Goal: Task Accomplishment & Management: Manage account settings

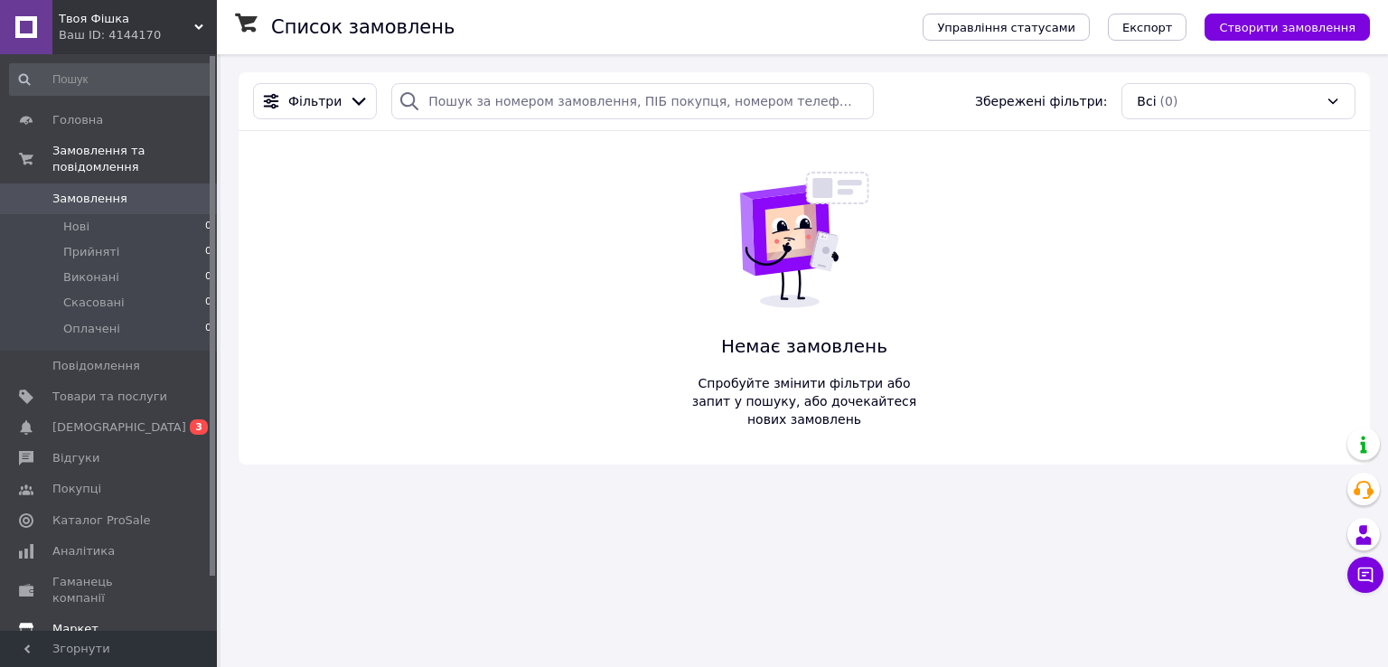
click at [119, 419] on span "[DEMOGRAPHIC_DATA]" at bounding box center [109, 427] width 115 height 16
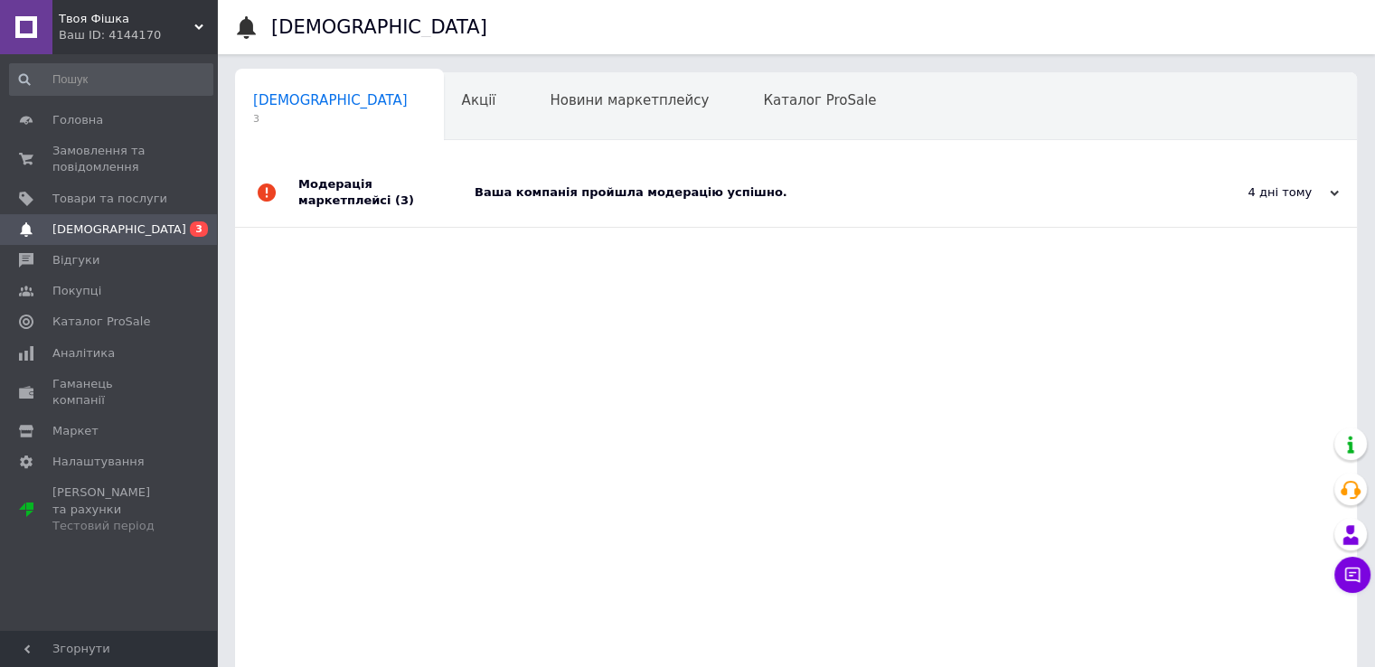
click at [700, 185] on div "Ваша компанія пройшла модерацію успішно." at bounding box center [816, 192] width 683 height 16
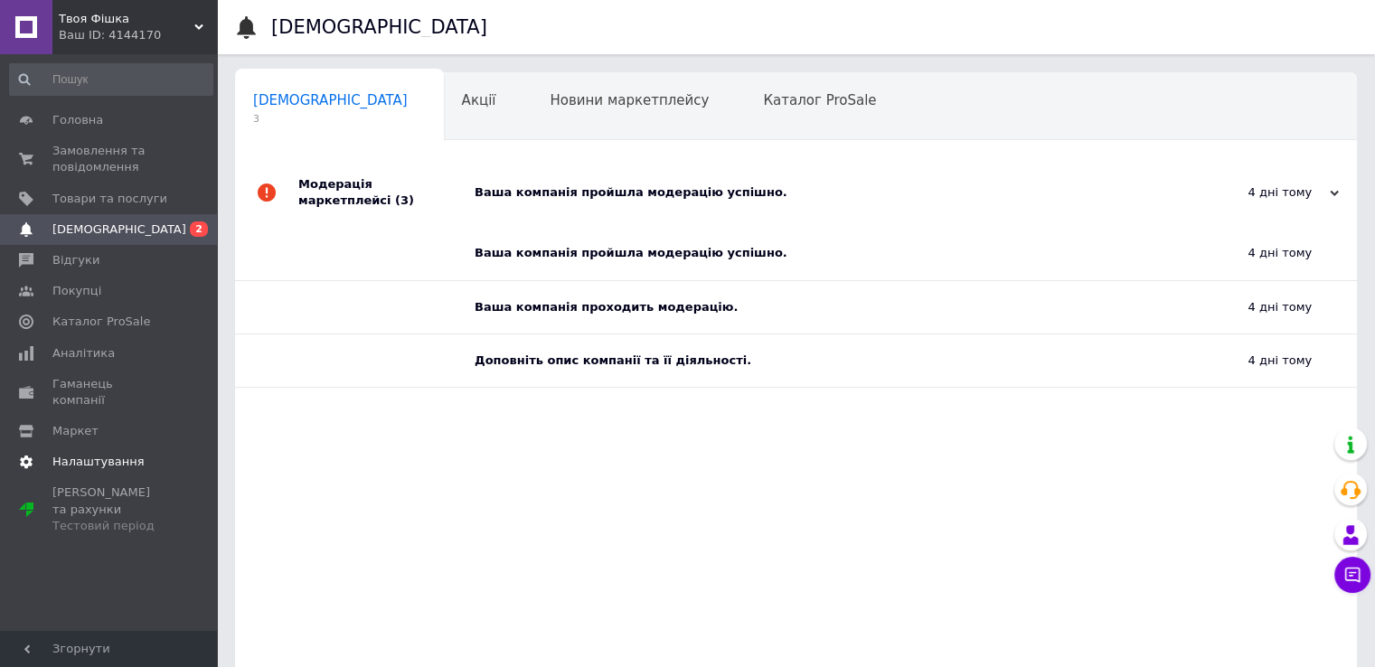
click at [85, 454] on span "Налаштування" at bounding box center [98, 462] width 92 height 16
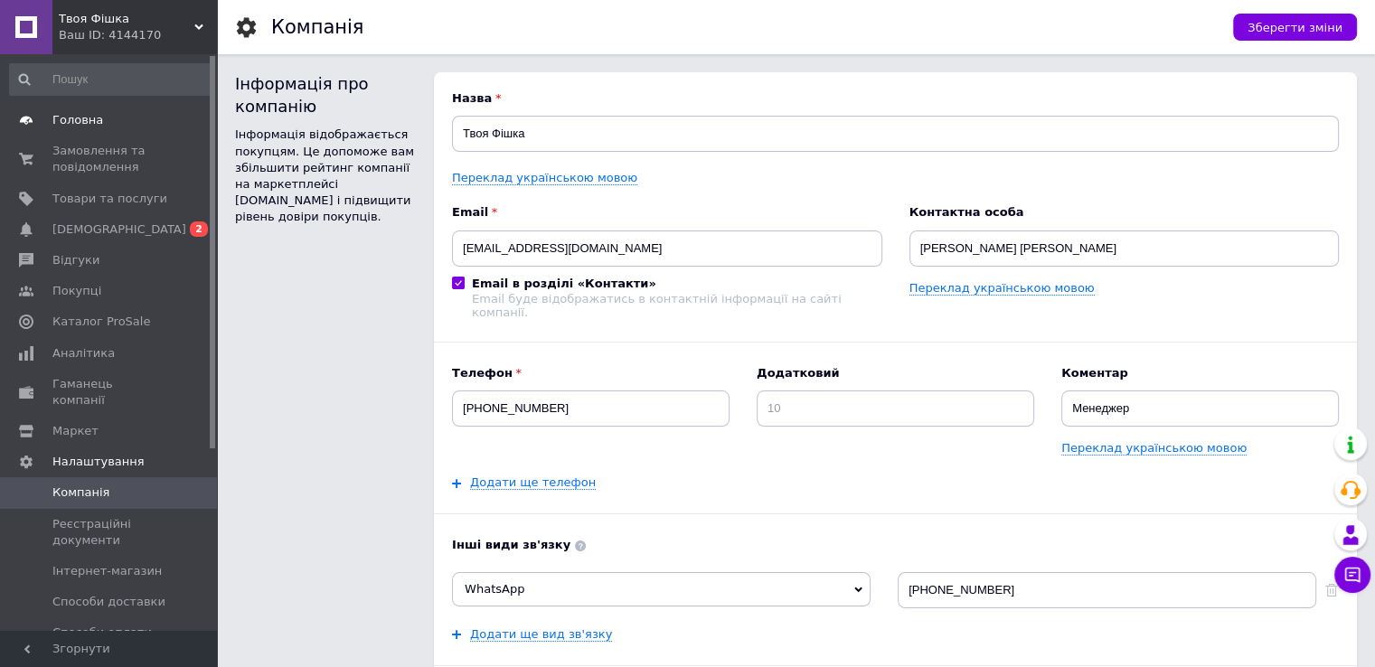
click at [83, 116] on span "Головна" at bounding box center [77, 120] width 51 height 16
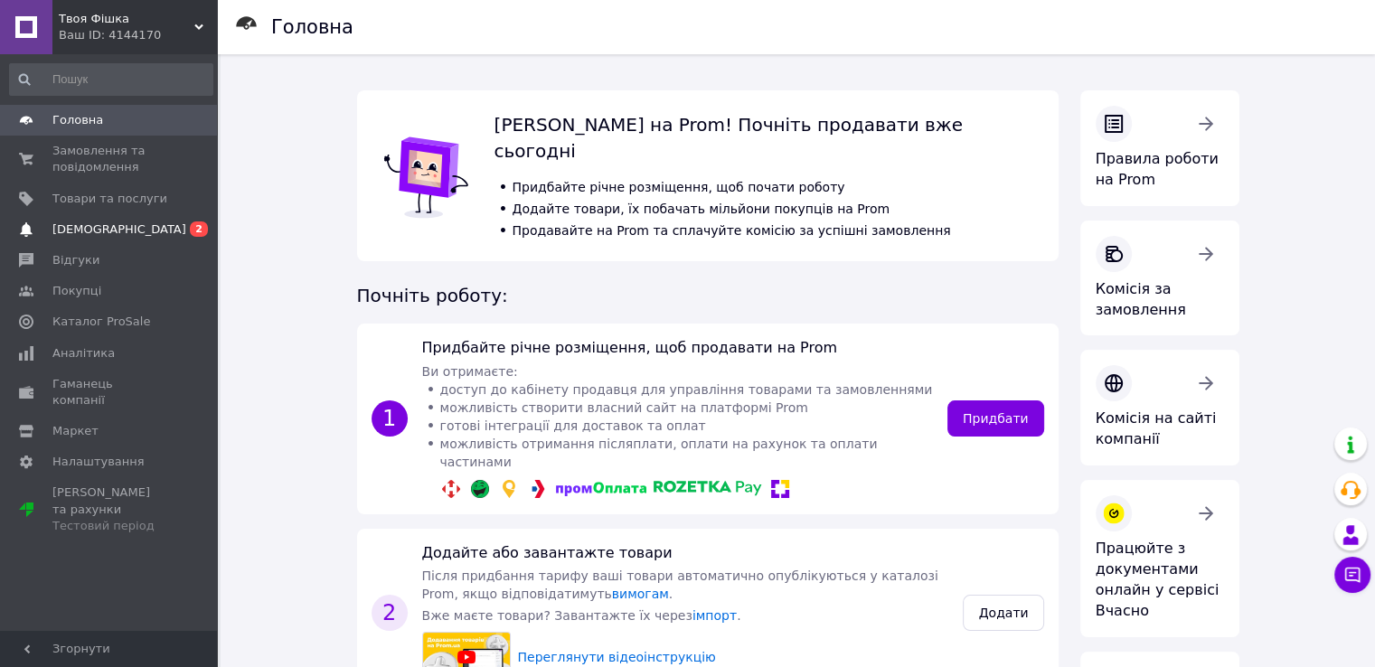
click at [111, 232] on span "[DEMOGRAPHIC_DATA]" at bounding box center [119, 229] width 134 height 16
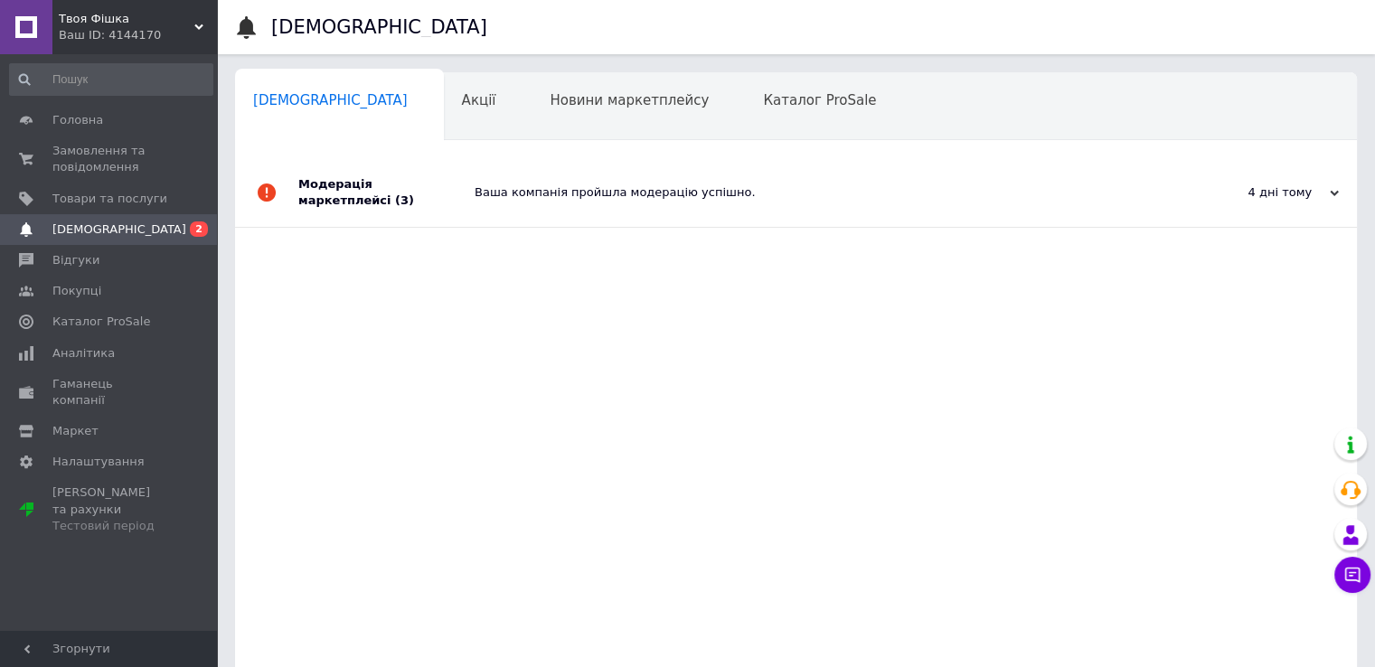
click at [394, 185] on div "Модерація маркетплейсі (3)" at bounding box center [386, 192] width 176 height 69
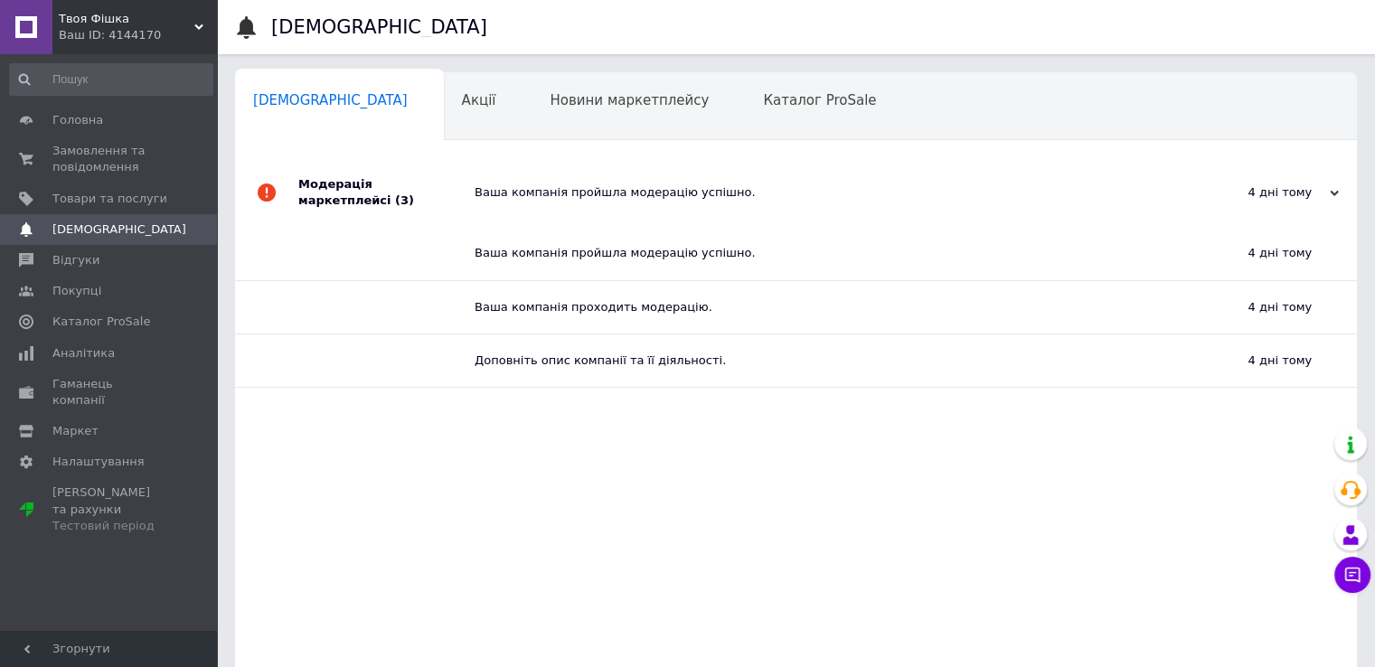
click at [333, 178] on div "Модерація маркетплейсі (3)" at bounding box center [386, 192] width 176 height 69
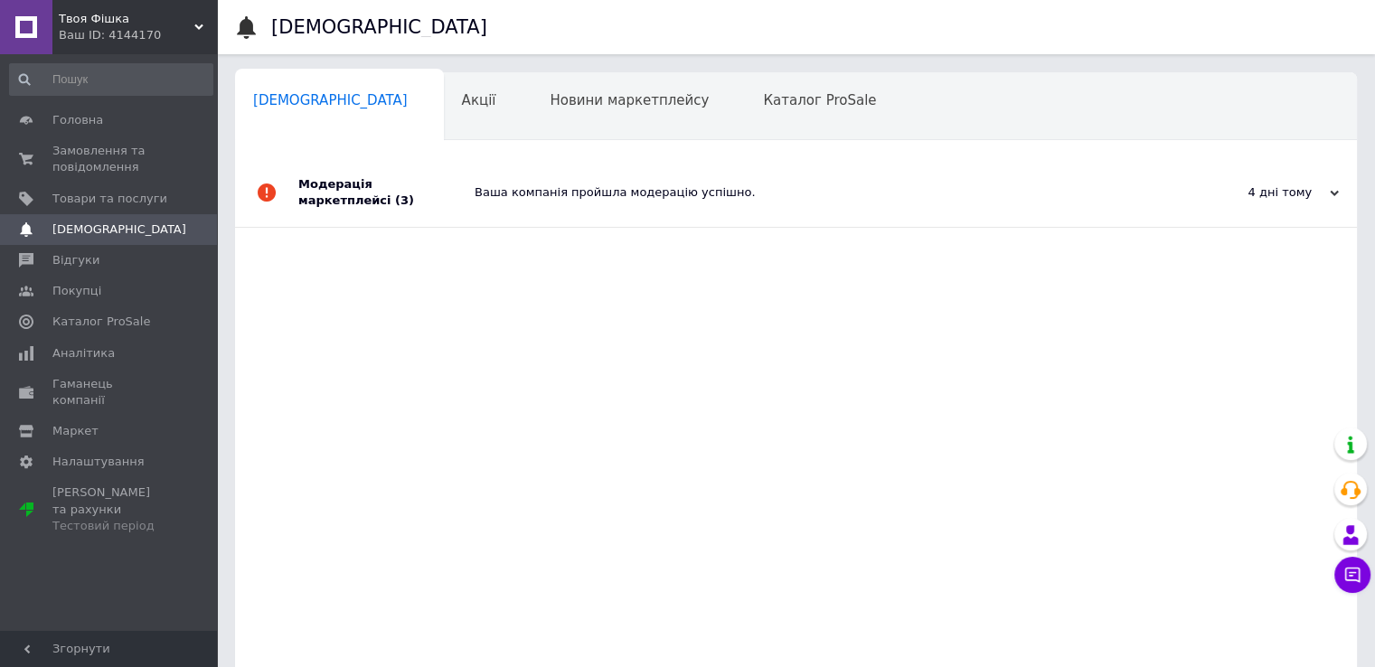
click at [475, 195] on div "Ваша компанія пройшла модерацію успішно." at bounding box center [816, 192] width 683 height 69
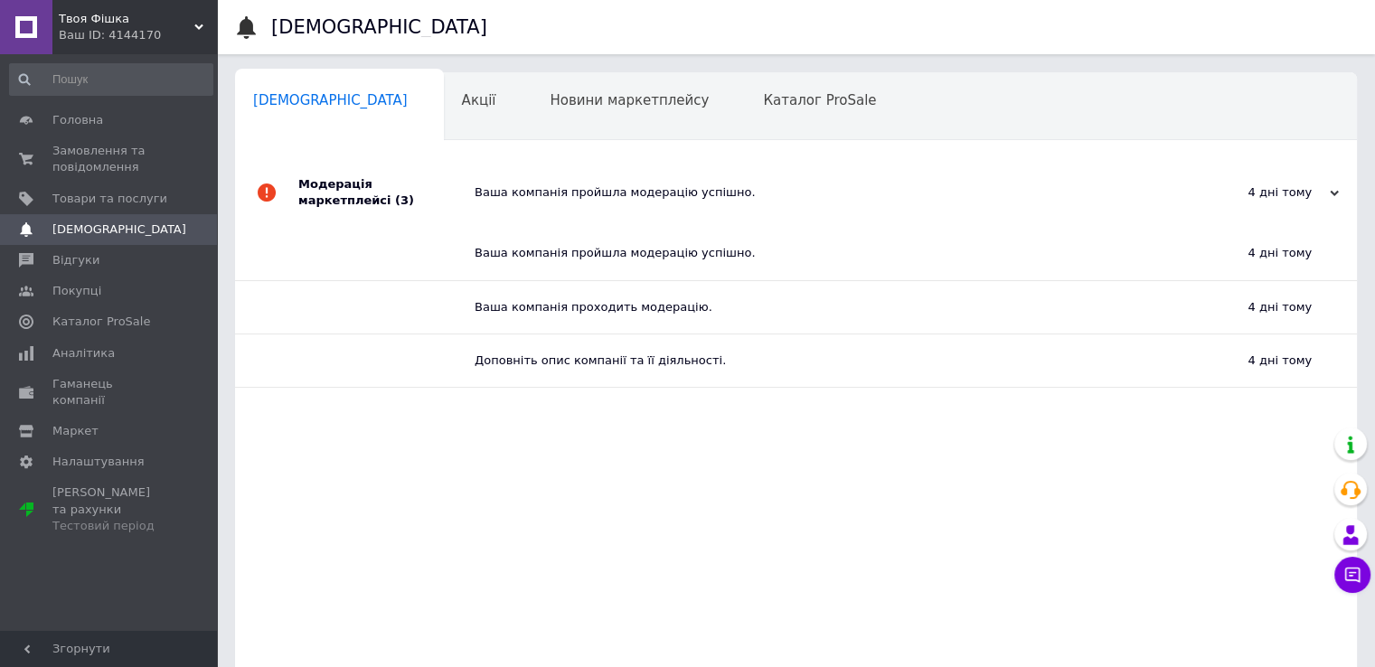
click at [553, 245] on div "Ваша компанія пройшла модерацію успішно." at bounding box center [803, 253] width 656 height 16
click at [670, 299] on div "Ваша компанія проходить модерацію." at bounding box center [803, 307] width 656 height 16
click at [658, 370] on div "Доповніть опис компанії та її діяльності." at bounding box center [803, 360] width 656 height 52
click at [80, 124] on span "Головна" at bounding box center [77, 120] width 51 height 16
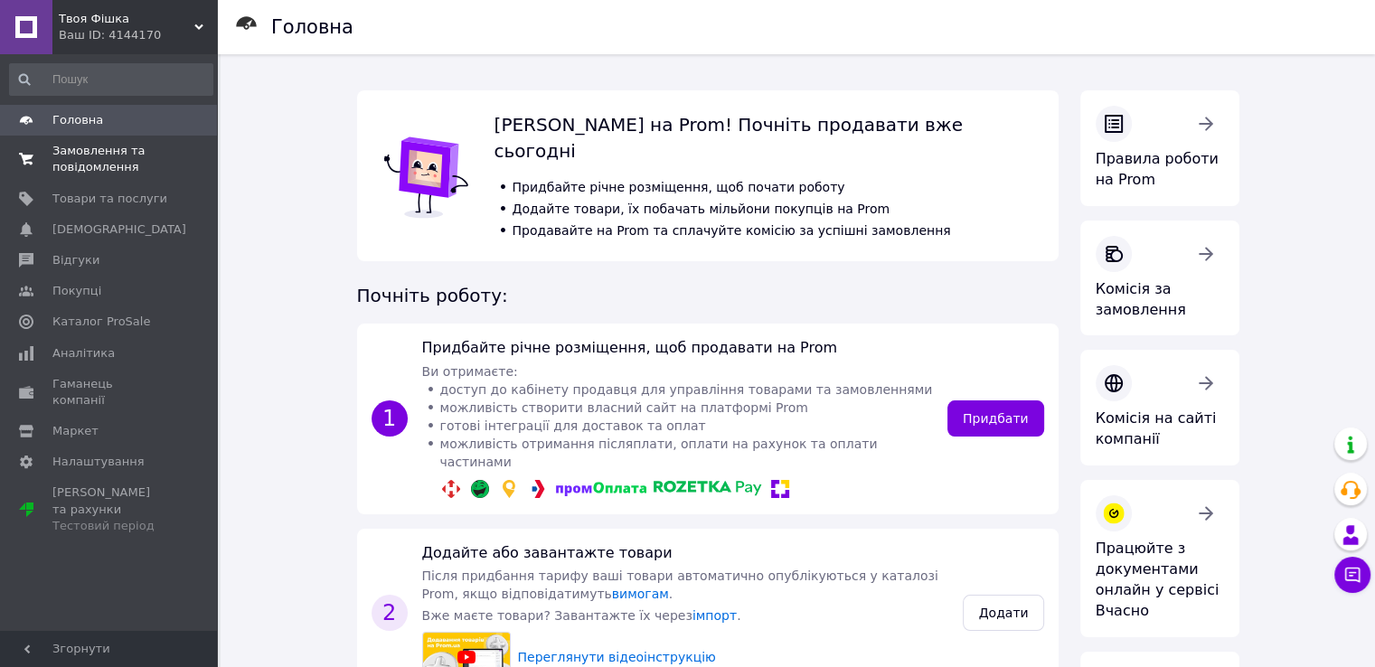
click at [92, 156] on span "Замовлення та повідомлення" at bounding box center [109, 159] width 115 height 33
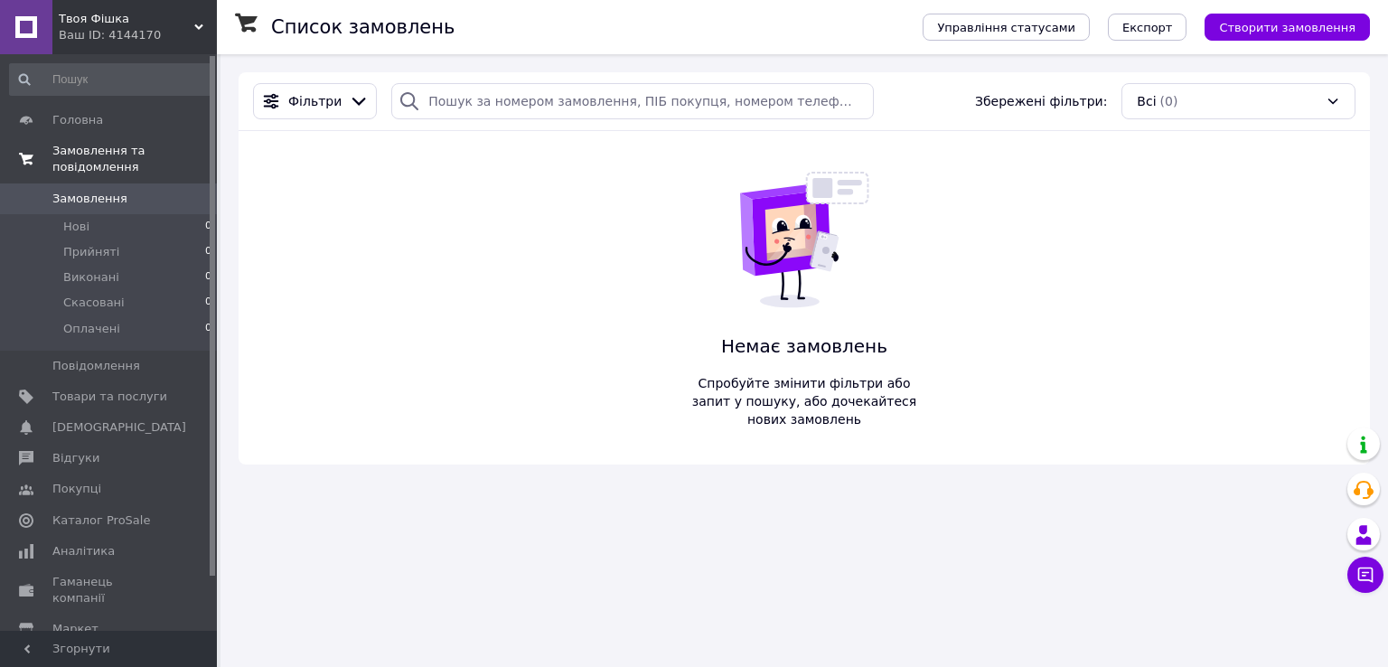
click at [94, 153] on span "Замовлення та повідомлення" at bounding box center [134, 159] width 165 height 33
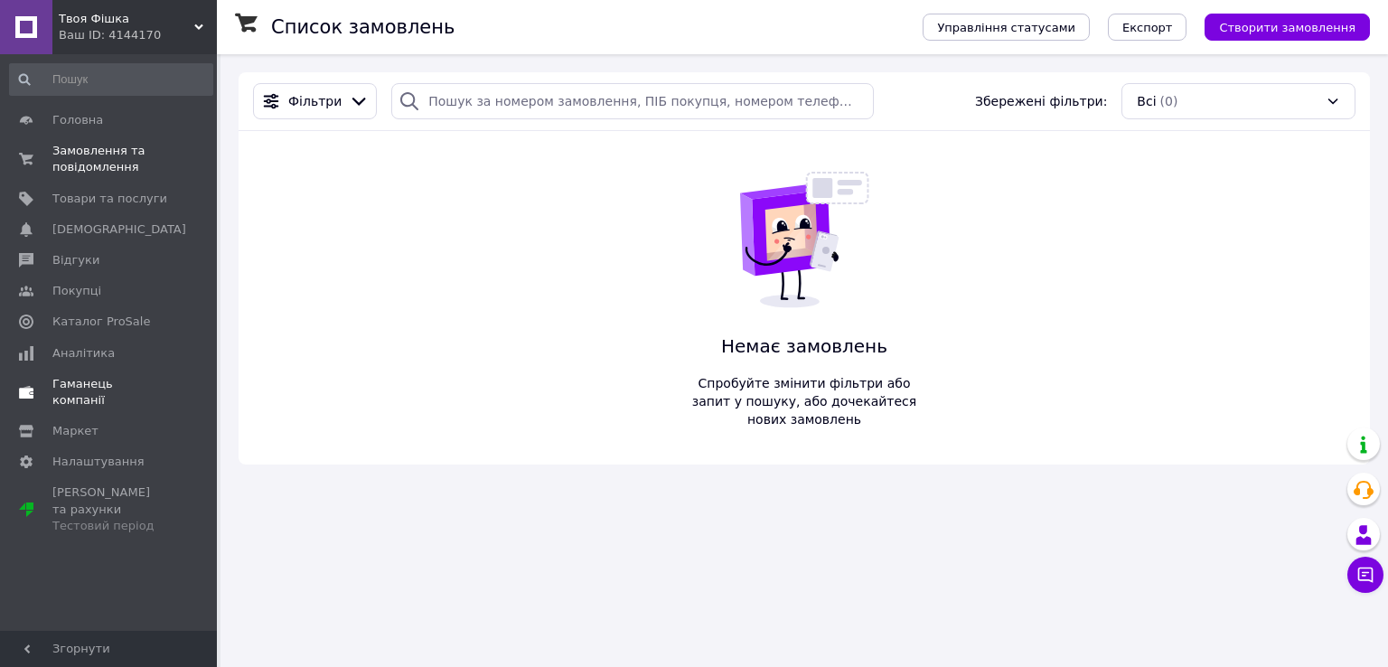
click at [87, 386] on span "Гаманець компанії" at bounding box center [109, 392] width 115 height 33
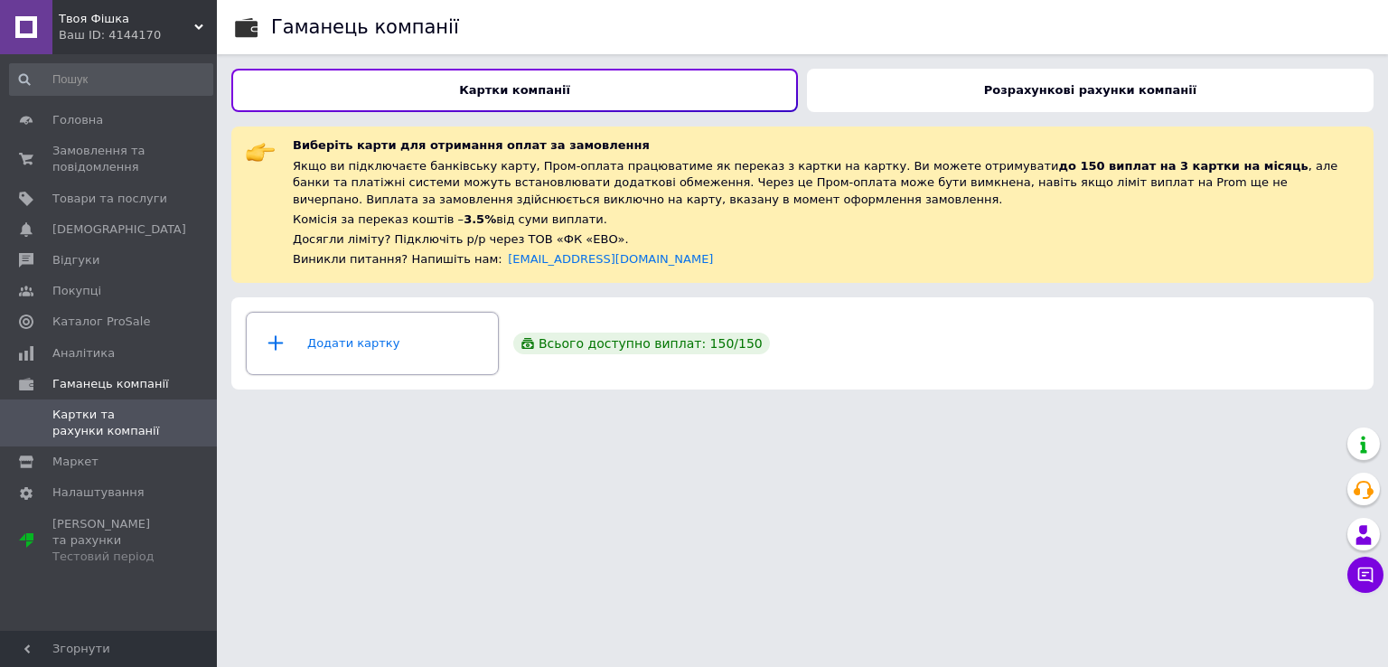
click at [427, 331] on div "Додати картку" at bounding box center [373, 343] width 230 height 54
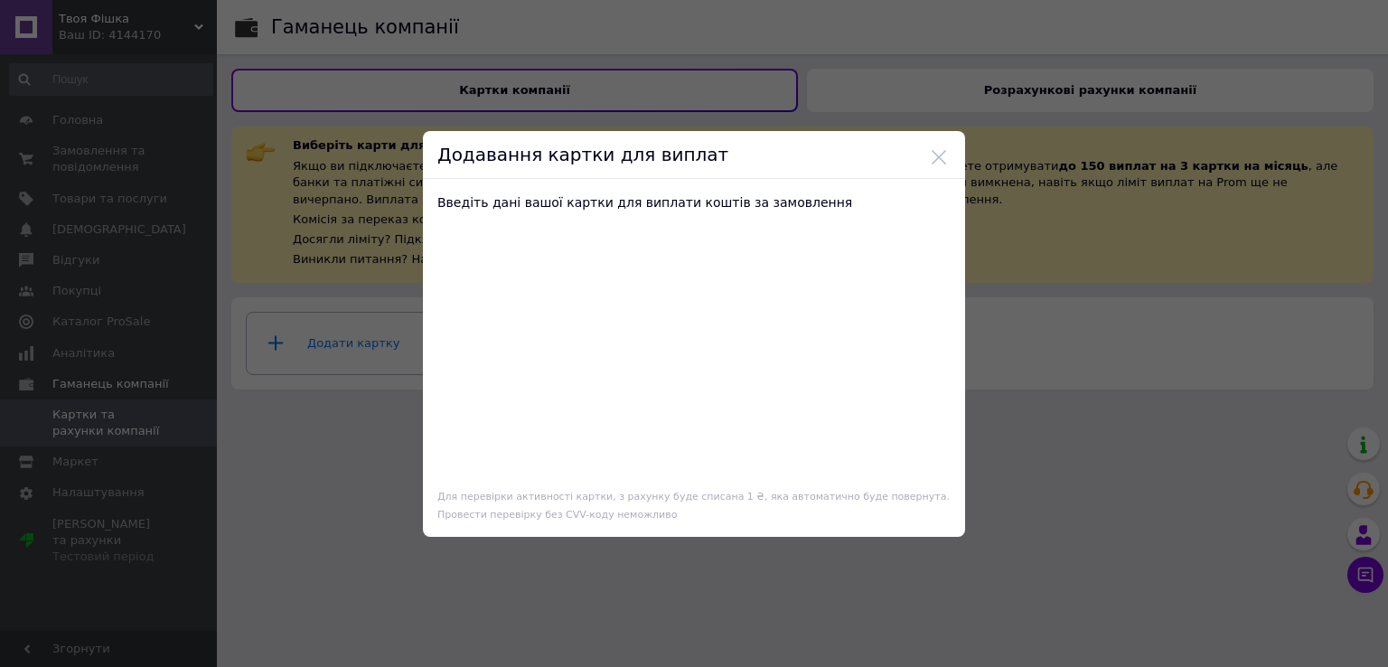
click at [1128, 368] on div "Додавання картки для виплат Введіть дані вашої картки для виплати коштів за зам…" at bounding box center [694, 333] width 1388 height 667
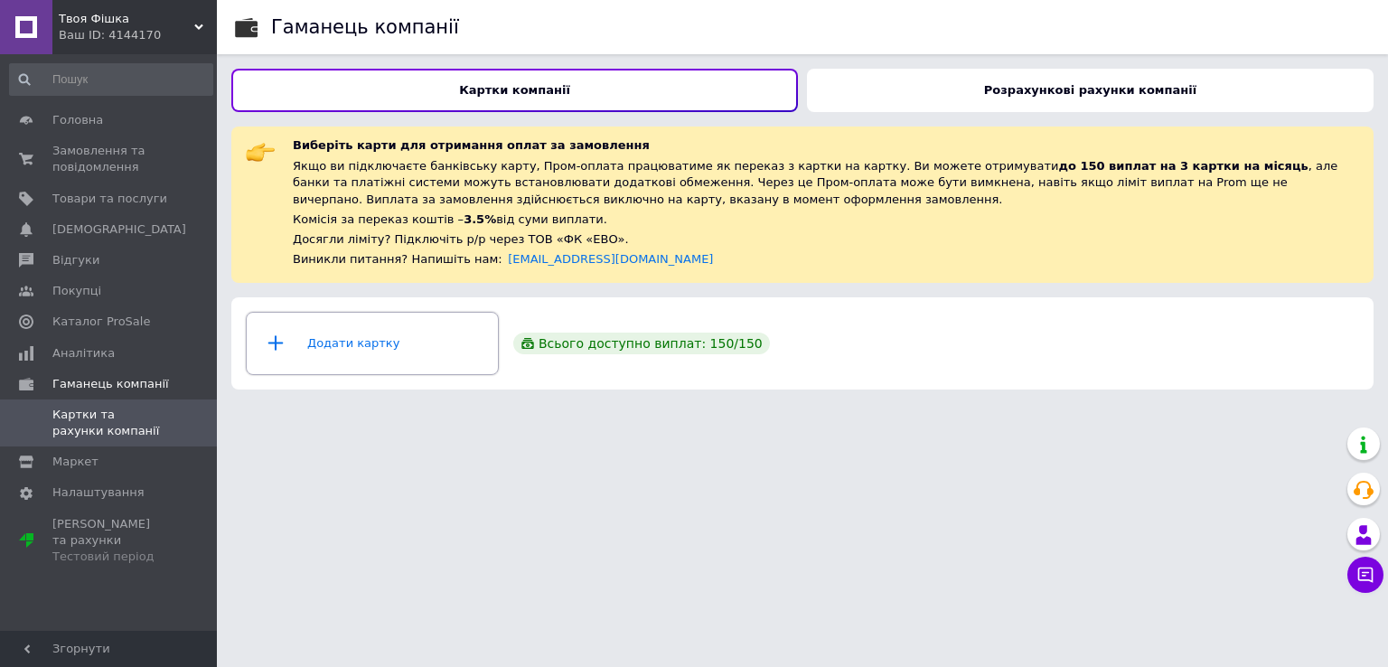
click at [409, 339] on div "Додати картку" at bounding box center [373, 343] width 230 height 54
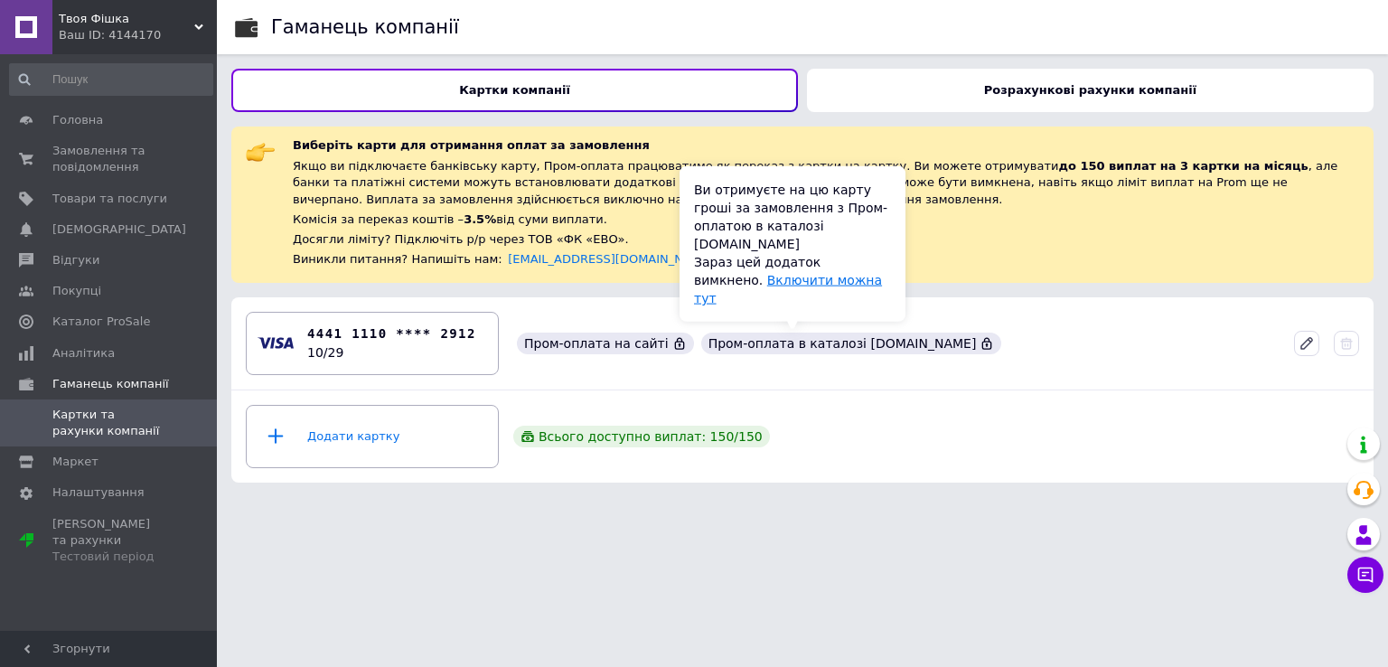
click at [777, 303] on link "Включити можна тут" at bounding box center [788, 289] width 188 height 33
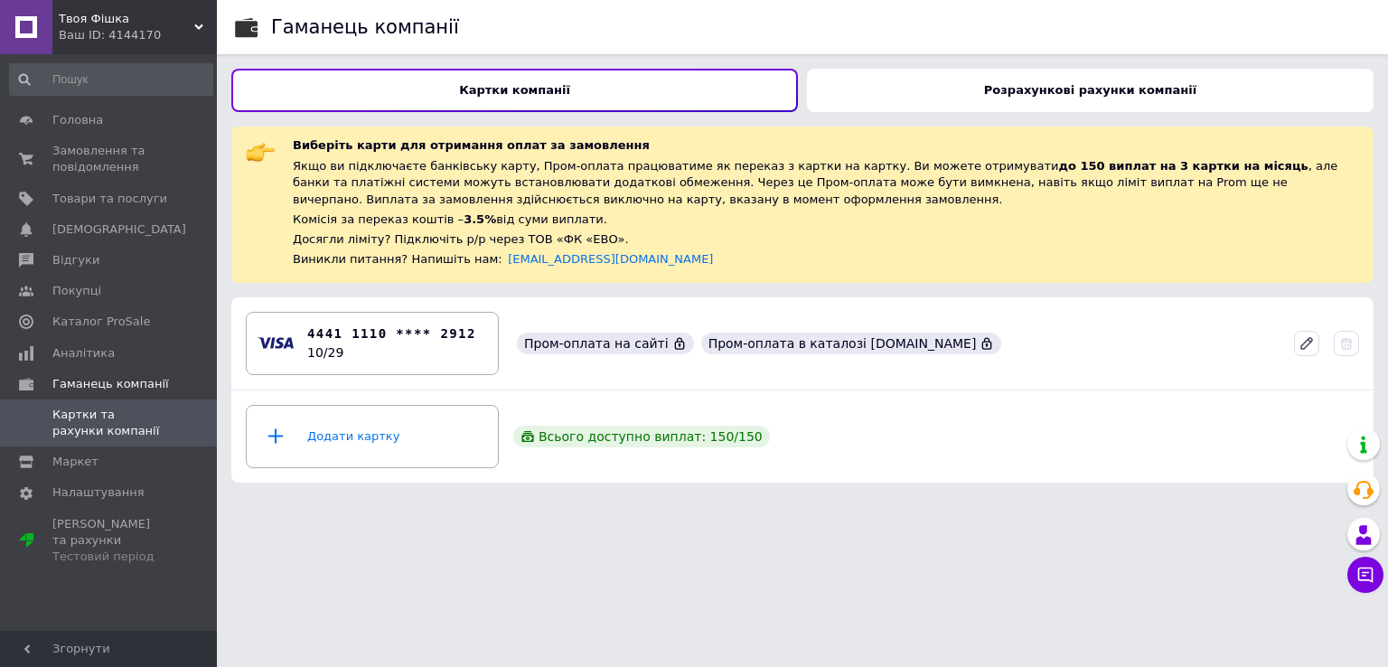
click at [109, 415] on span "Картки та рахунки компанії" at bounding box center [109, 423] width 115 height 33
click at [186, 22] on span "Твоя Фішка" at bounding box center [127, 19] width 136 height 16
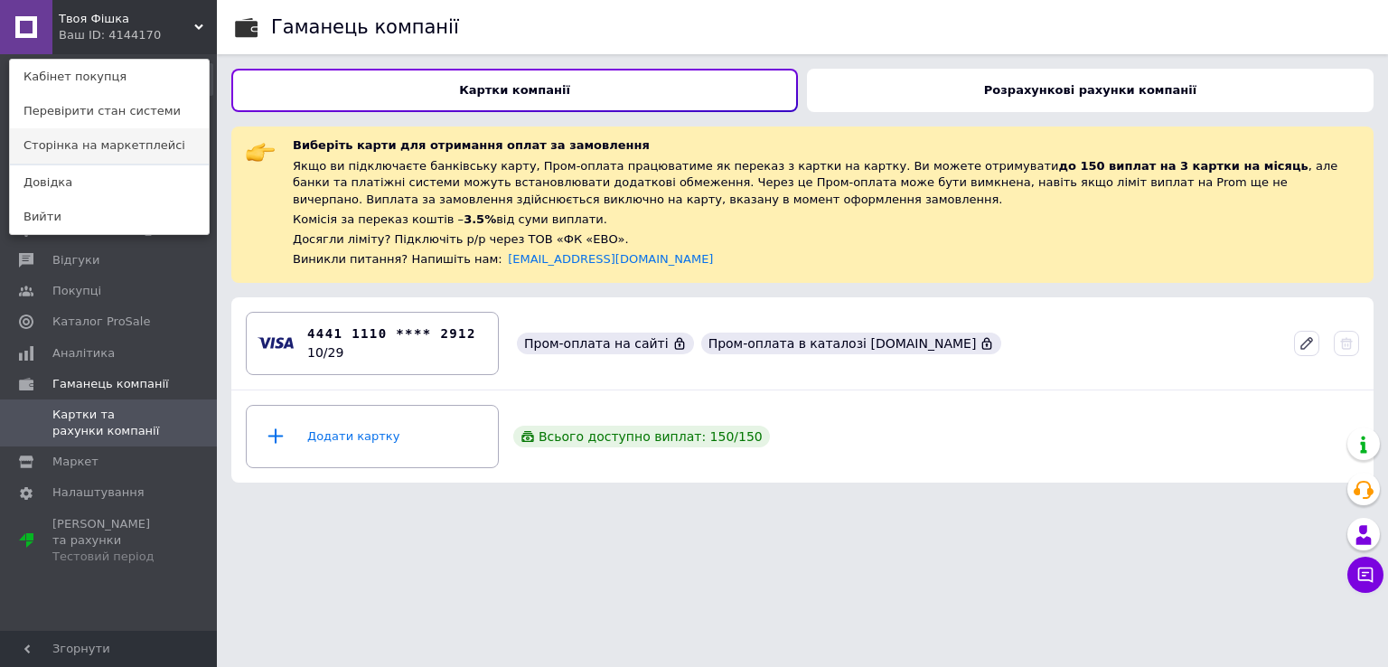
click at [137, 140] on link "Сторінка на маркетплейсі" at bounding box center [109, 145] width 199 height 34
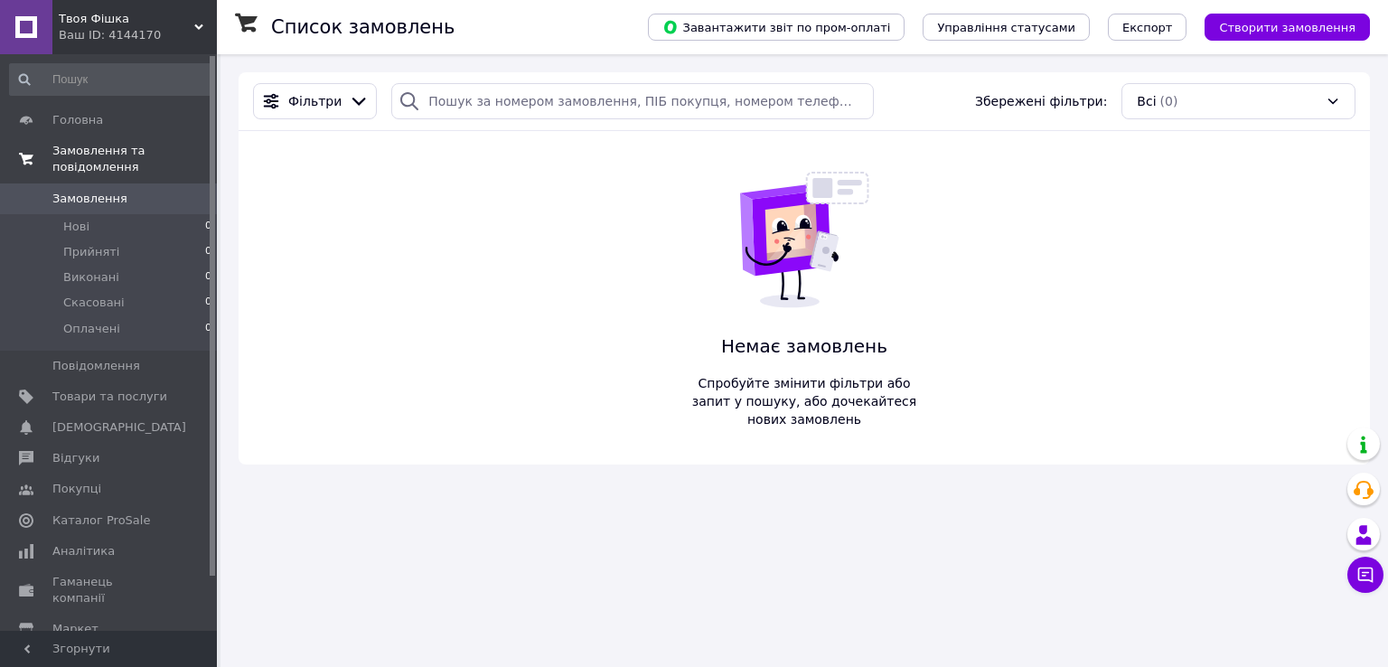
click at [74, 151] on span "Замовлення та повідомлення" at bounding box center [134, 159] width 165 height 33
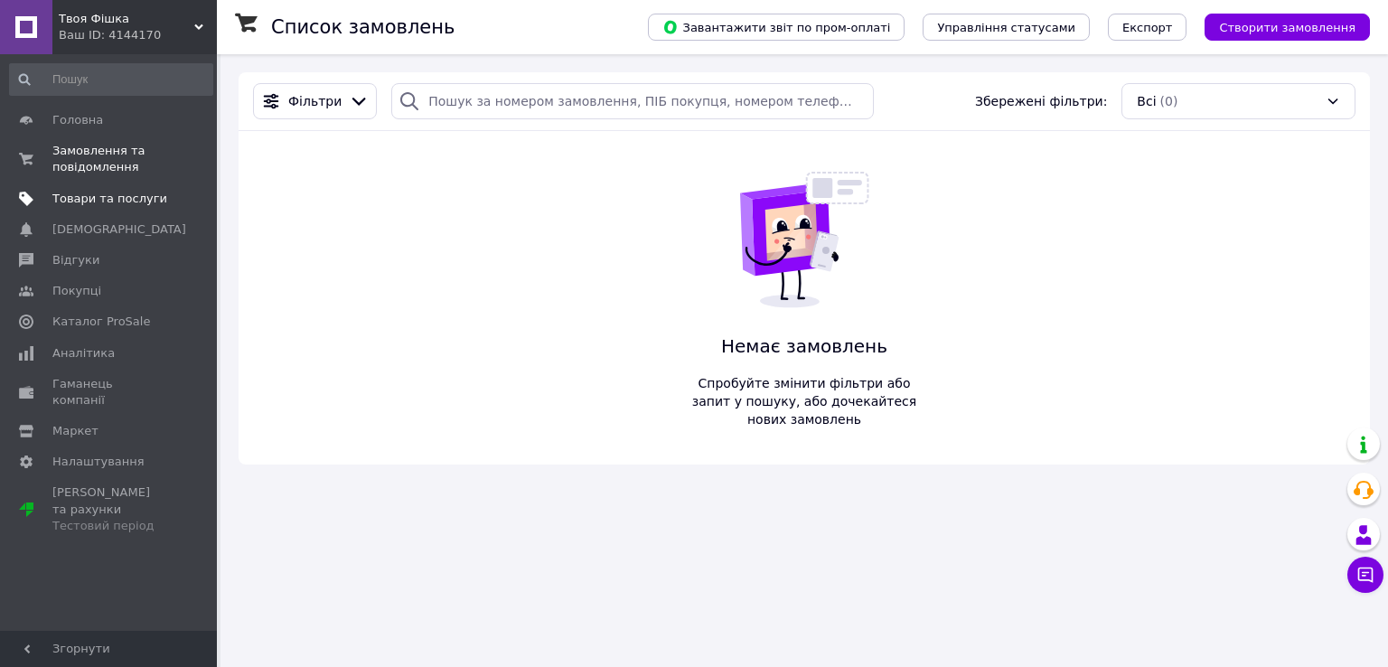
click at [87, 193] on span "Товари та послуги" at bounding box center [109, 199] width 115 height 16
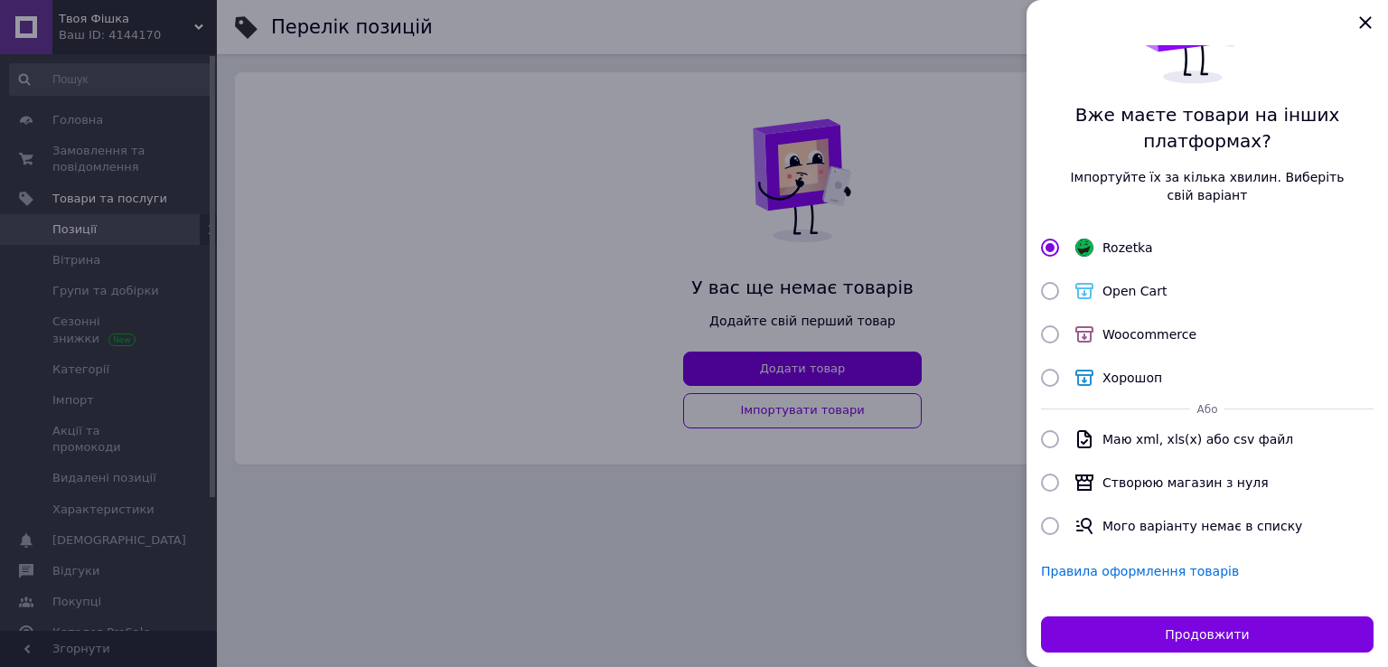
scroll to position [123, 0]
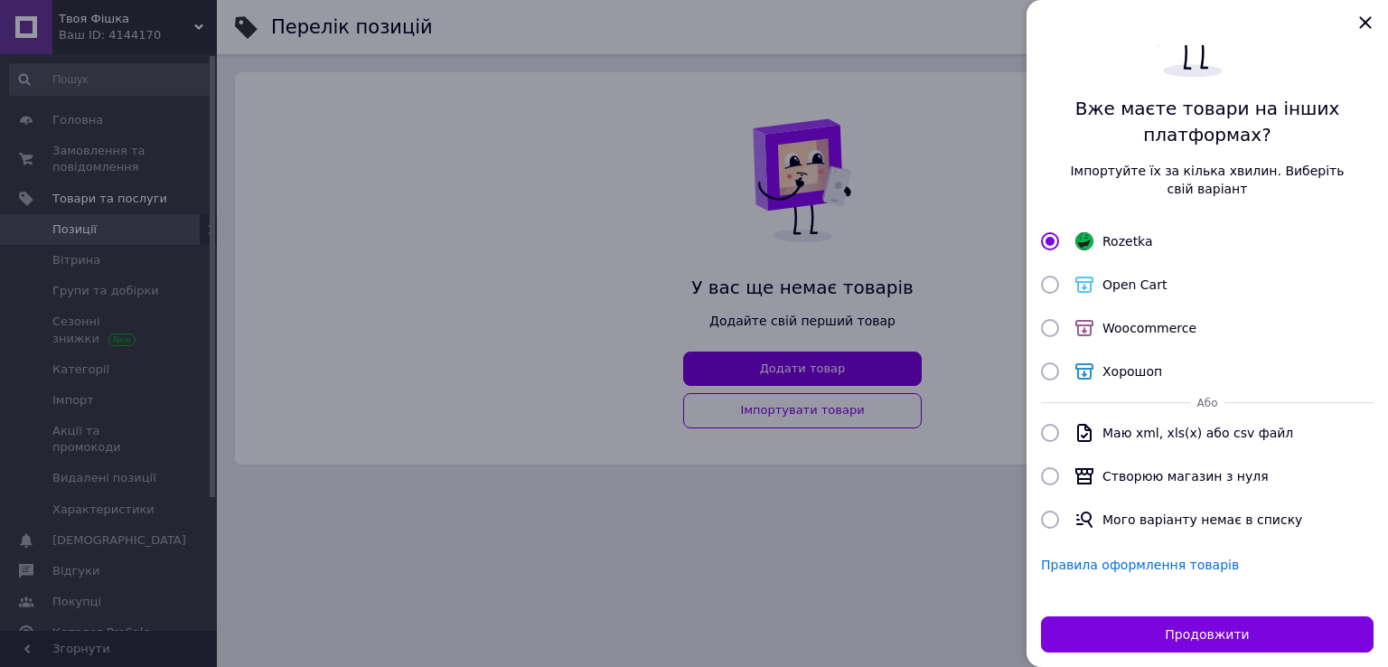
click at [1051, 240] on input "Rozetka" at bounding box center [1050, 241] width 18 height 18
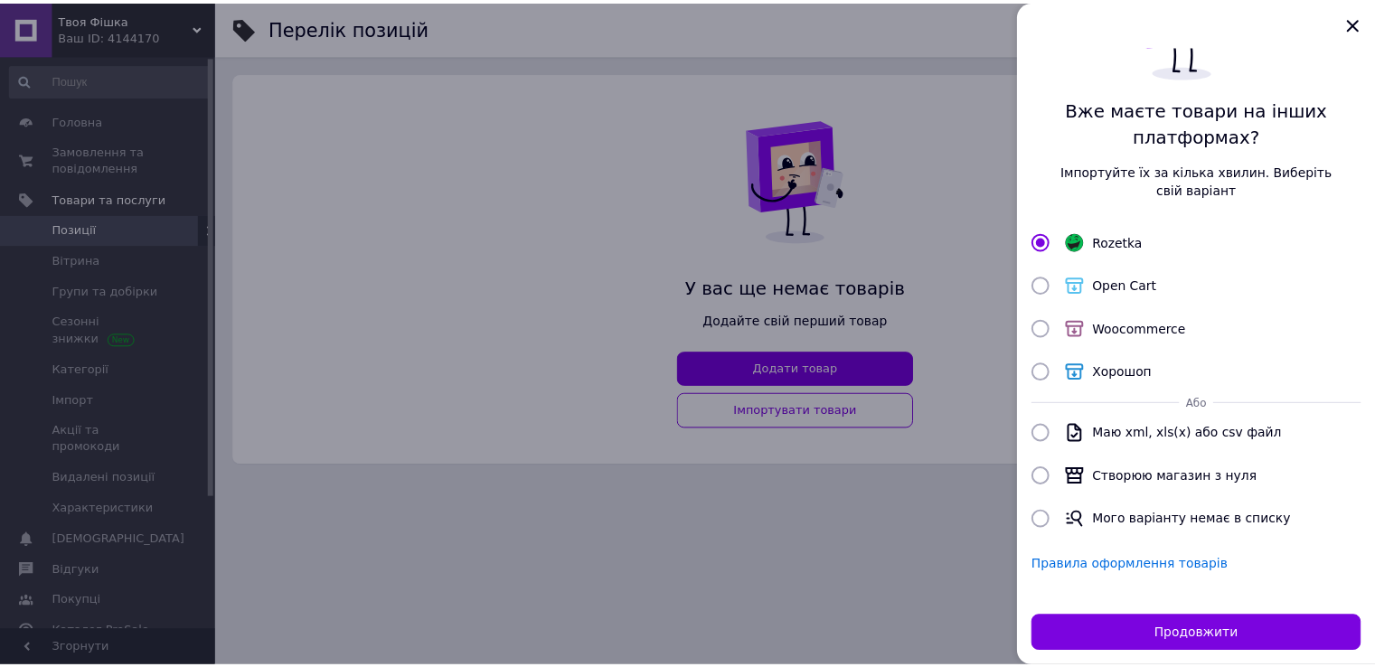
scroll to position [0, 0]
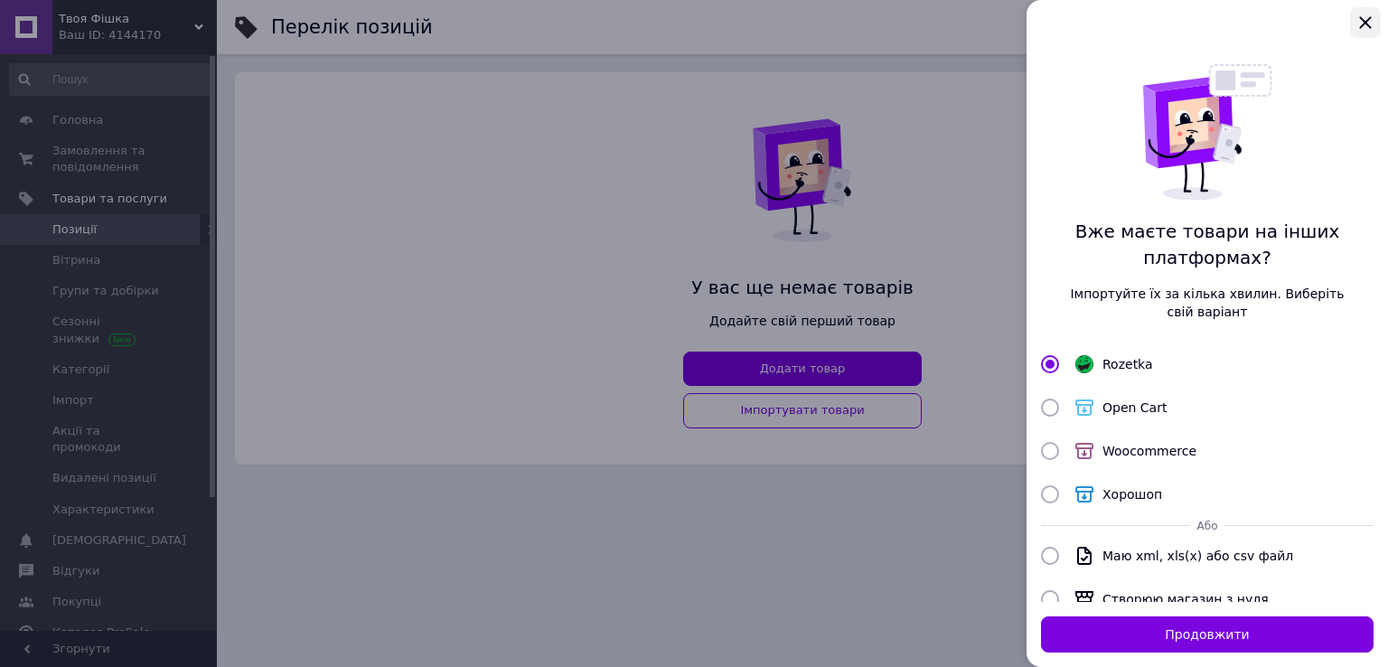
click at [1370, 14] on icon "Закрыть" at bounding box center [1366, 23] width 22 height 22
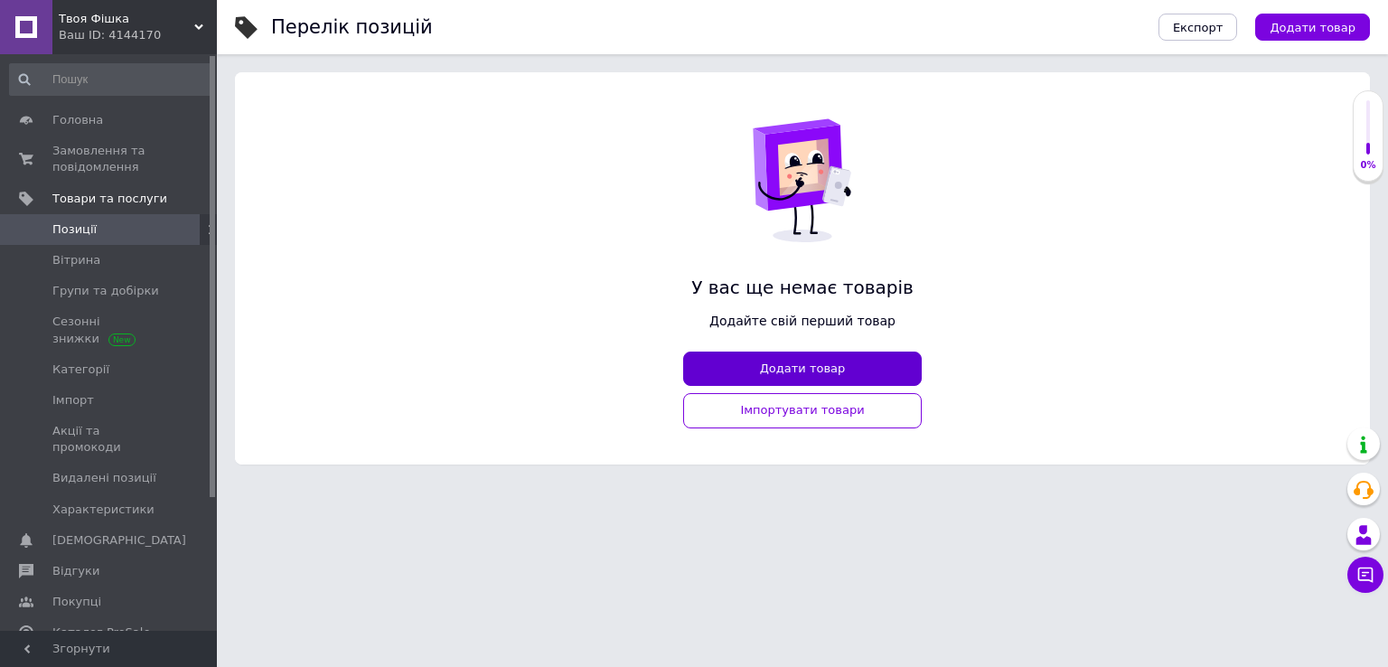
click at [878, 360] on button "Додати товар" at bounding box center [802, 369] width 239 height 35
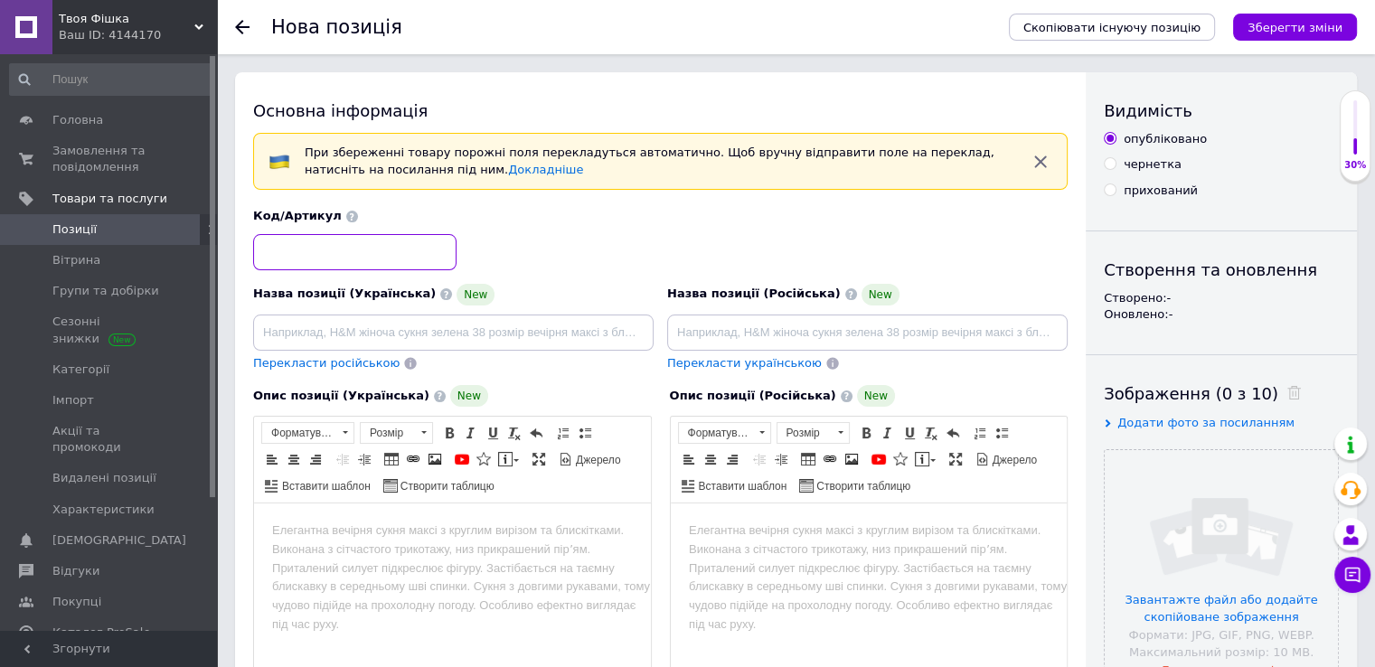
click at [384, 249] on input at bounding box center [354, 252] width 203 height 36
paste input "151435"
type input "151435"
click at [373, 337] on input at bounding box center [453, 333] width 400 height 36
paste input "MF-6F (KLS1-4.20-2X03-MH)"
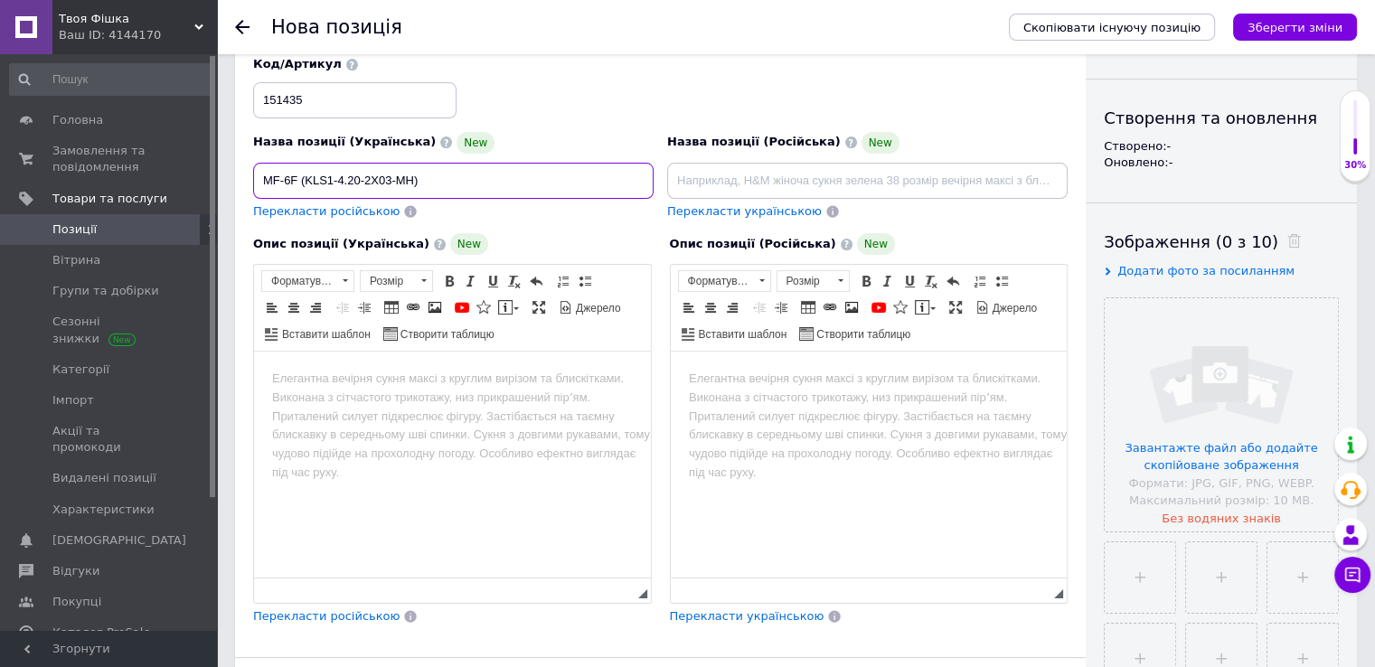
scroll to position [271, 0]
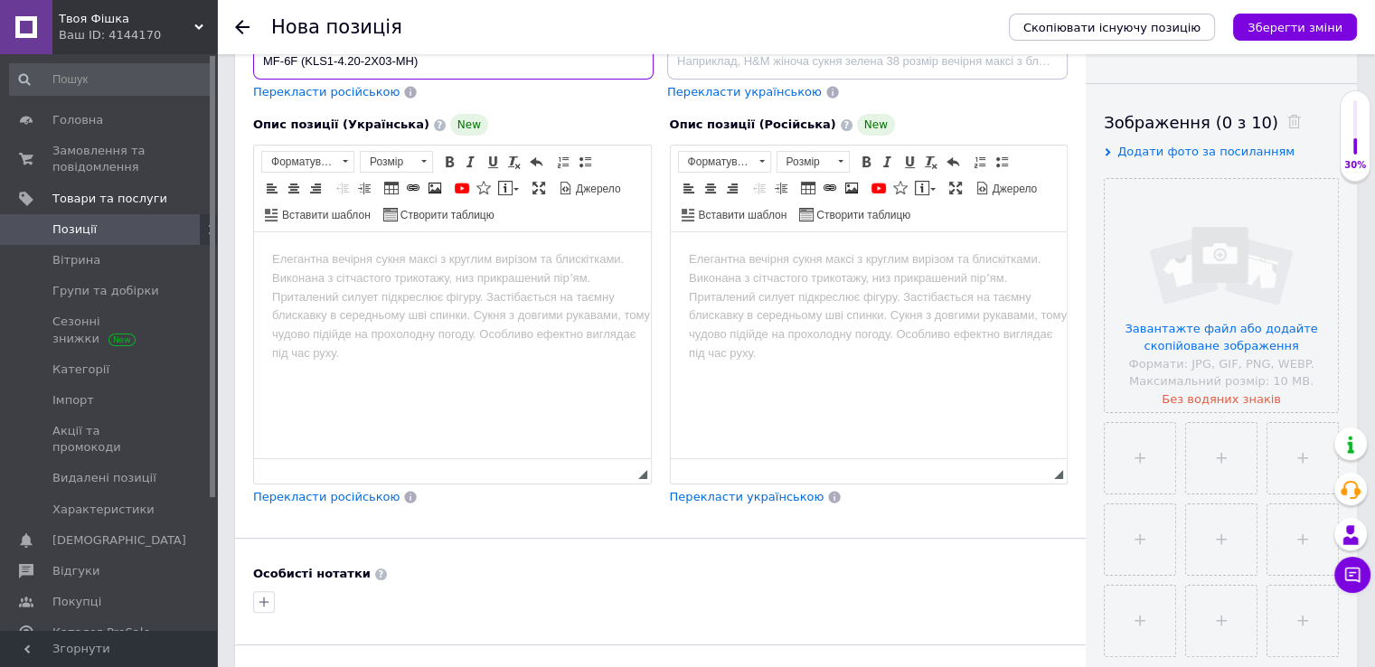
type input "MF-6F (KLS1-4.20-2X03-MH)"
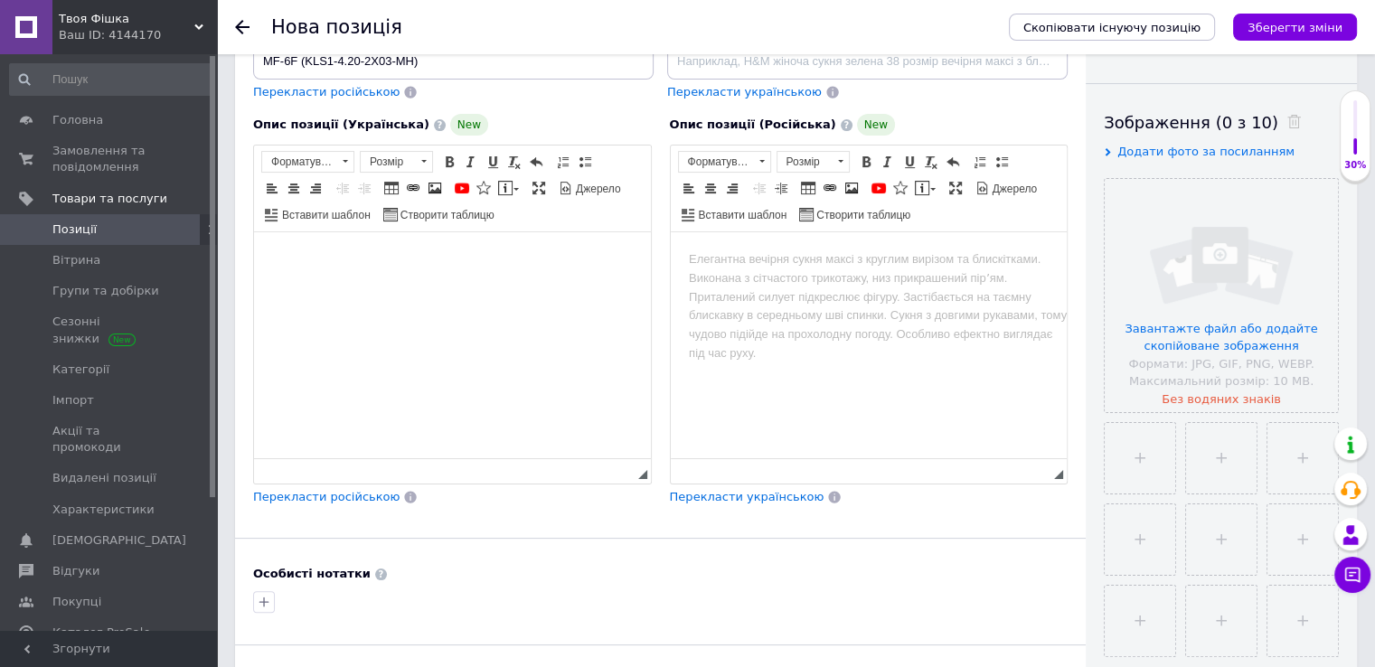
drag, startPoint x: 467, startPoint y: 362, endPoint x: 326, endPoint y: 277, distance: 164.6
drag, startPoint x: 326, startPoint y: 277, endPoint x: 278, endPoint y: 265, distance: 50.2
click at [278, 265] on body "Редактор, CCAFEFD1-AB26-4AE8-8498-218210CAEE1C" at bounding box center [452, 259] width 361 height 19
click at [319, 278] on span "Вставити" at bounding box center [332, 275] width 64 height 22
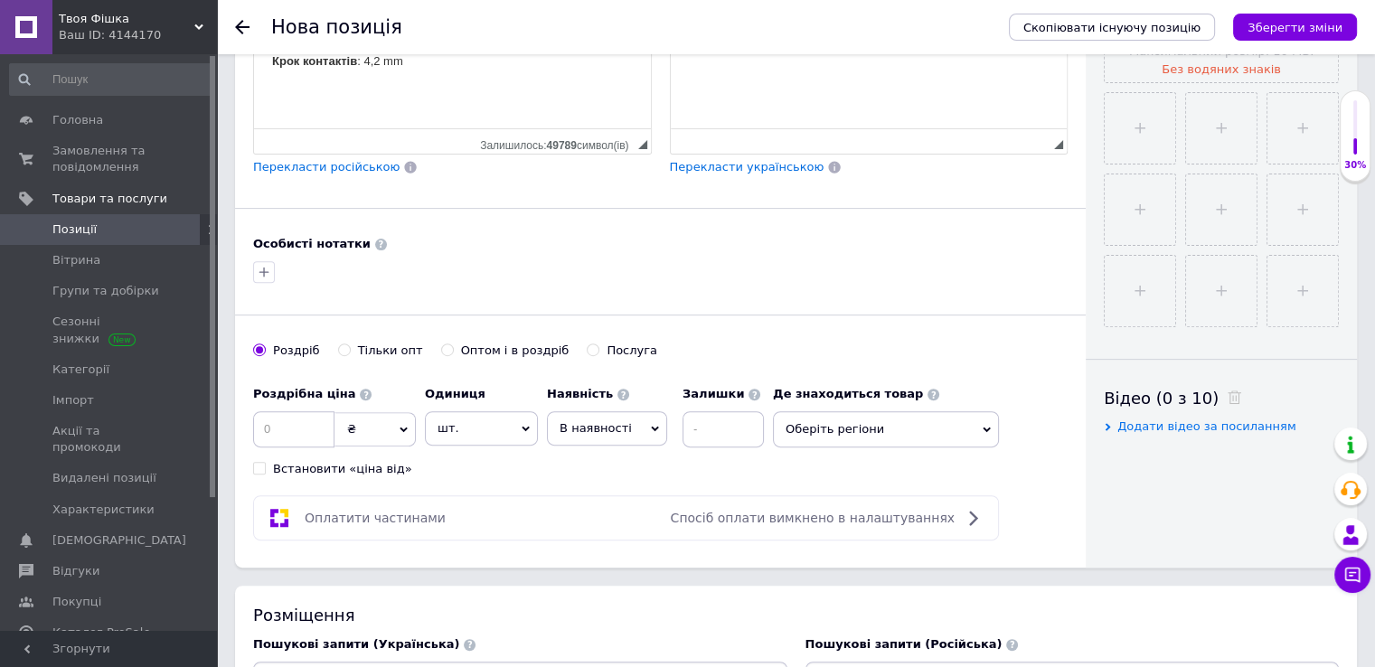
scroll to position [633, 0]
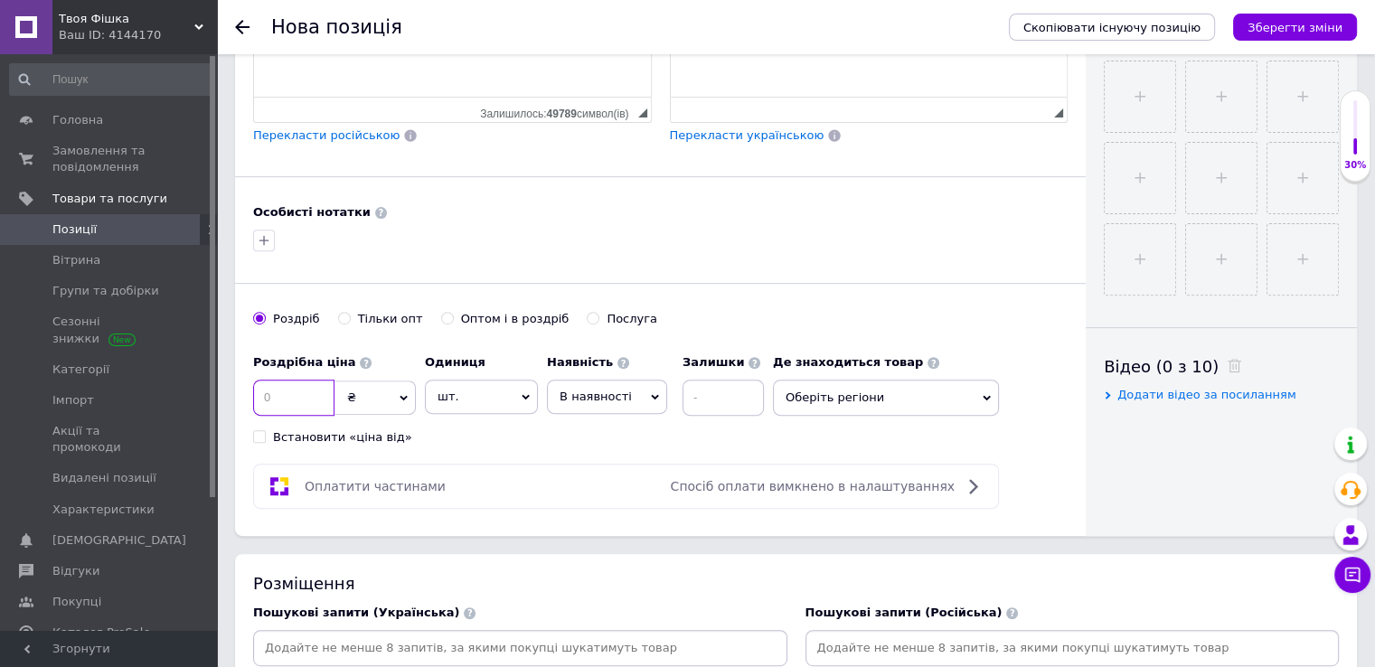
click at [290, 396] on input at bounding box center [293, 398] width 81 height 36
type input "20"
click at [616, 402] on span "В наявності" at bounding box center [607, 397] width 120 height 34
click at [607, 390] on span "В наявності" at bounding box center [596, 397] width 72 height 14
click at [725, 389] on input at bounding box center [722, 398] width 81 height 36
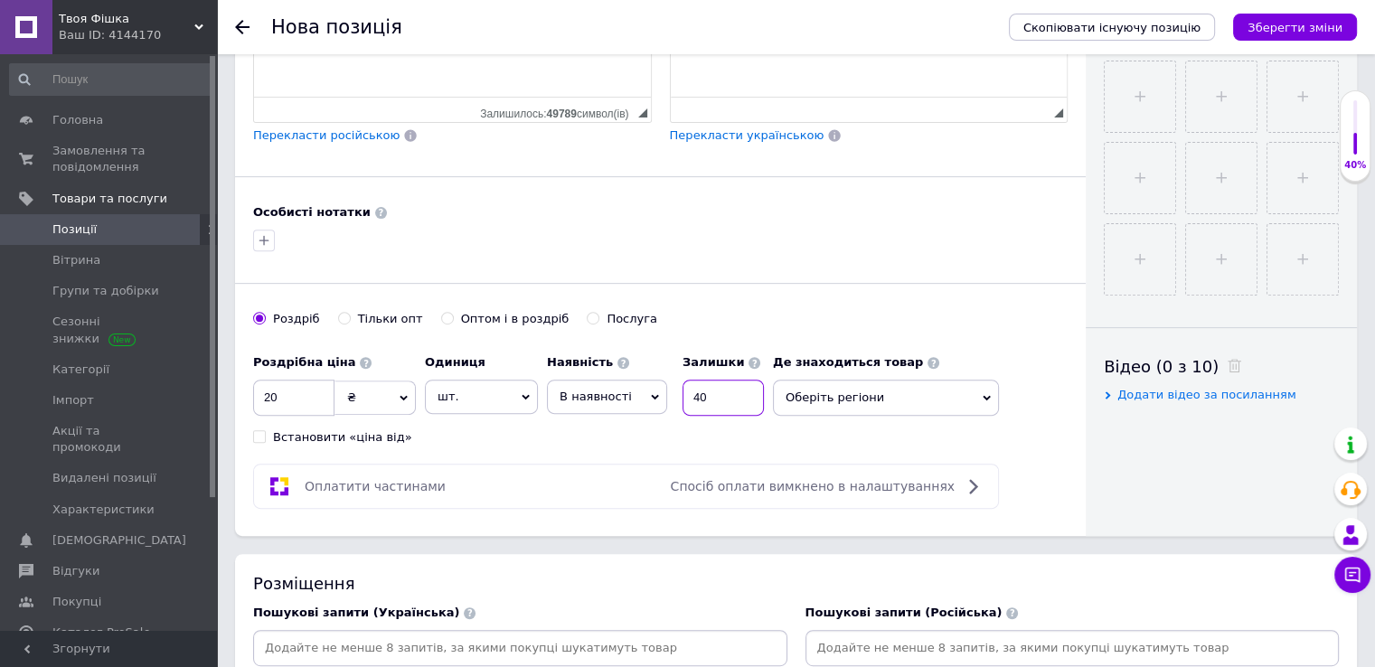
type input "40"
click at [888, 396] on span "Оберіть регіони" at bounding box center [886, 398] width 226 height 36
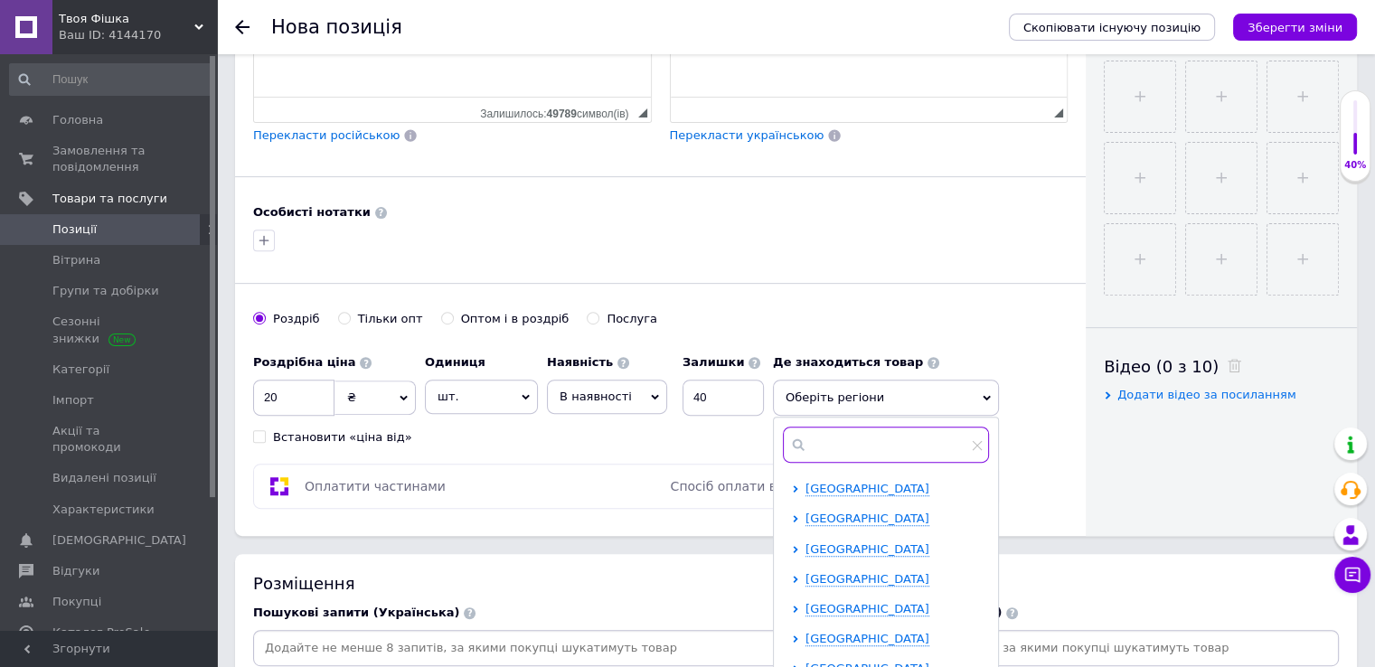
click at [851, 445] on input "text" at bounding box center [886, 445] width 206 height 36
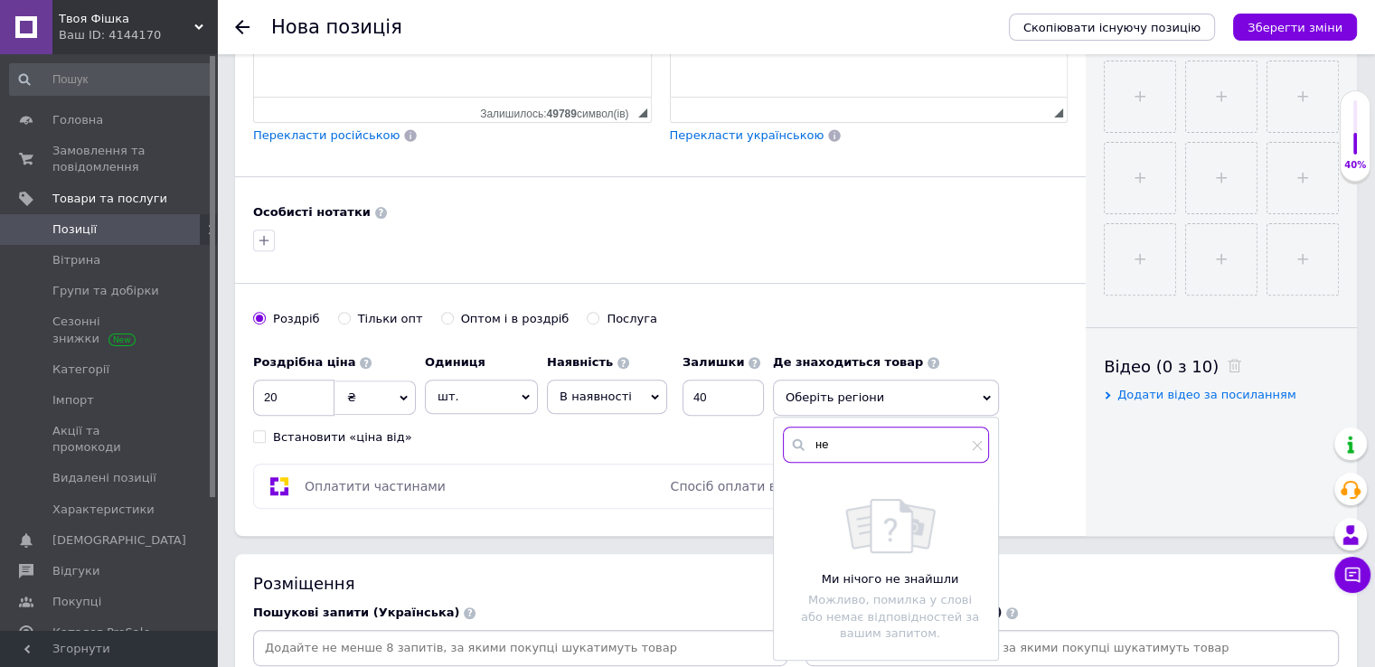
type input "н"
type input "ґ"
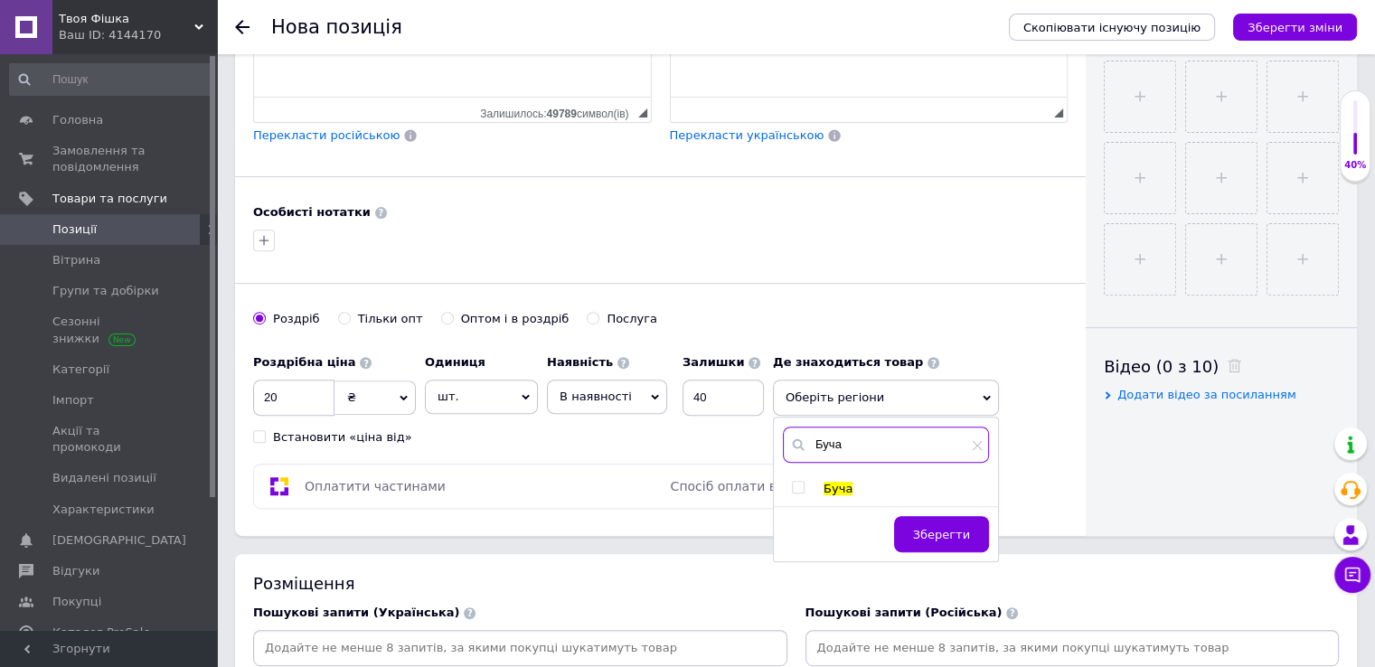
type input "Буча"
click at [799, 482] on input "checkbox" at bounding box center [798, 488] width 12 height 12
checkbox input "true"
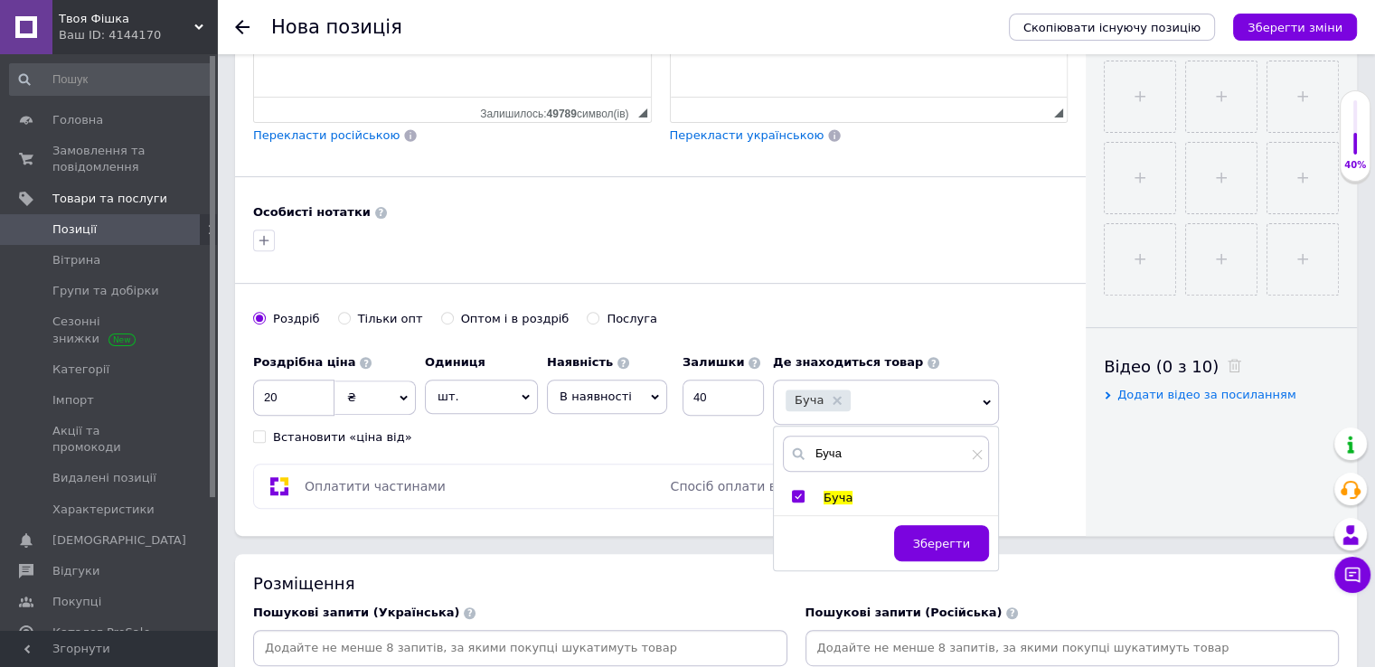
click at [944, 537] on span "Зберегти" at bounding box center [941, 544] width 57 height 14
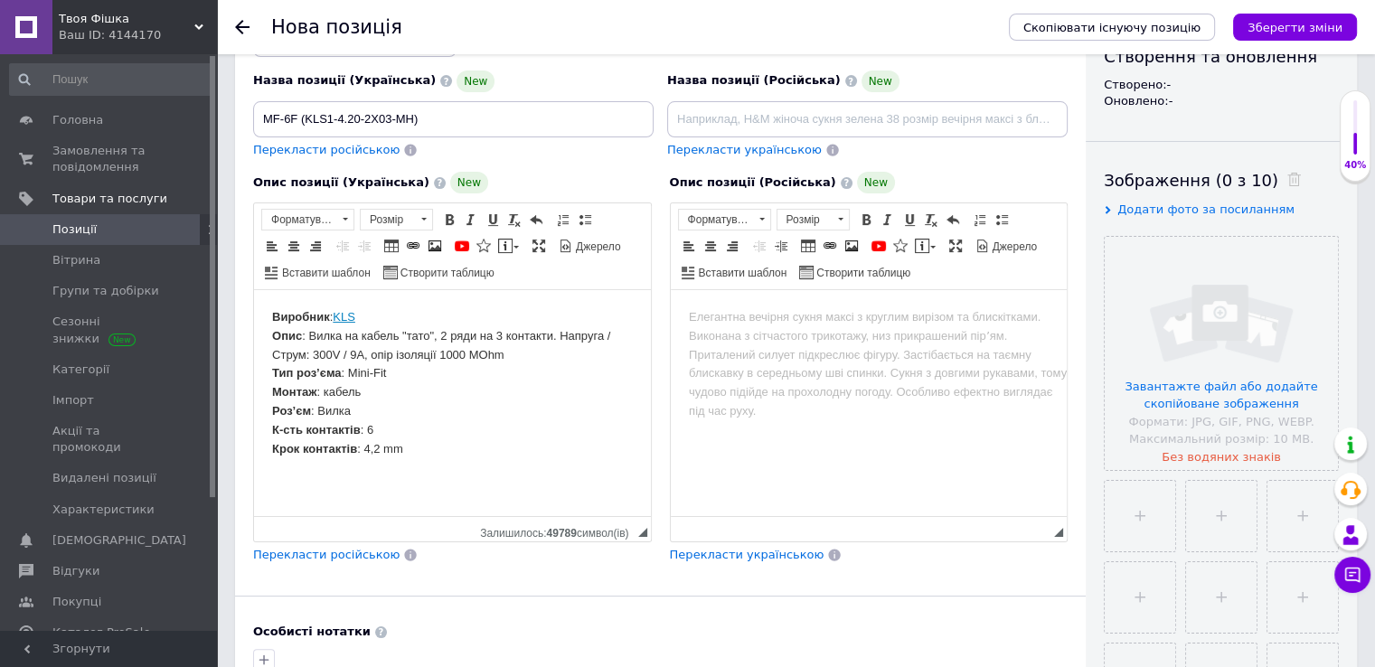
scroll to position [181, 0]
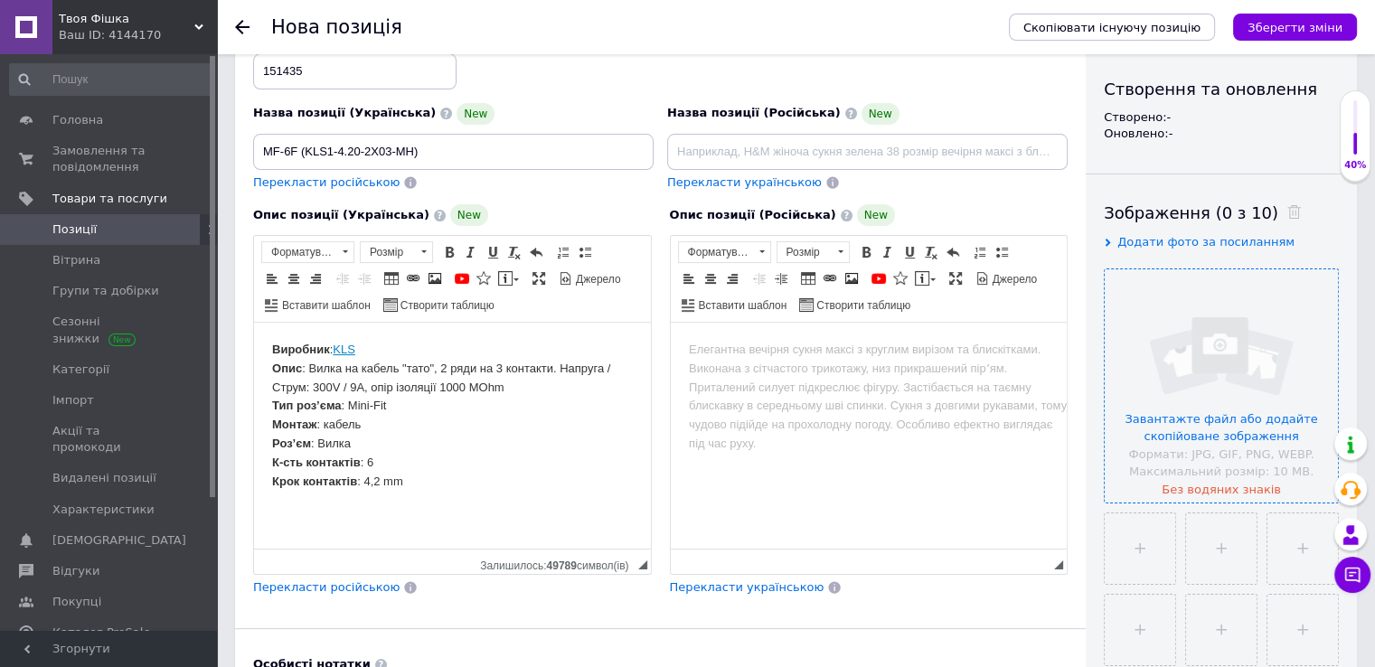
click at [1196, 427] on input "file" at bounding box center [1221, 385] width 233 height 233
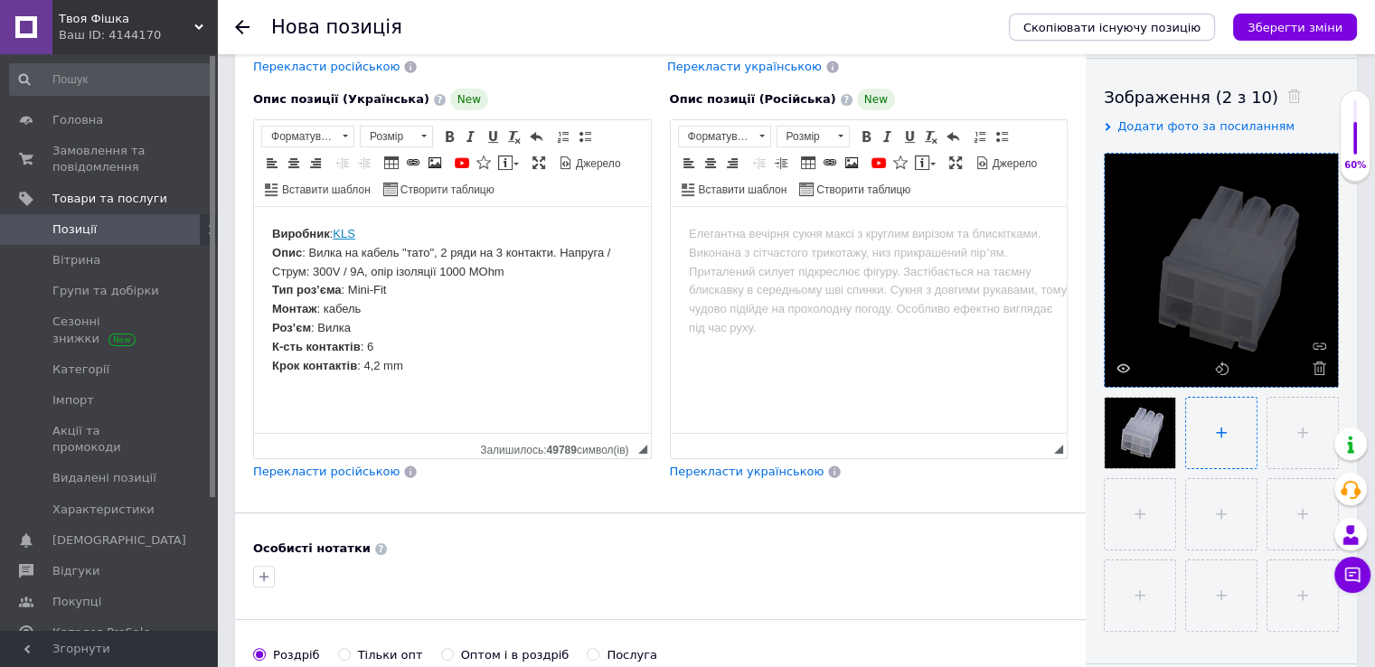
scroll to position [271, 0]
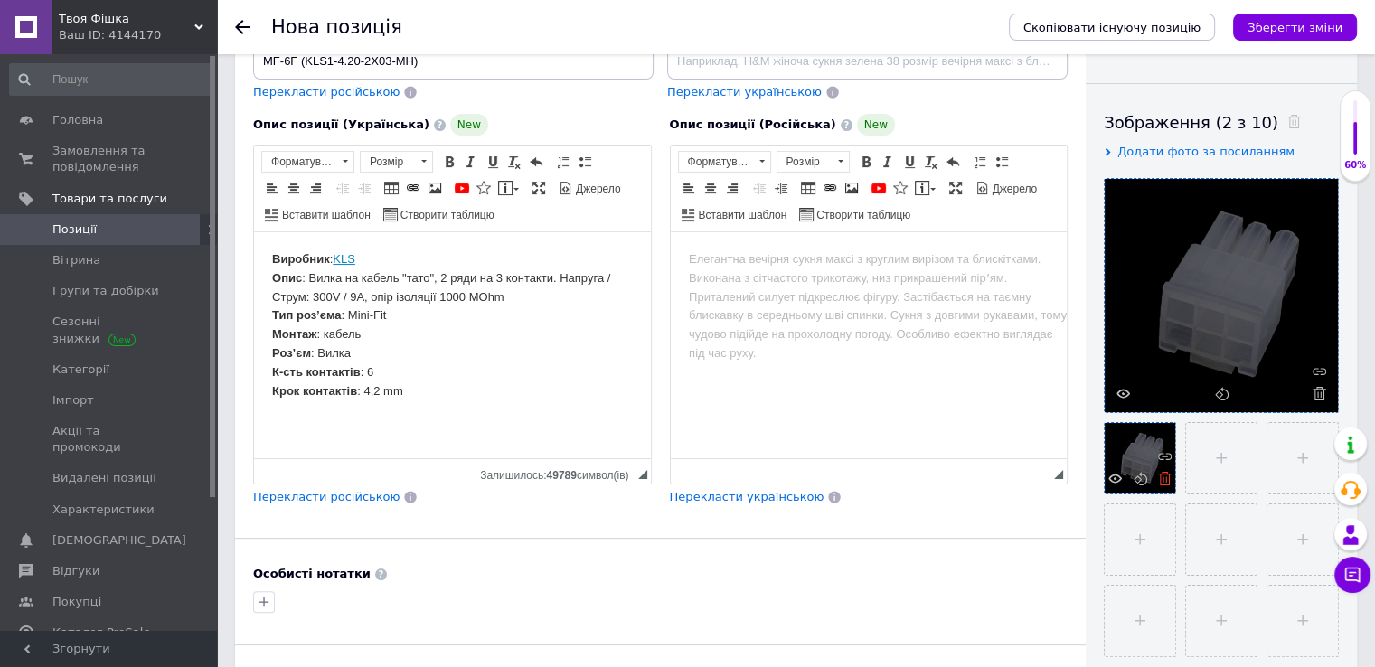
click at [1161, 478] on icon at bounding box center [1165, 479] width 14 height 14
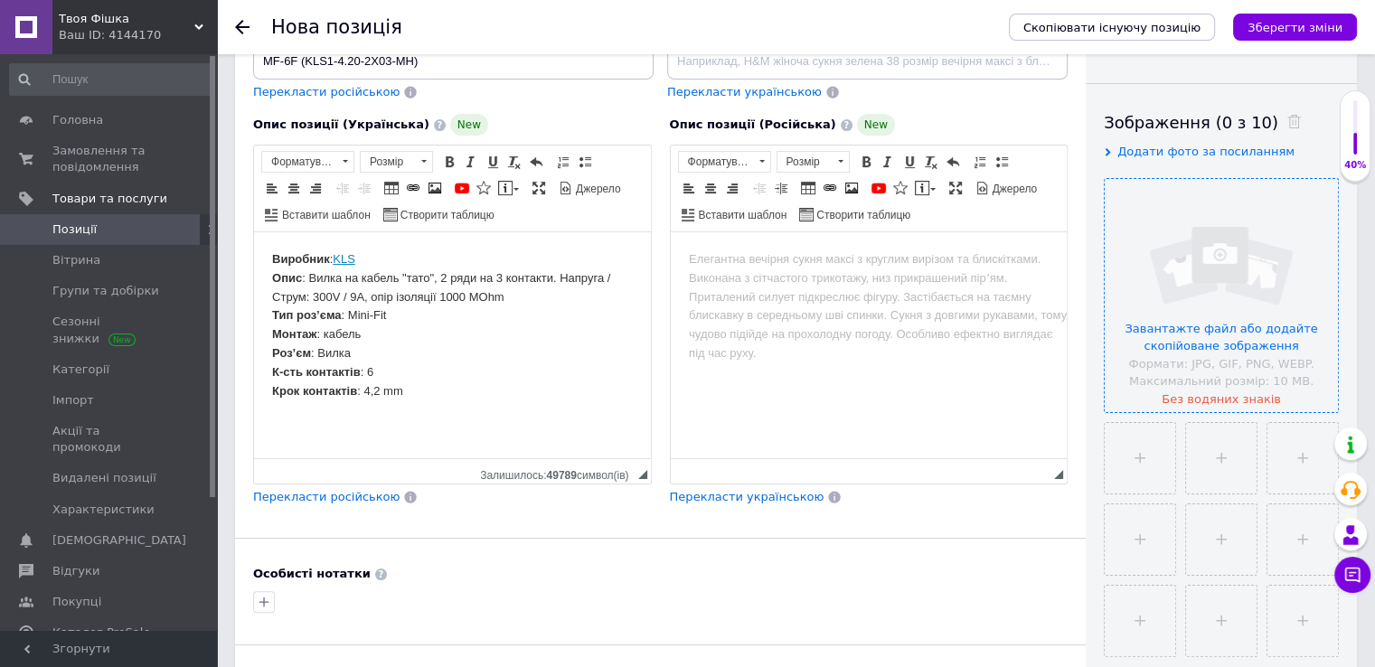
click at [1189, 326] on input "file" at bounding box center [1221, 295] width 233 height 233
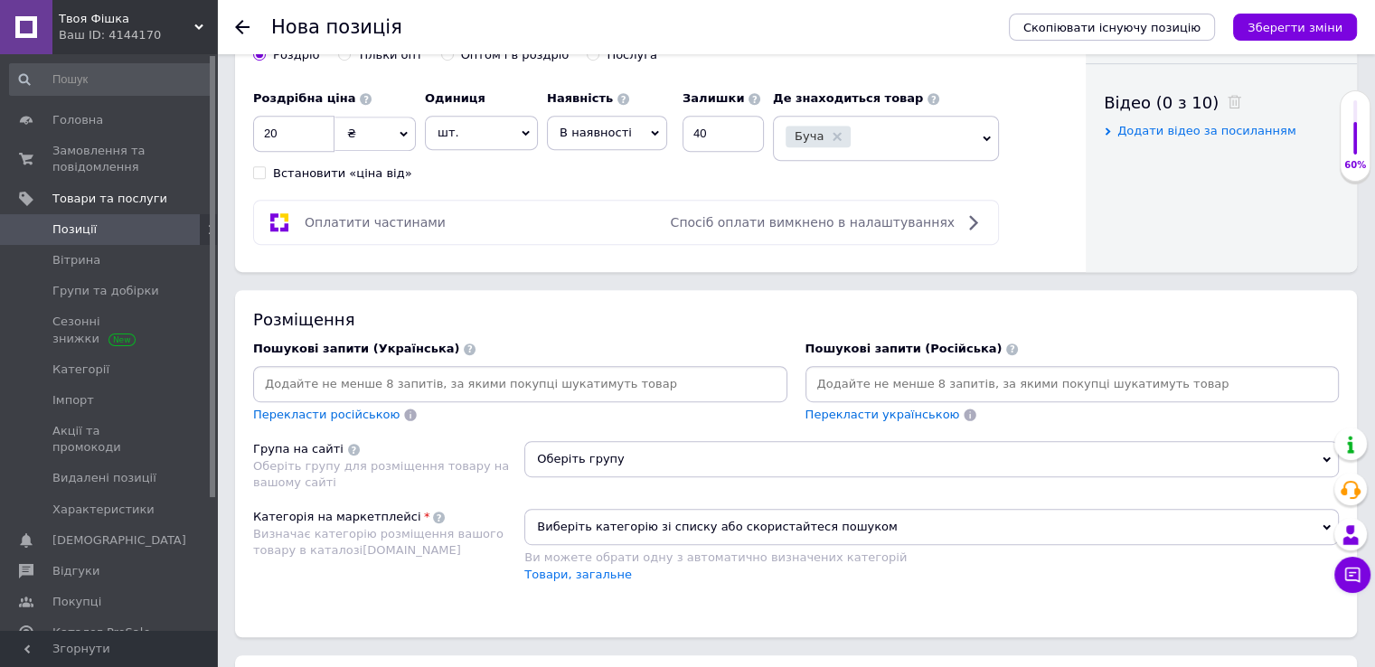
scroll to position [904, 0]
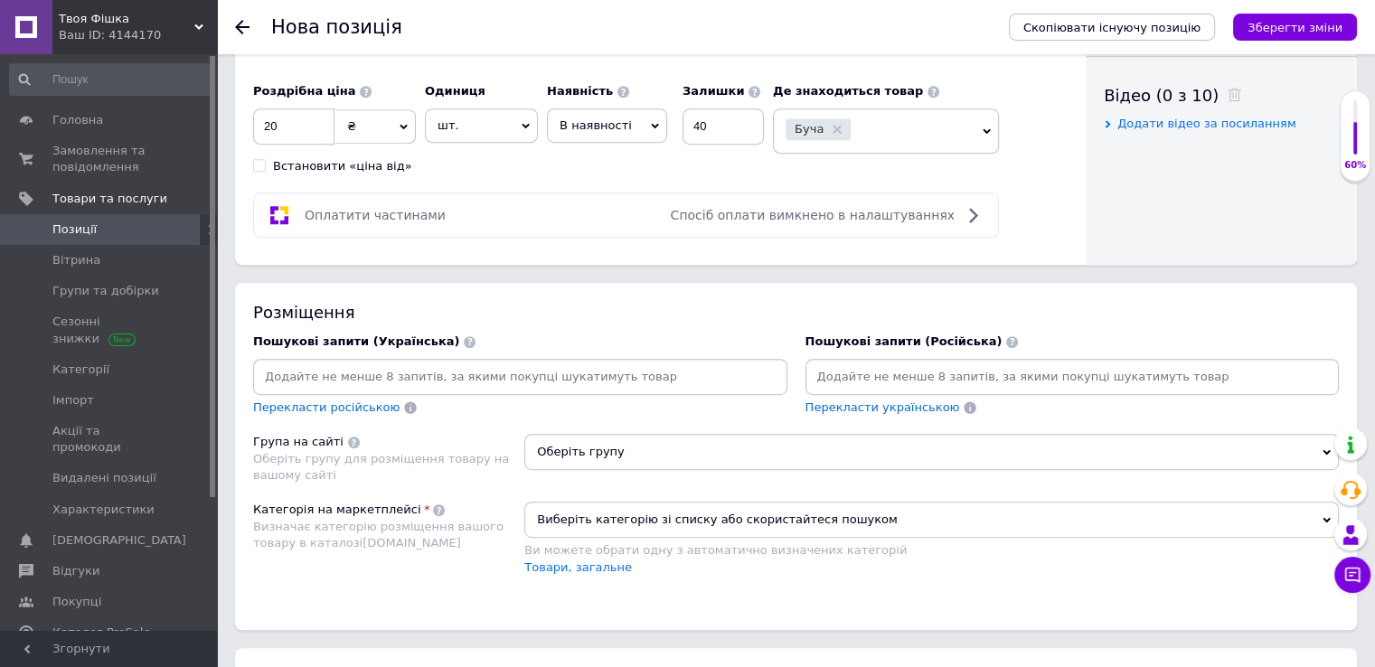
click at [384, 370] on input at bounding box center [520, 376] width 527 height 27
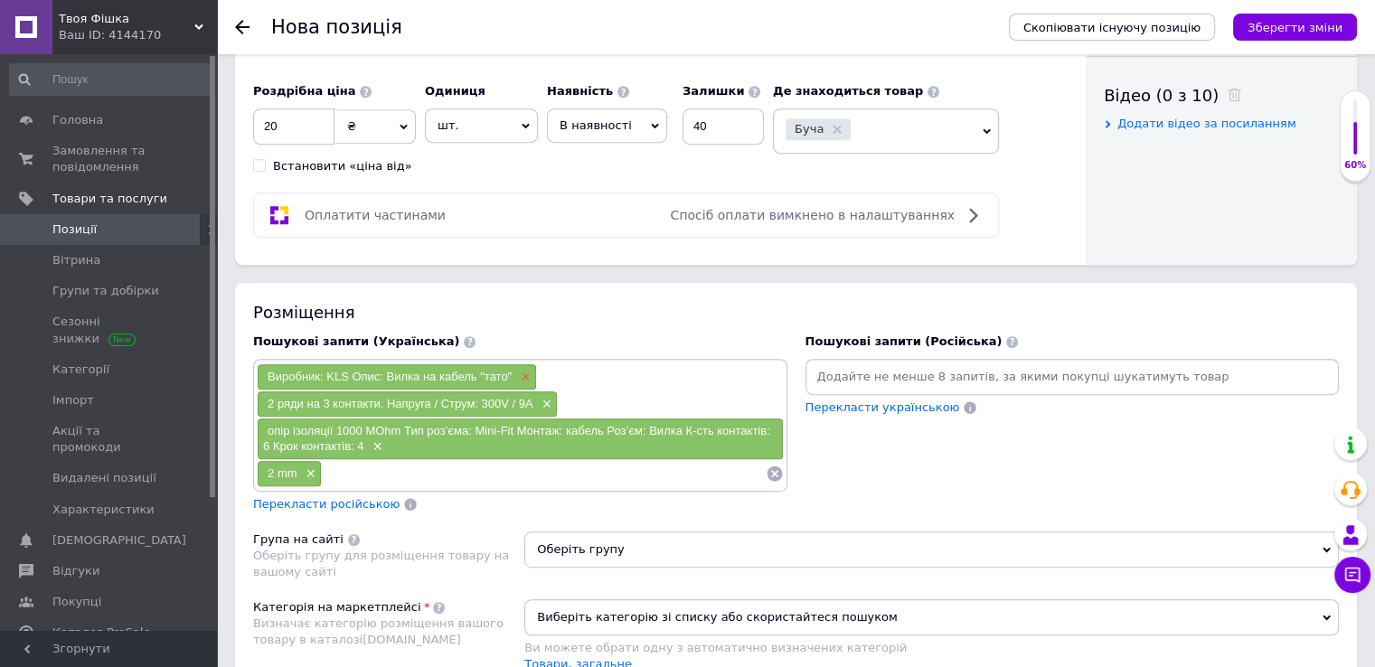
click at [524, 370] on span "×" at bounding box center [523, 377] width 14 height 15
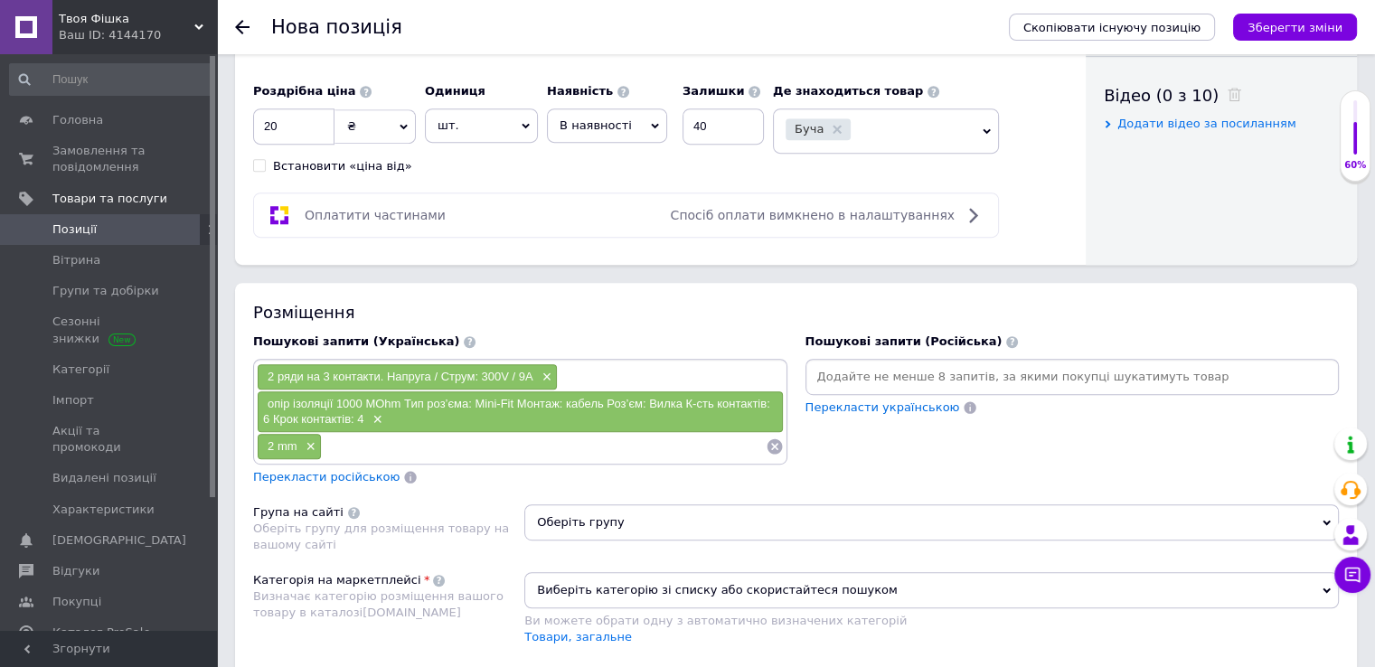
click at [776, 439] on icon at bounding box center [774, 446] width 15 height 15
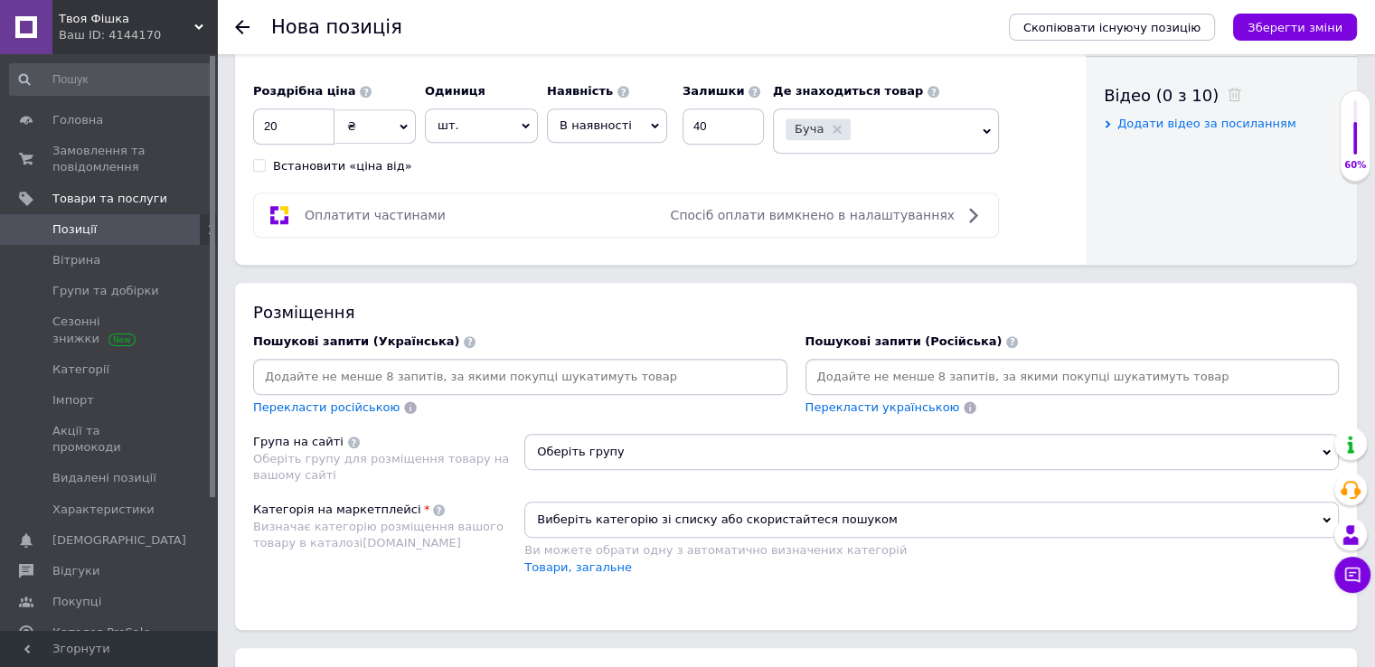
click at [499, 374] on input at bounding box center [520, 376] width 527 height 27
paste input "MF-6F (KLS1-4.20-2X03-MH)"
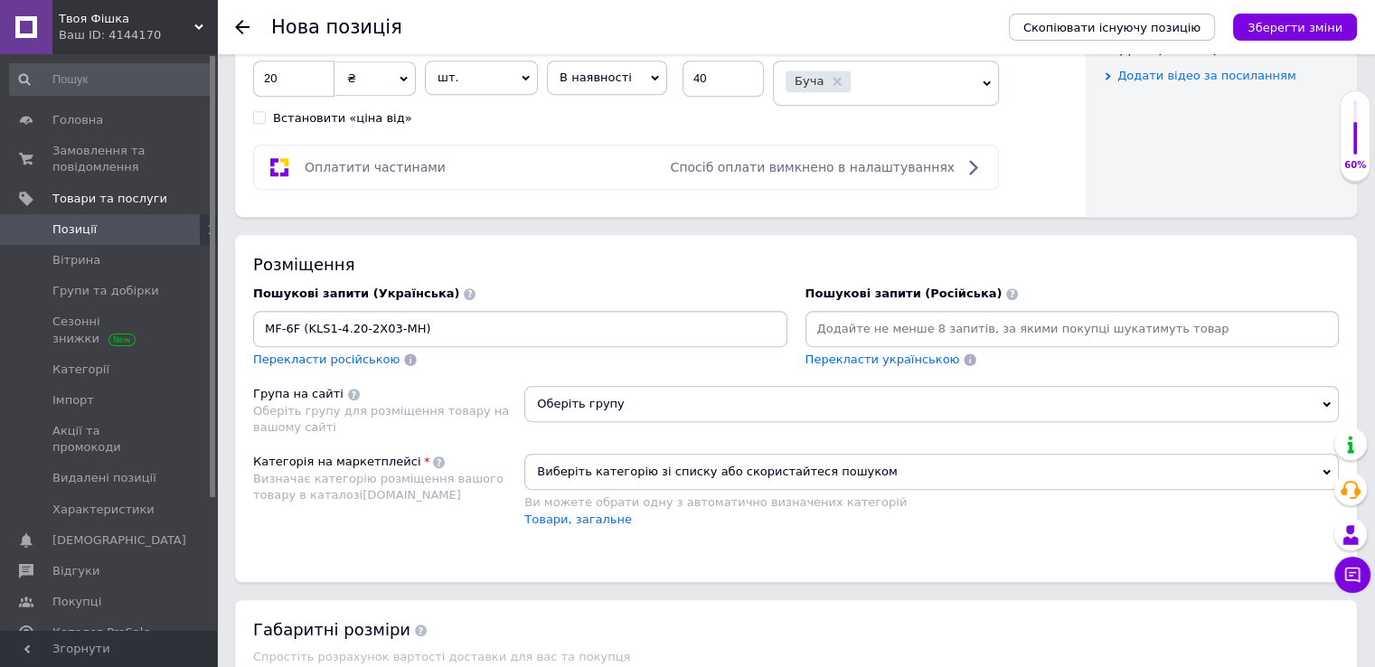
scroll to position [994, 0]
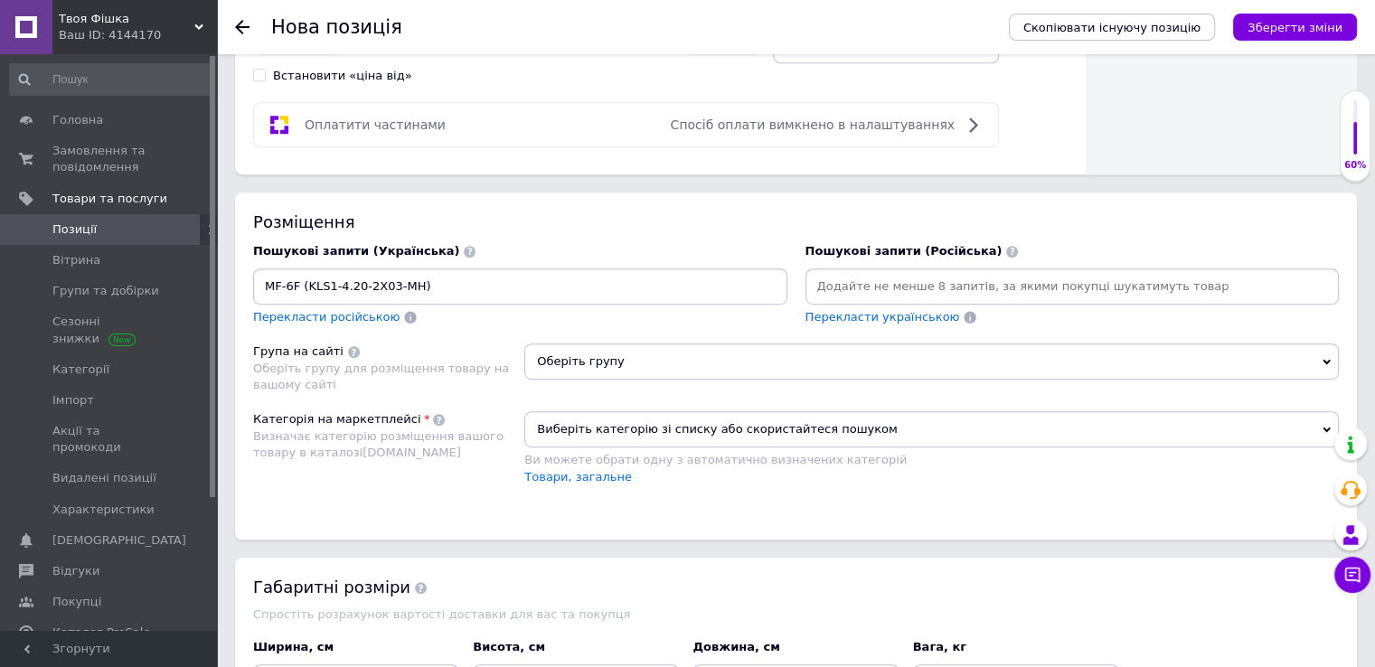
type input "MF-6F (KLS1-4.20-2X03-MH)"
click at [738, 352] on span "Оберіть групу" at bounding box center [931, 361] width 814 height 36
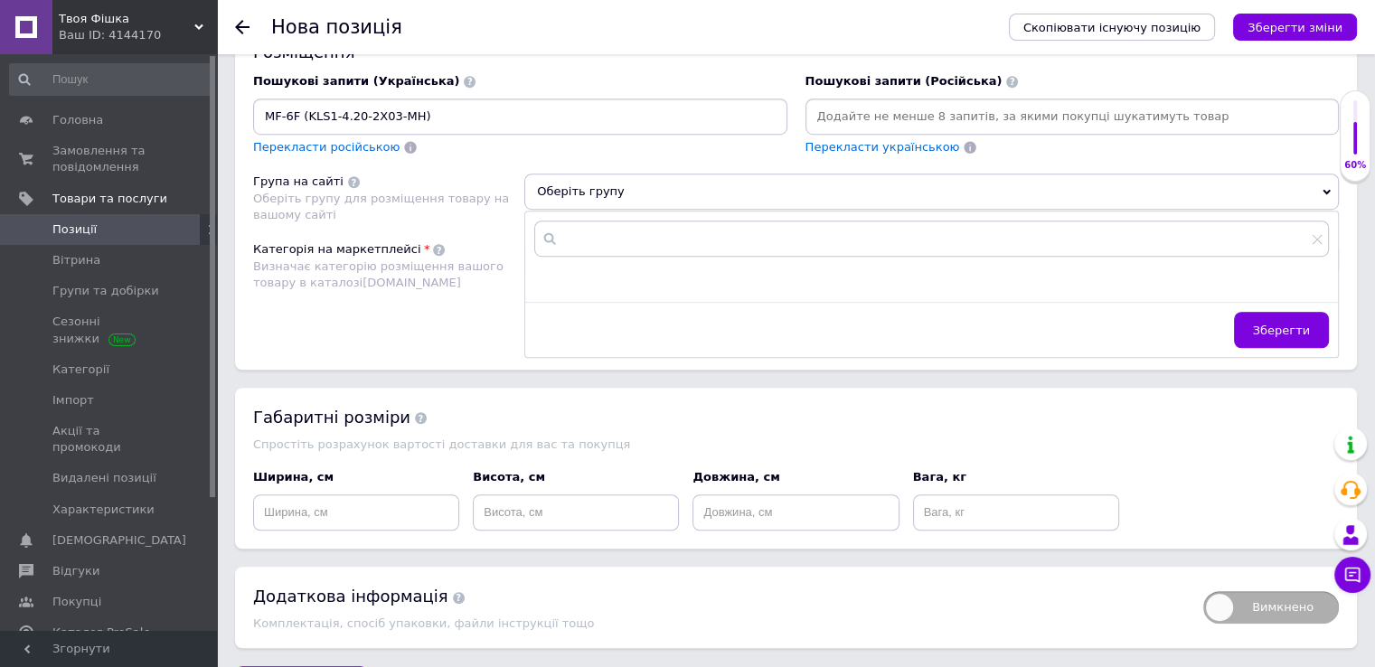
scroll to position [1175, 0]
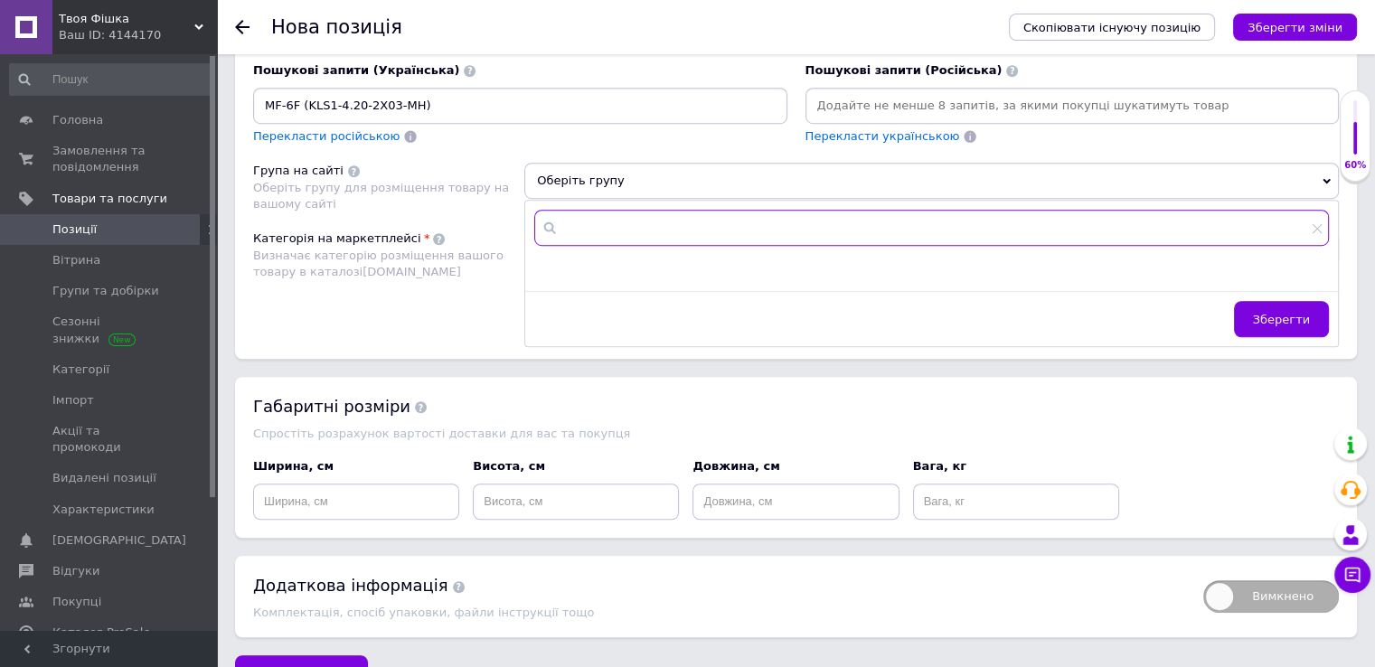
click at [682, 220] on input "text" at bounding box center [931, 228] width 795 height 36
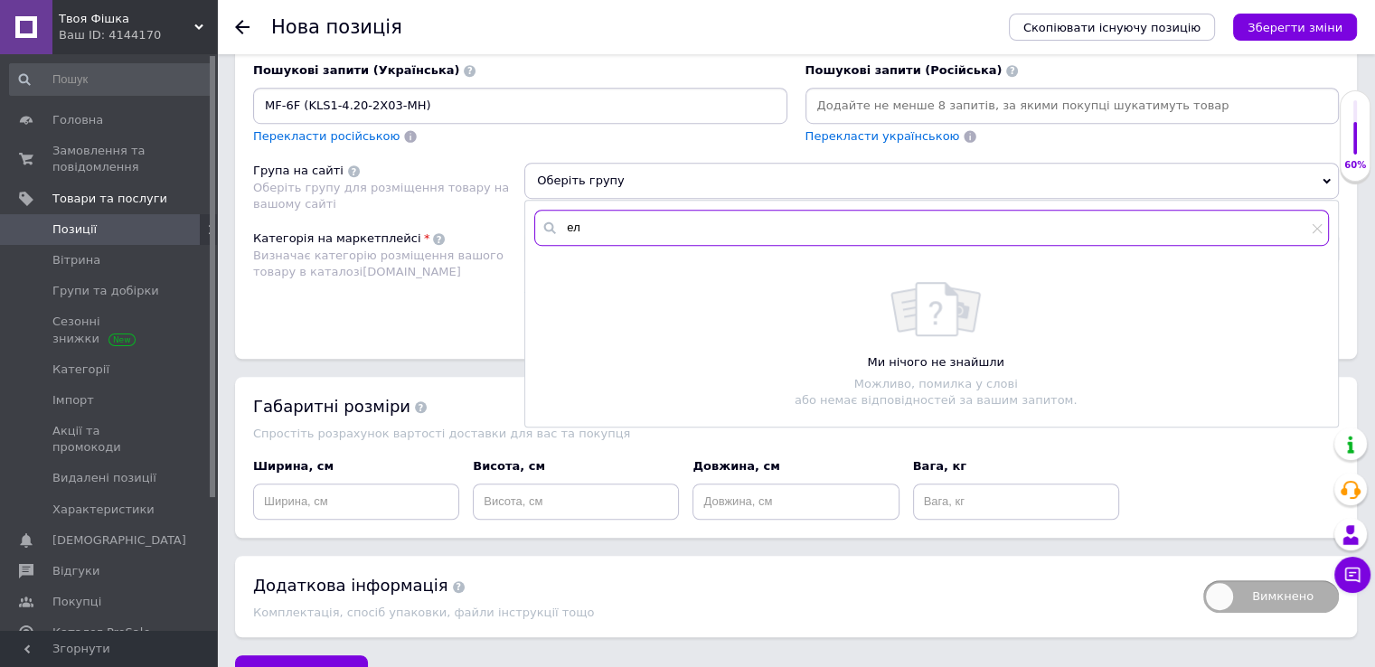
type input "е"
type input "є"
click at [710, 219] on input "Розь" at bounding box center [931, 228] width 795 height 36
type input "Р"
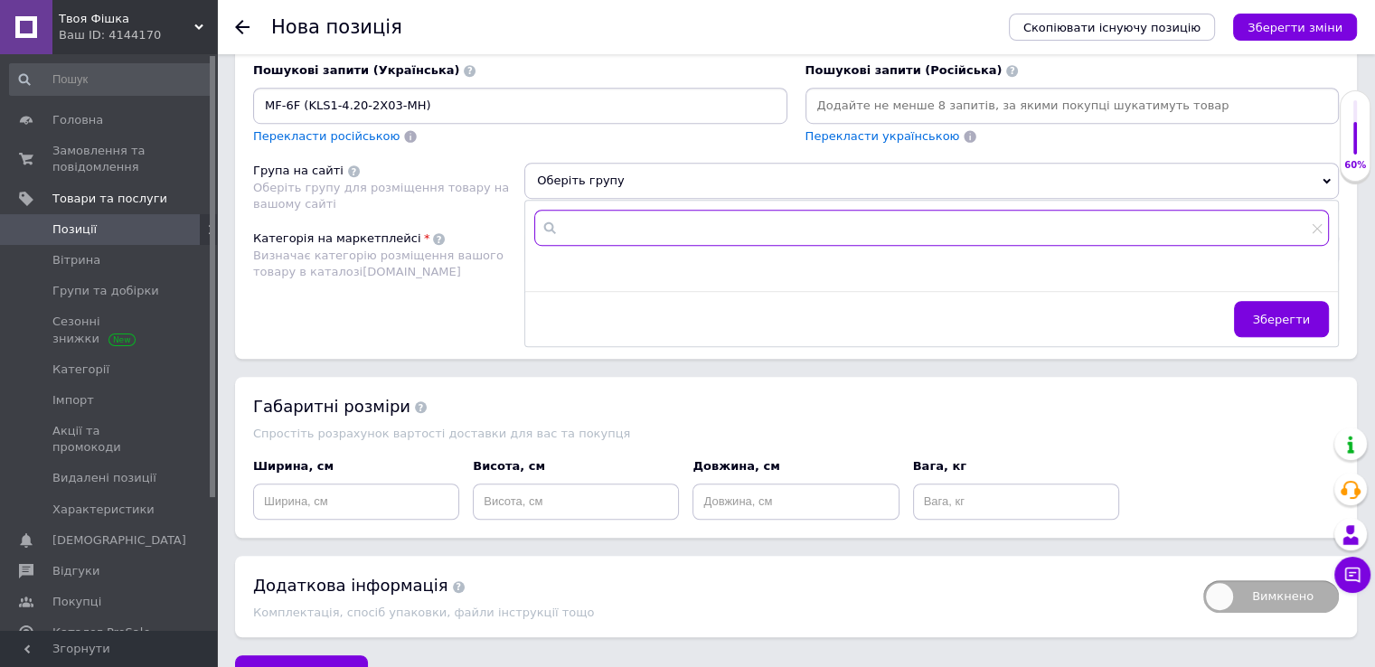
paste input "Роз'єми, клеми, з'єднувачі"
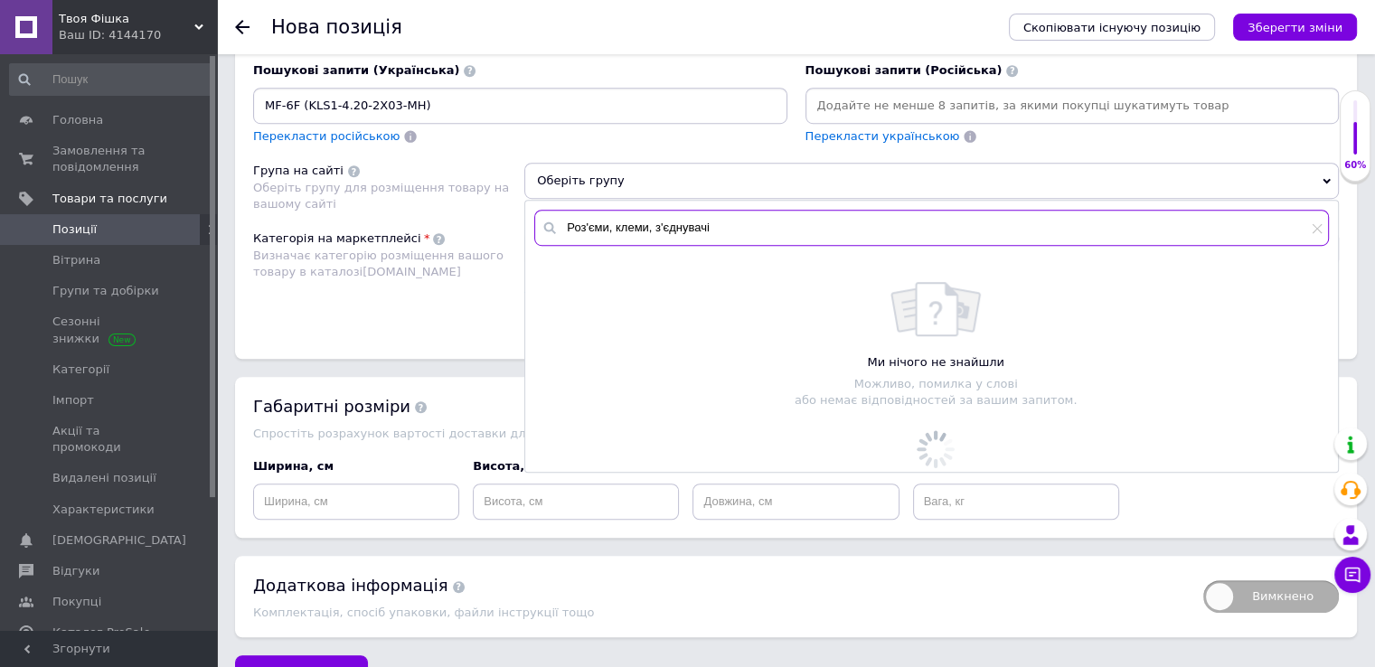
type input "Роз'єми, клеми, з'єднувачі"
click at [1010, 323] on div "Ми нічого не знайшли Можливо, помилка у слові або немає відповідностей за вашим…" at bounding box center [935, 345] width 785 height 127
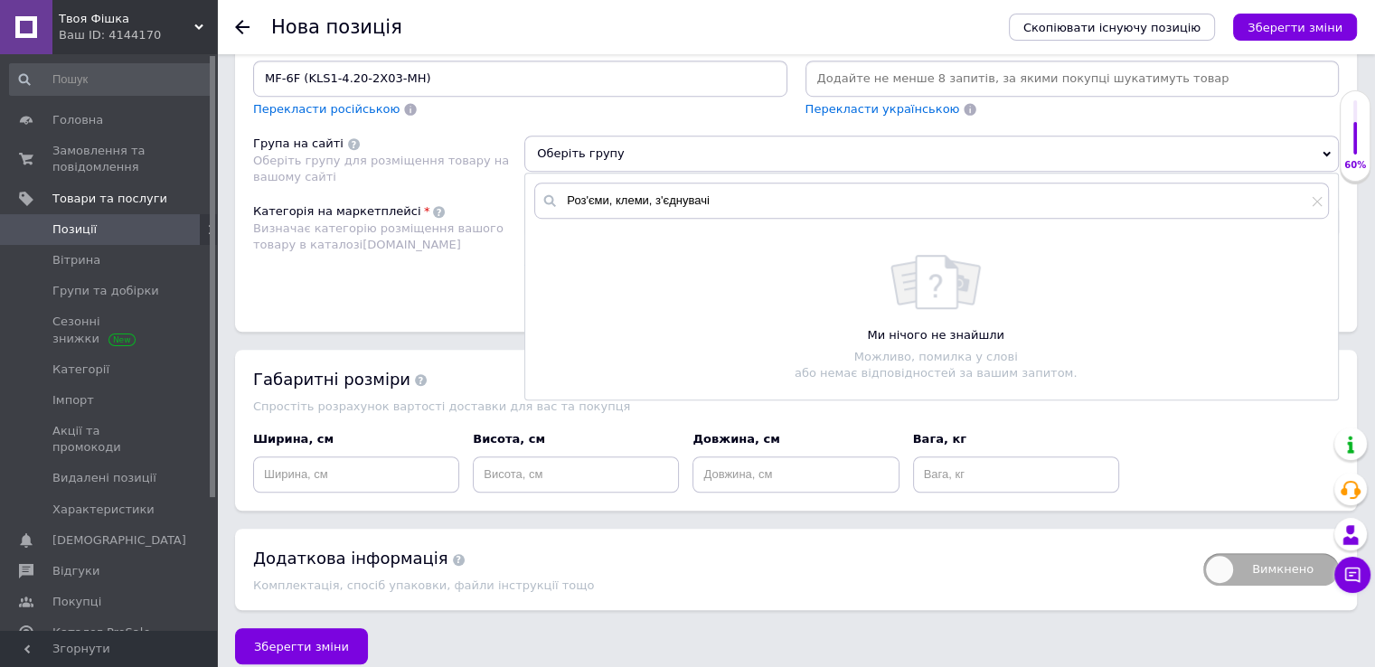
scroll to position [1217, 0]
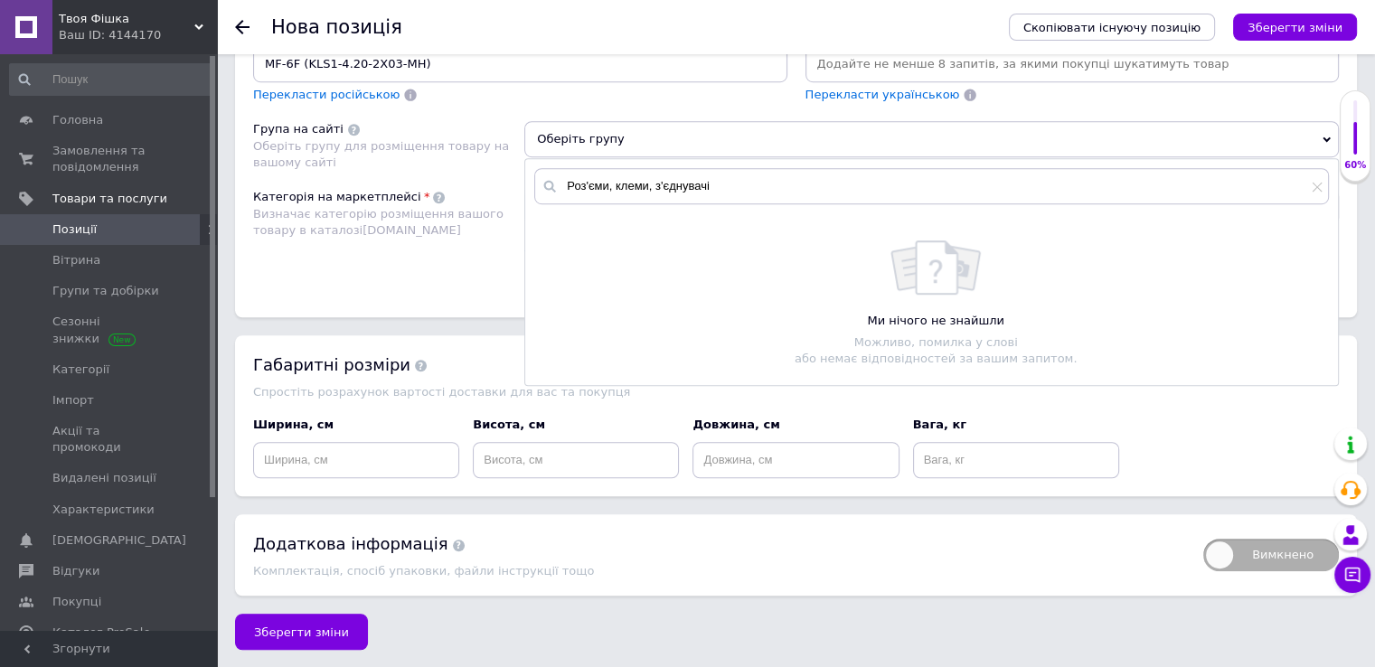
click at [1071, 283] on div "Ми нічого не знайшли Можливо, помилка у слові або немає відповідностей за вашим…" at bounding box center [935, 303] width 785 height 127
click at [1318, 185] on icon at bounding box center [1317, 187] width 11 height 11
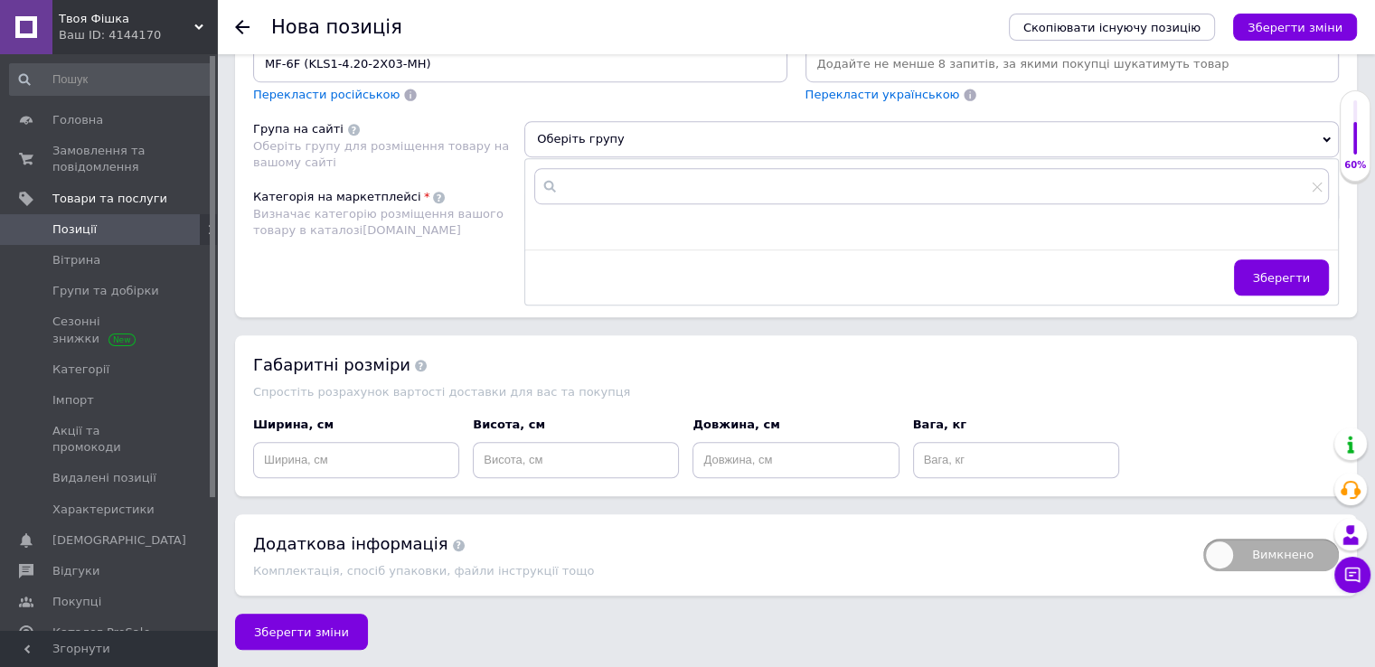
click at [1327, 137] on icon at bounding box center [1326, 139] width 8 height 5
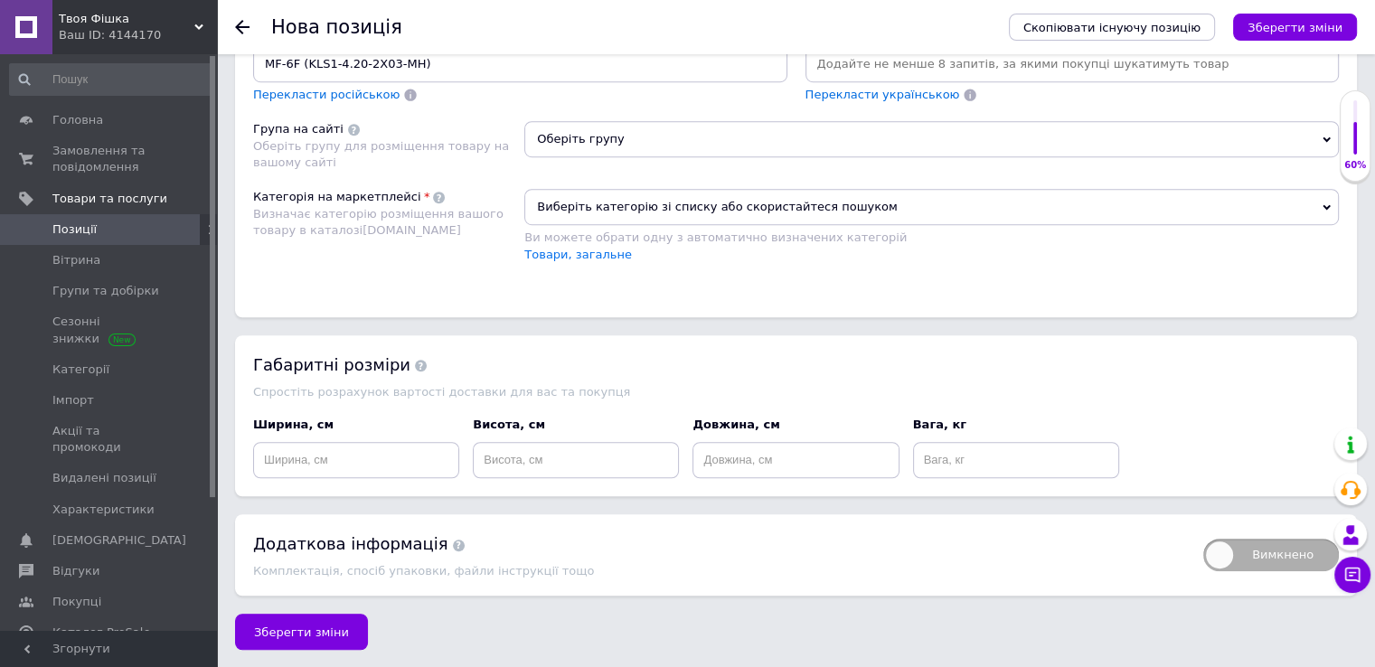
click at [738, 206] on span "Виберіть категорію зі списку або скористайтеся пошуком" at bounding box center [931, 207] width 814 height 36
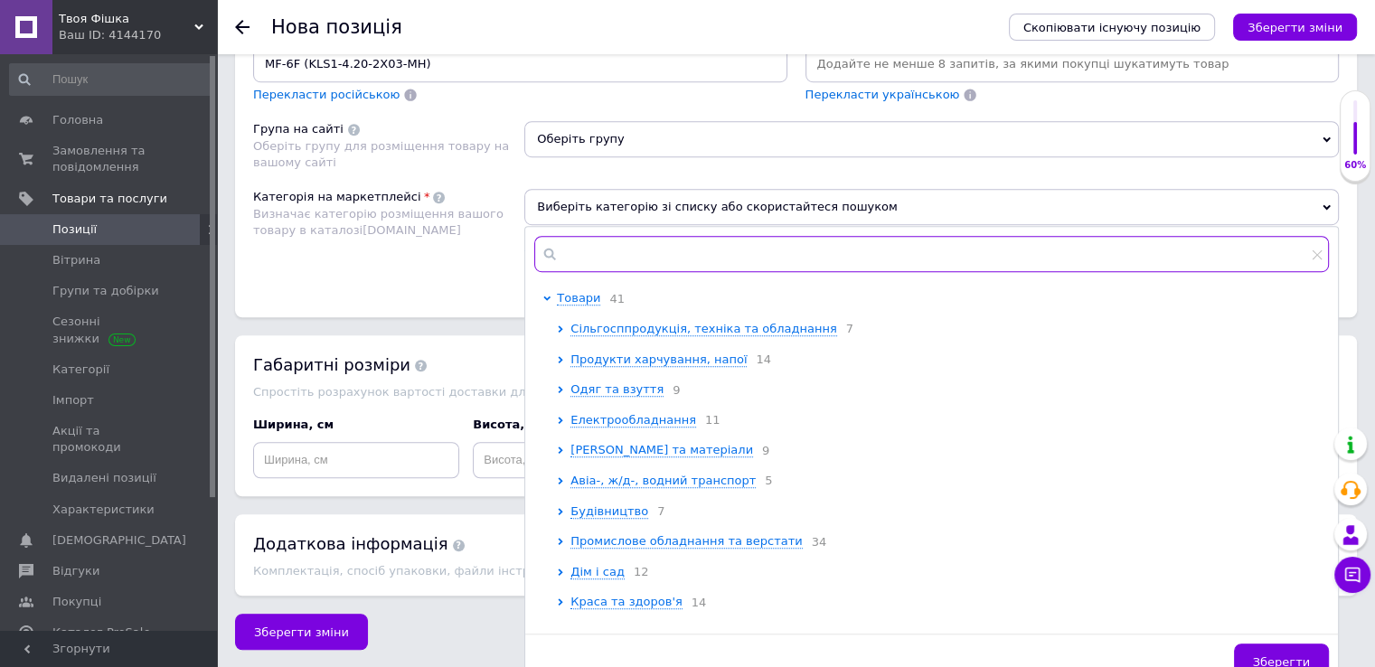
paste input "Роз'єми, клеми, з'єднувачі"
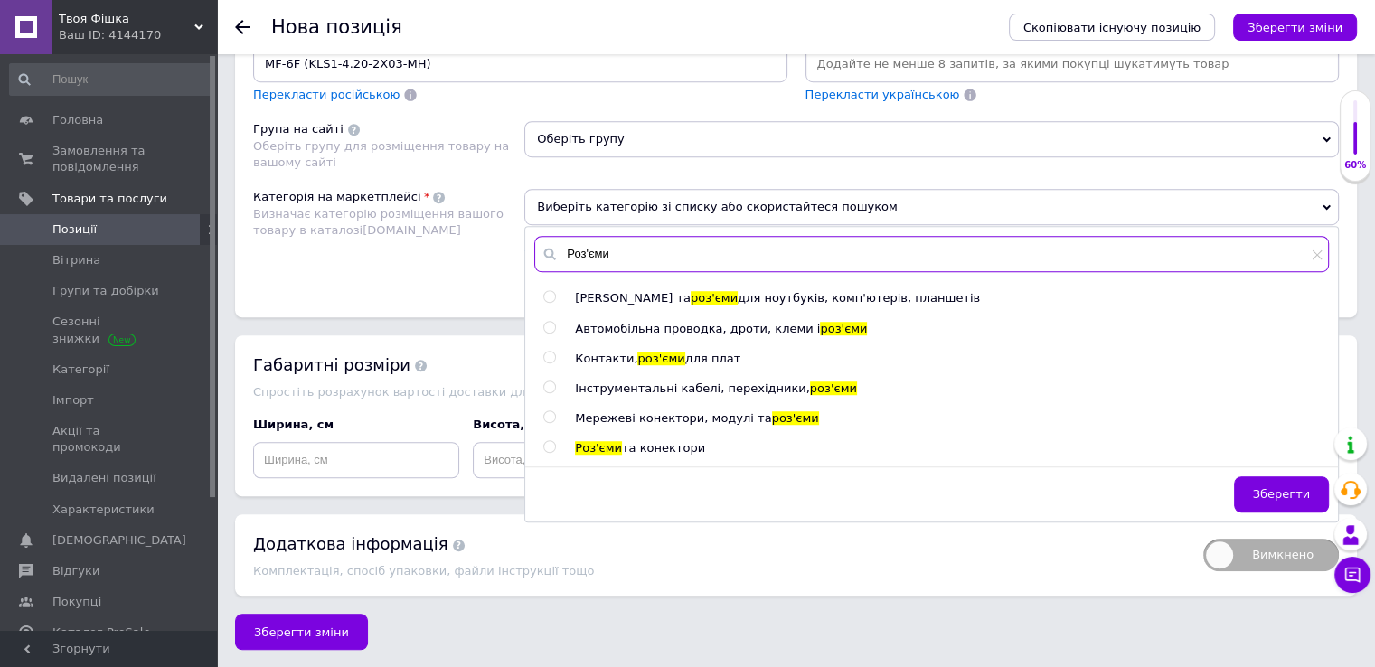
type input "Роз'єми"
click at [552, 323] on input "radio" at bounding box center [549, 328] width 12 height 12
radio input "true"
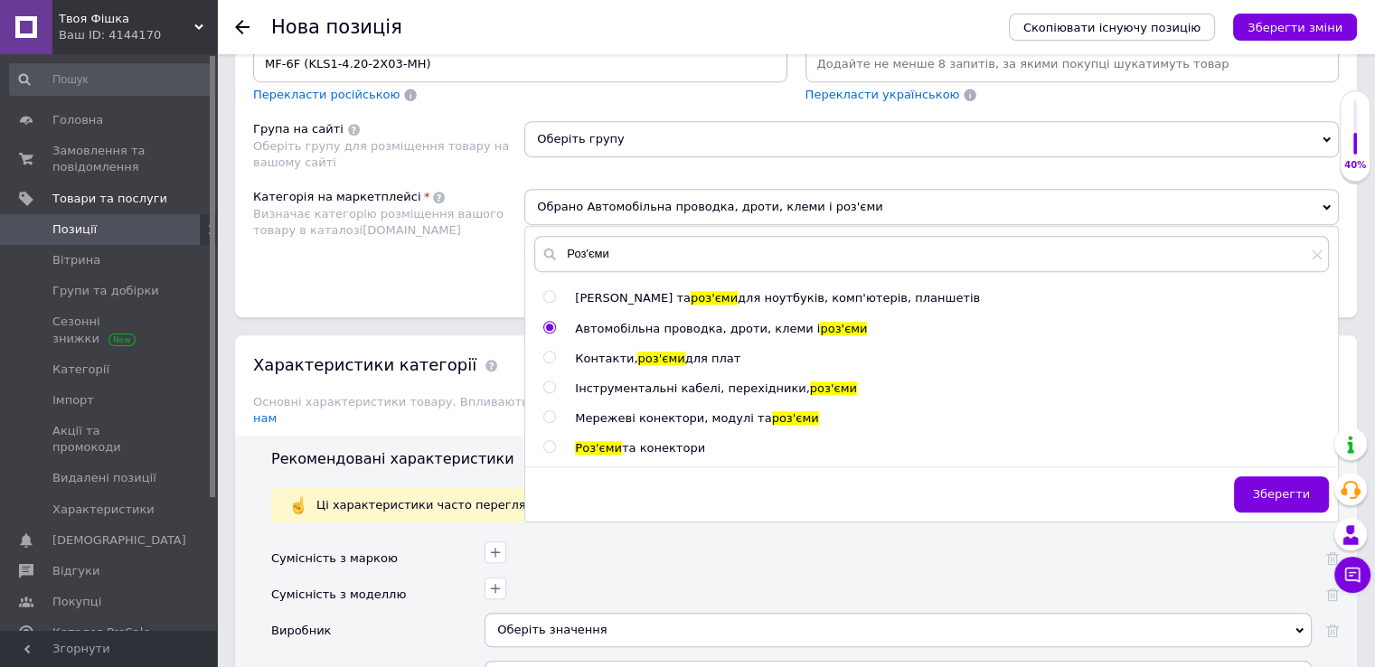
click at [550, 352] on input "radio" at bounding box center [549, 358] width 12 height 12
radio input "true"
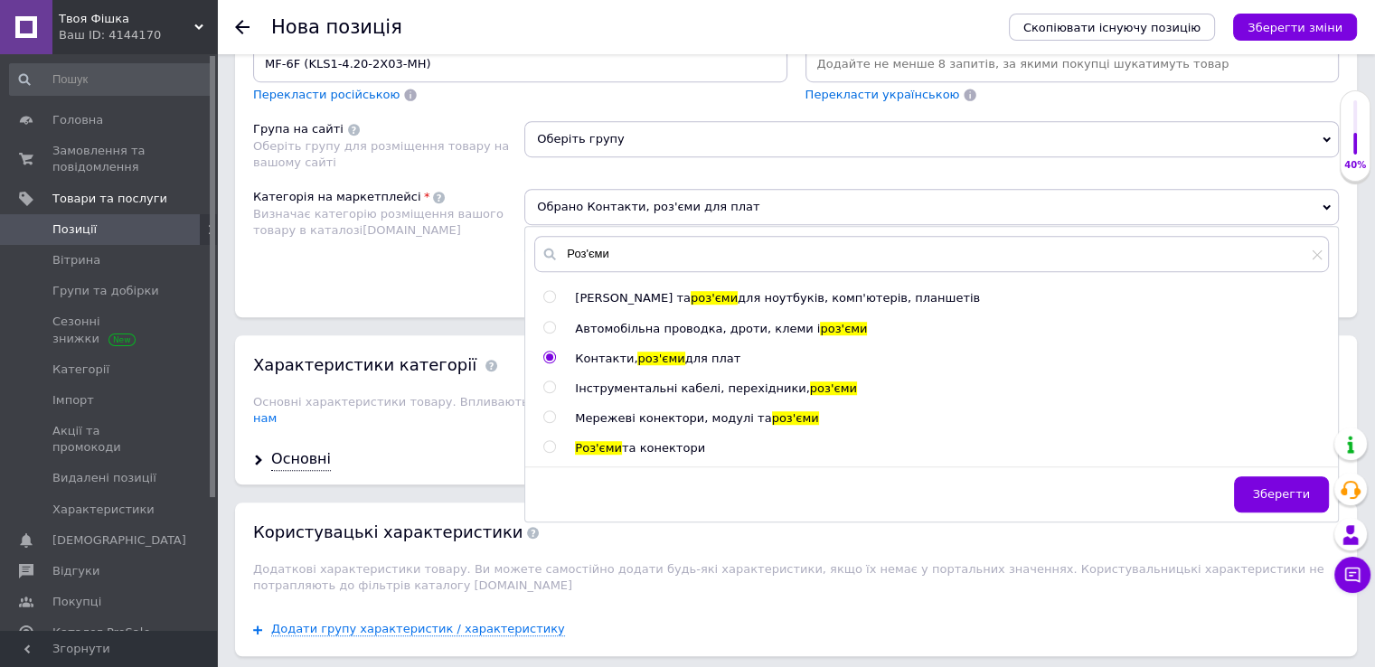
click at [553, 322] on input "radio" at bounding box center [549, 328] width 12 height 12
radio input "true"
radio input "false"
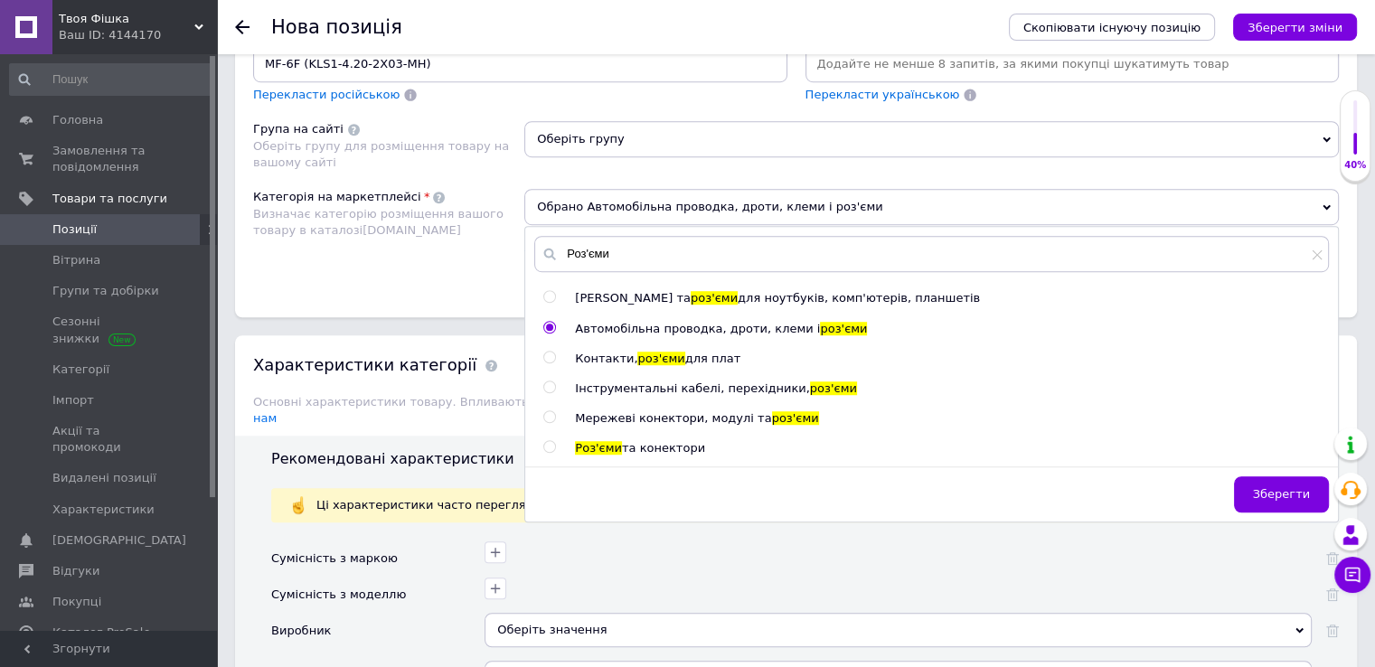
click at [558, 446] on div at bounding box center [552, 448] width 18 height 16
click at [550, 445] on input "radio" at bounding box center [549, 447] width 12 height 12
radio input "true"
radio input "false"
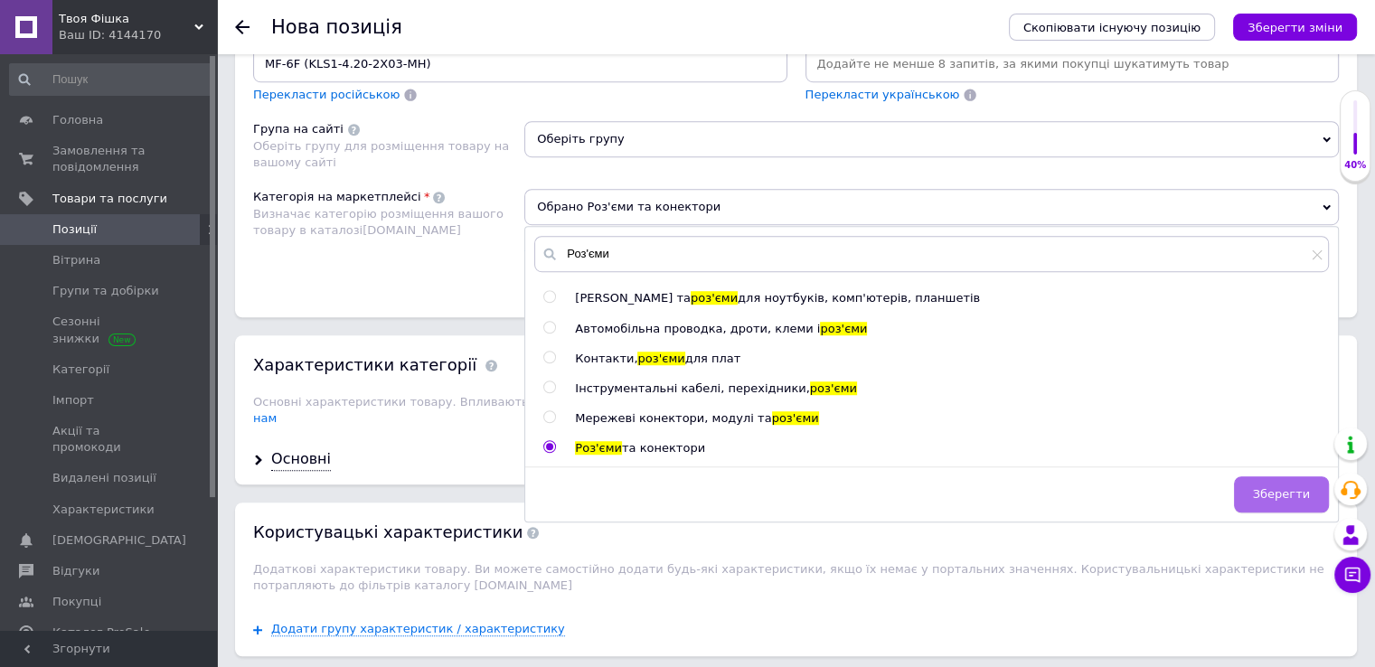
click at [1290, 487] on span "Зберегти" at bounding box center [1281, 494] width 57 height 14
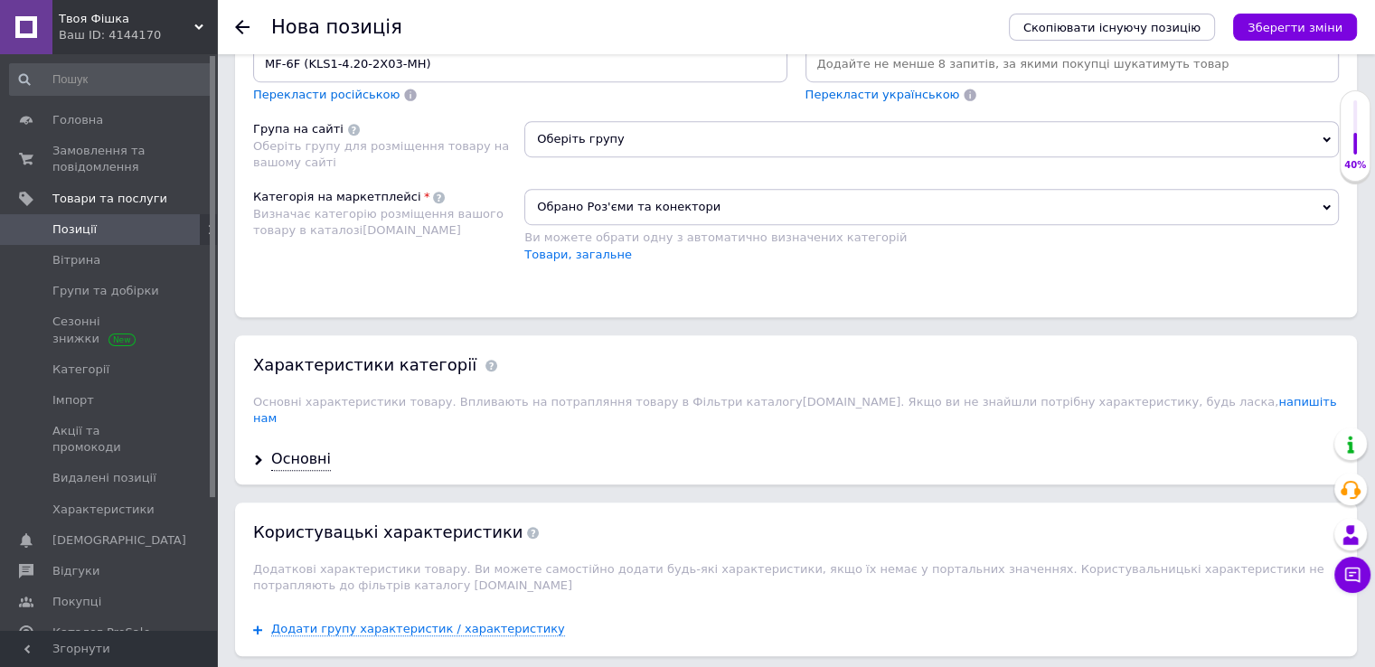
click at [1043, 137] on span "Оберіть групу" at bounding box center [931, 139] width 814 height 36
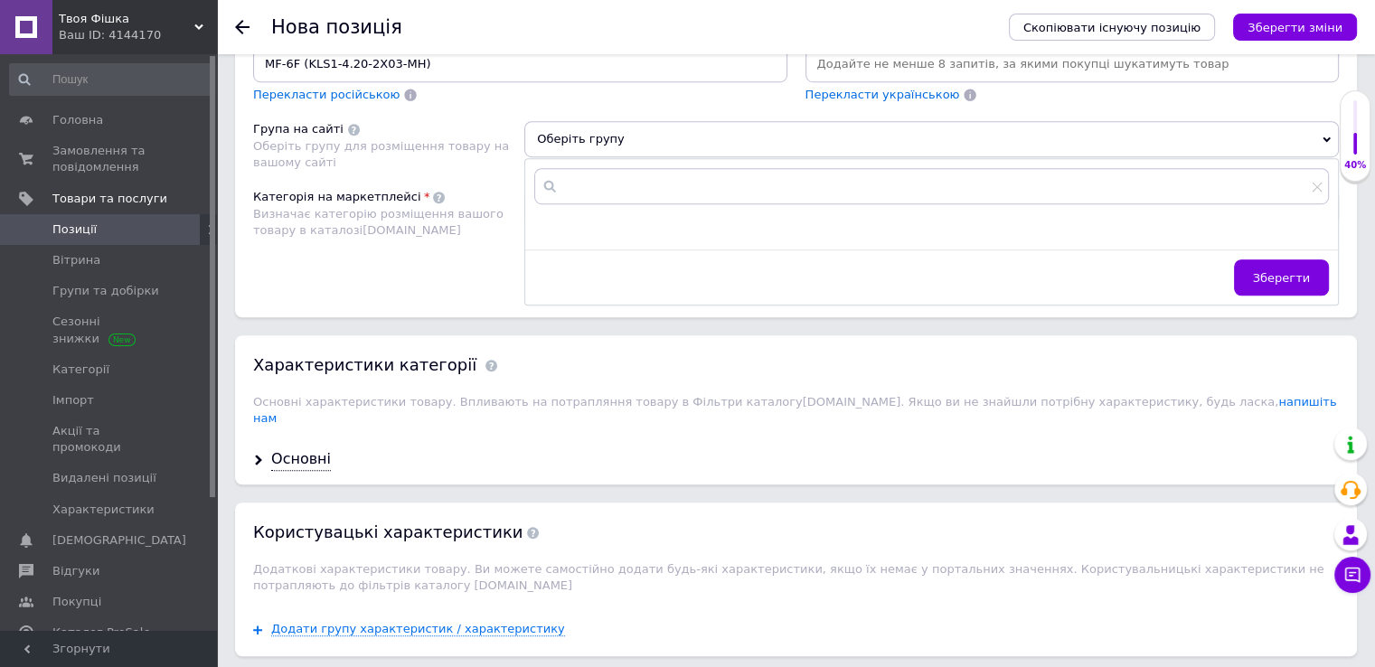
click at [1043, 137] on span "Оберіть групу" at bounding box center [931, 139] width 814 height 36
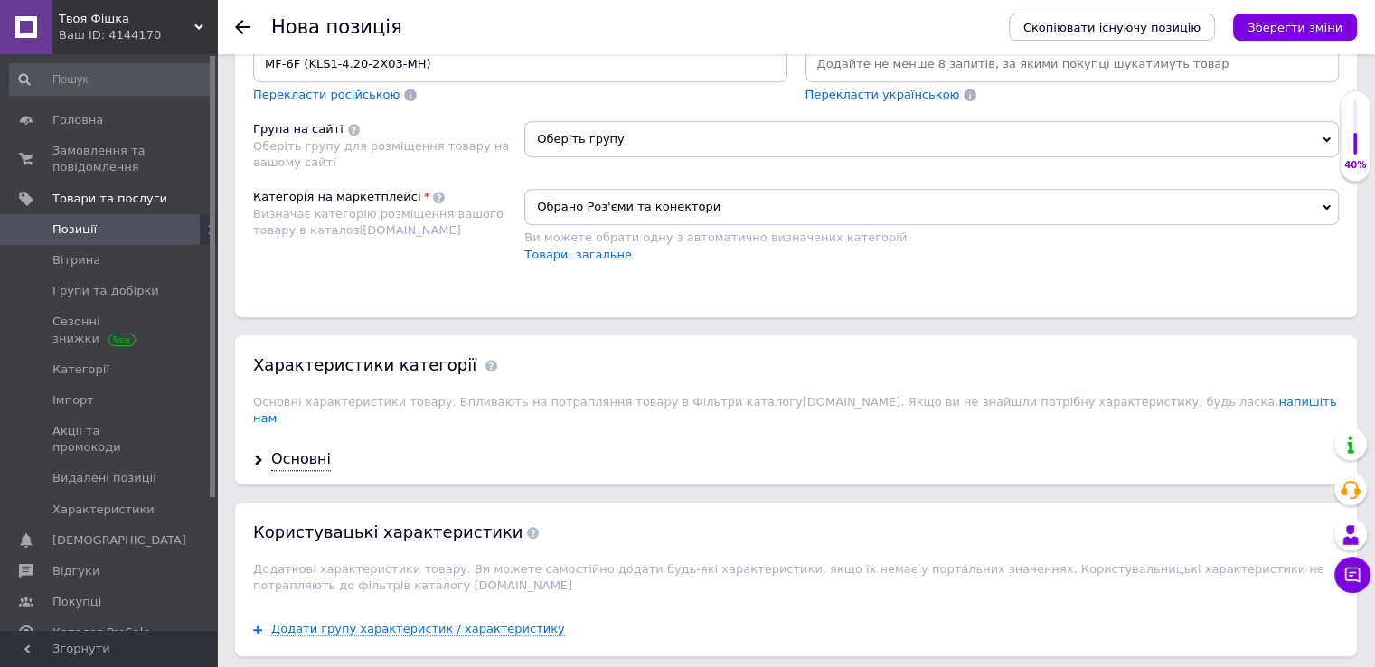
scroll to position [1307, 0]
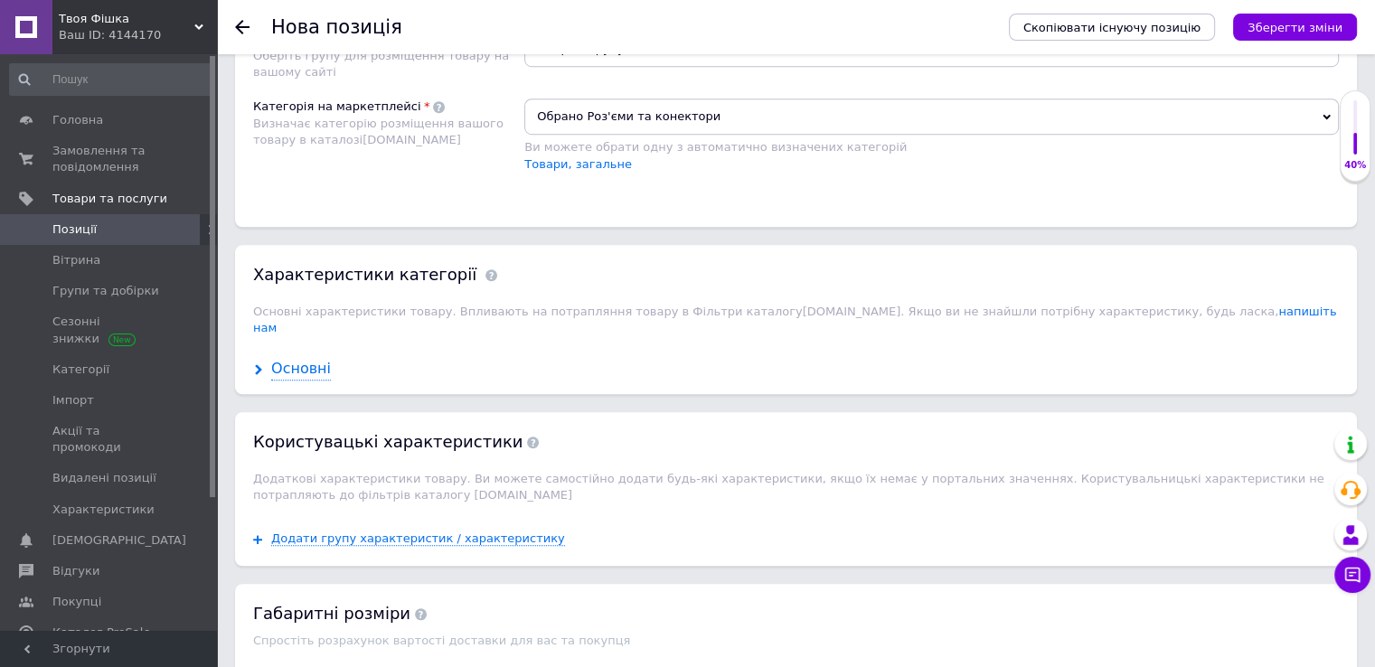
drag, startPoint x: 296, startPoint y: 350, endPoint x: 307, endPoint y: 355, distance: 12.1
click at [296, 359] on div "Основні" at bounding box center [301, 369] width 60 height 21
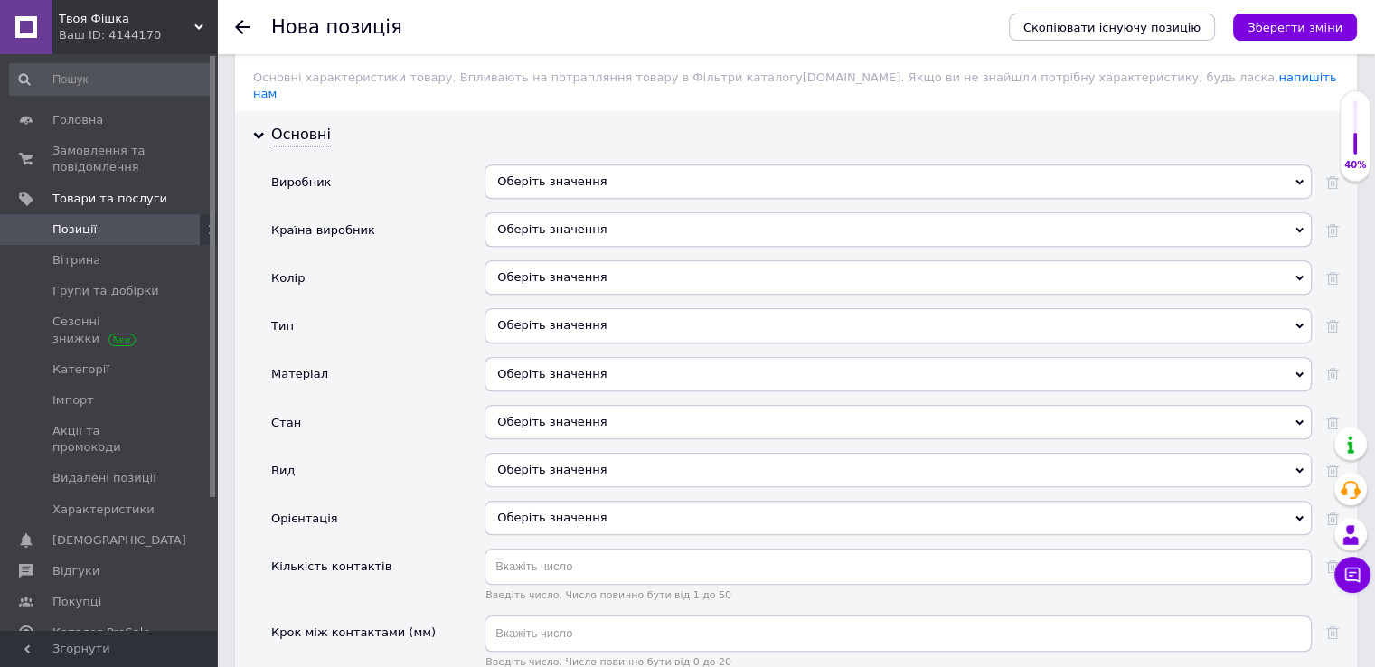
scroll to position [1397, 0]
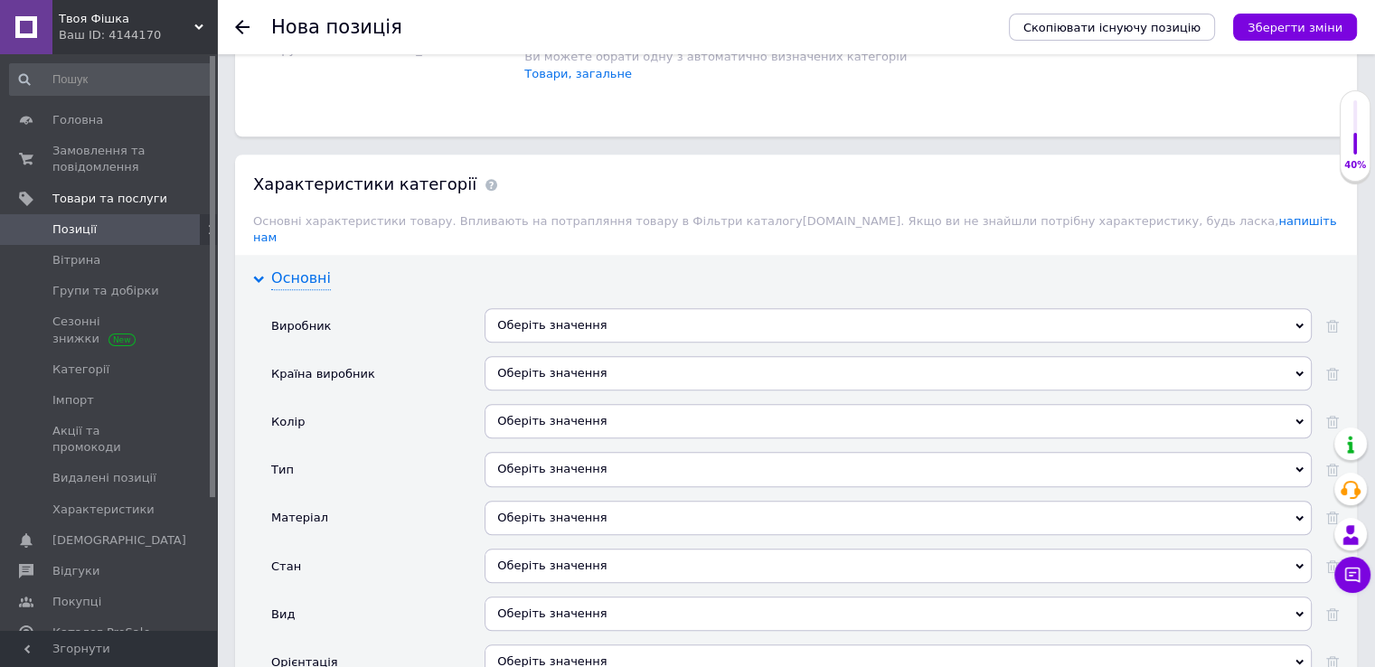
click at [260, 274] on icon at bounding box center [258, 279] width 11 height 11
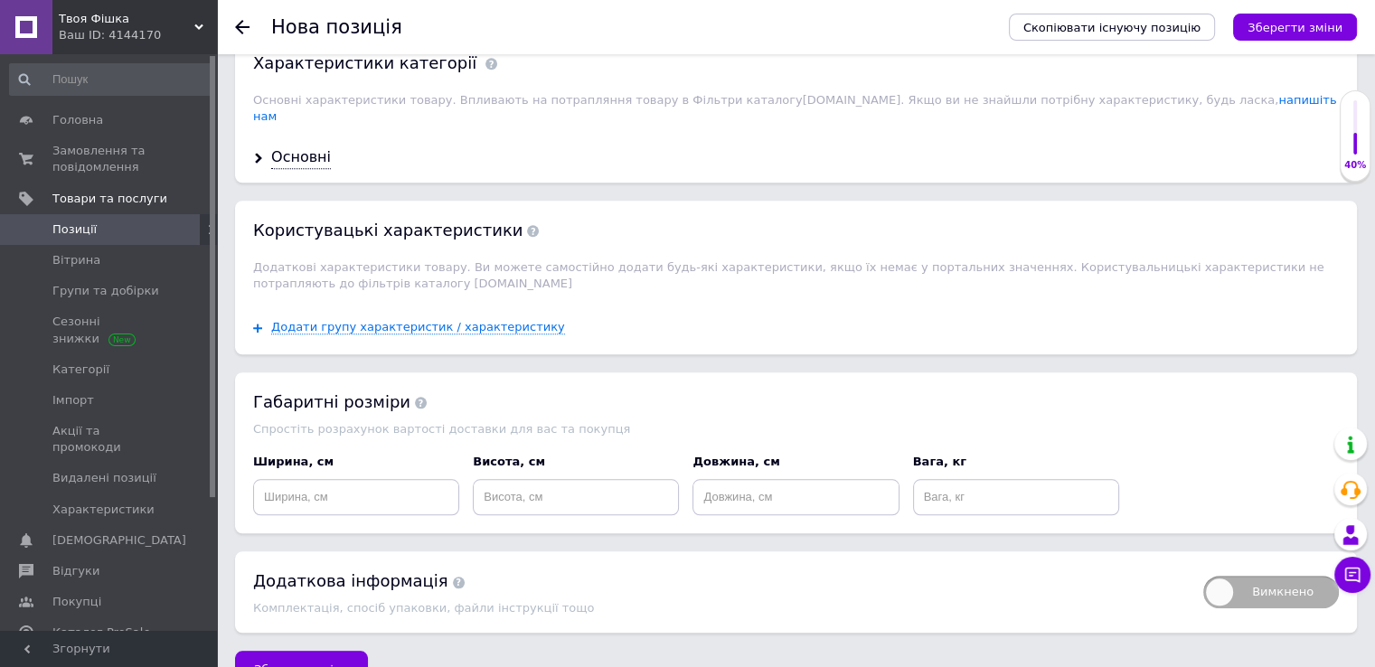
scroll to position [1539, 0]
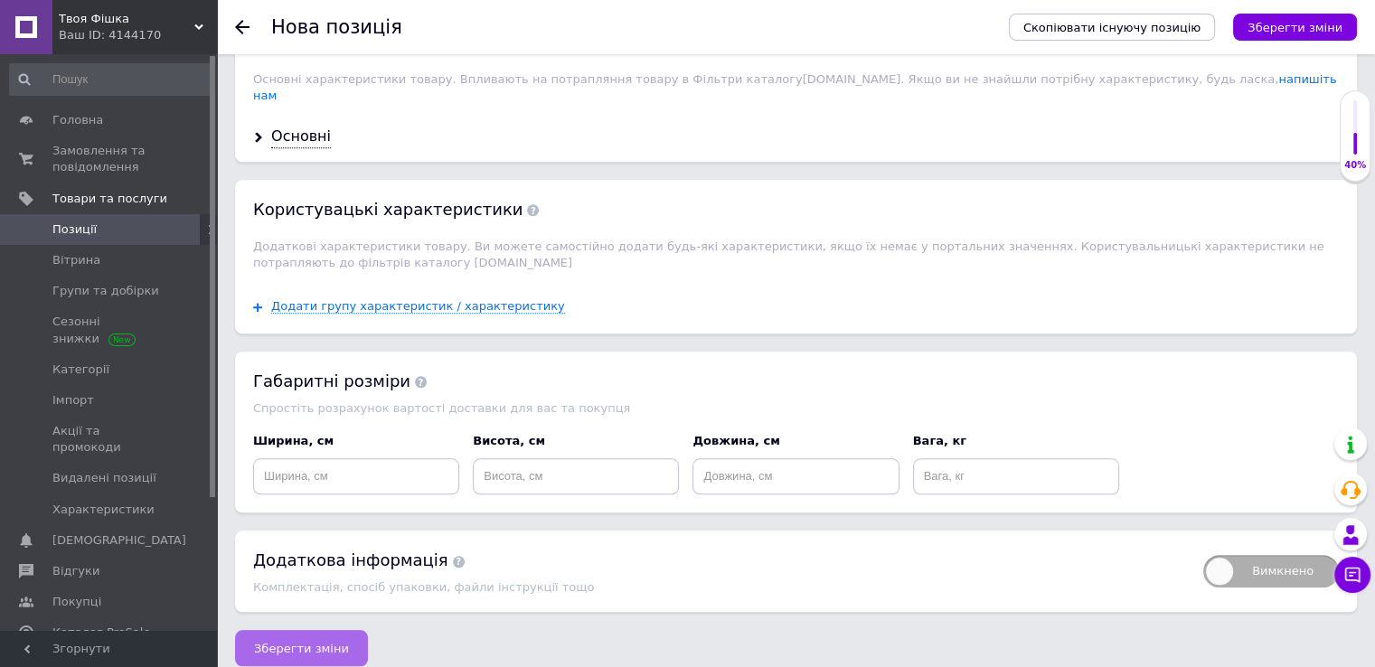
click at [296, 638] on button "Зберегти зміни" at bounding box center [301, 648] width 133 height 36
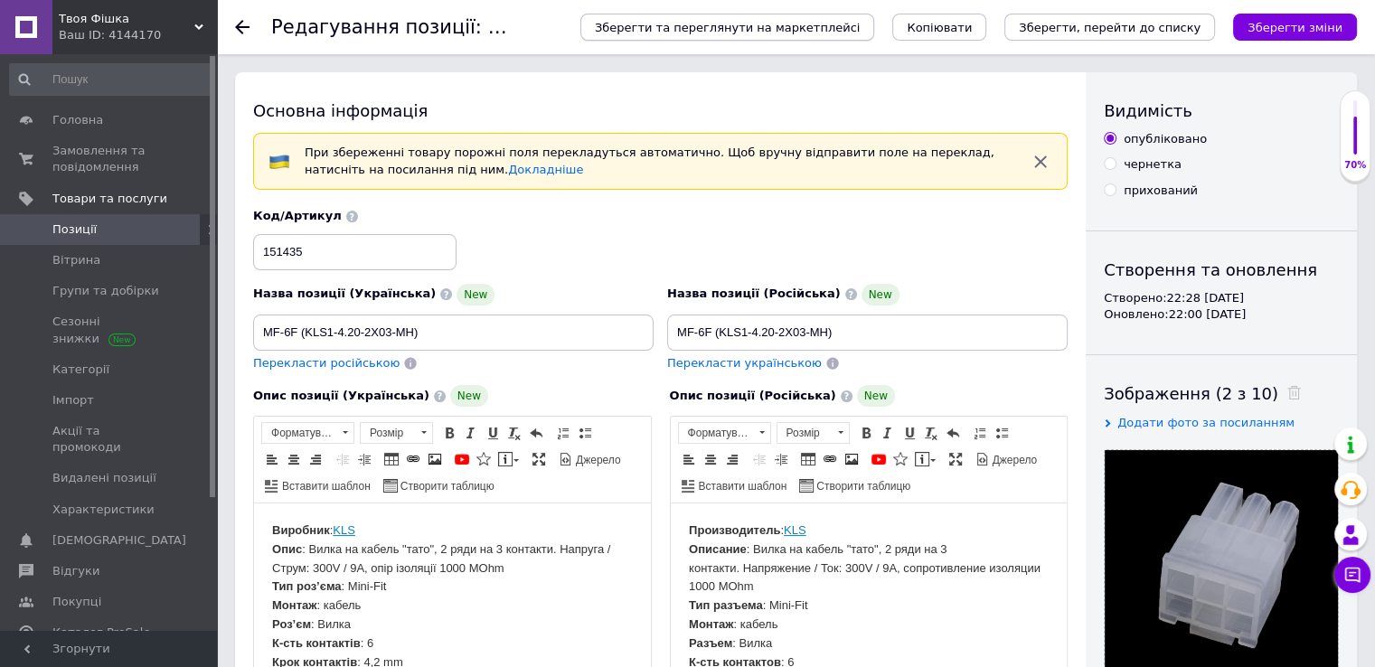
click at [825, 33] on span "Зберегти та переглянути на маркетплейсі" at bounding box center [727, 28] width 265 height 14
click at [1285, 27] on icon "Зберегти зміни" at bounding box center [1294, 28] width 95 height 14
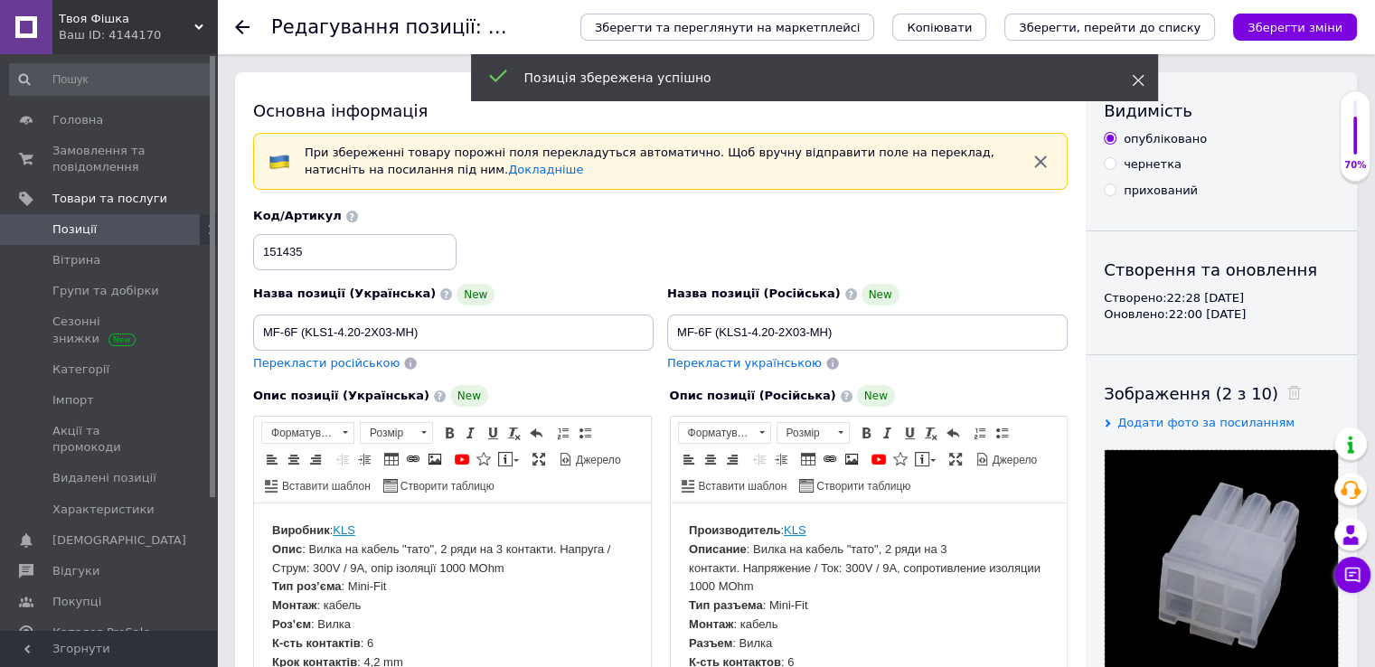
click at [1137, 80] on use at bounding box center [1138, 81] width 12 height 12
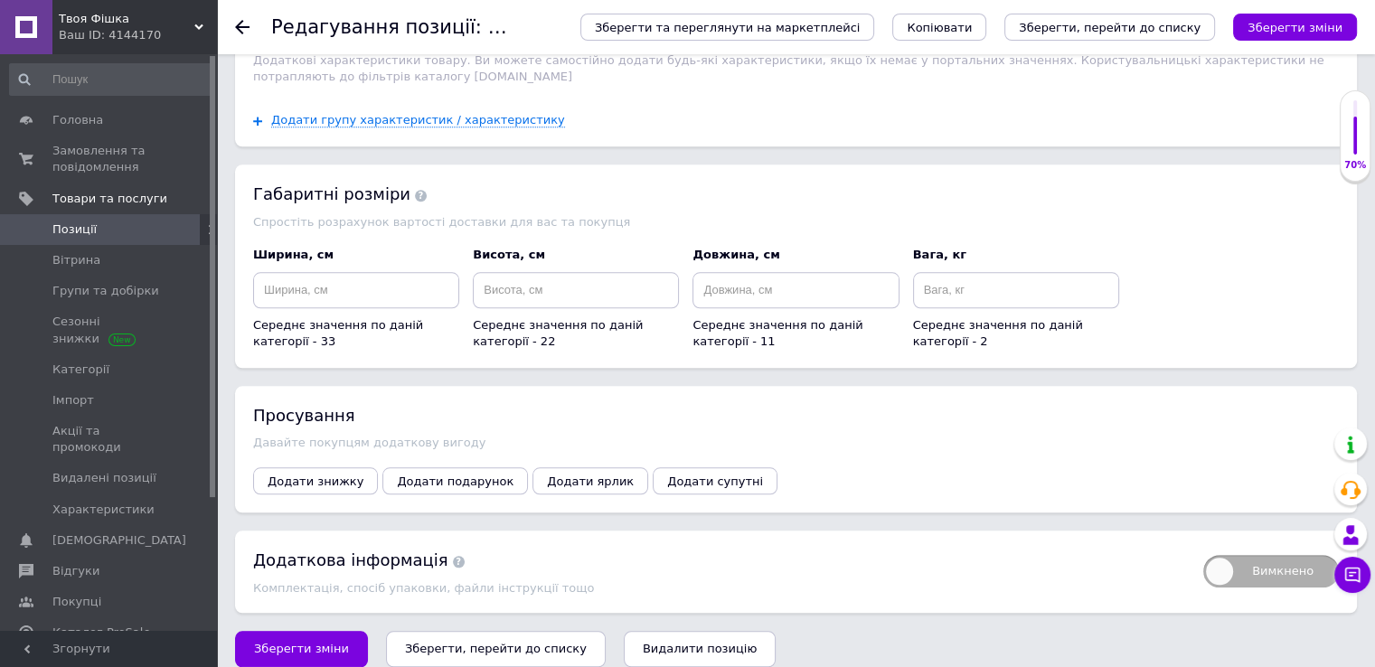
scroll to position [1714, 0]
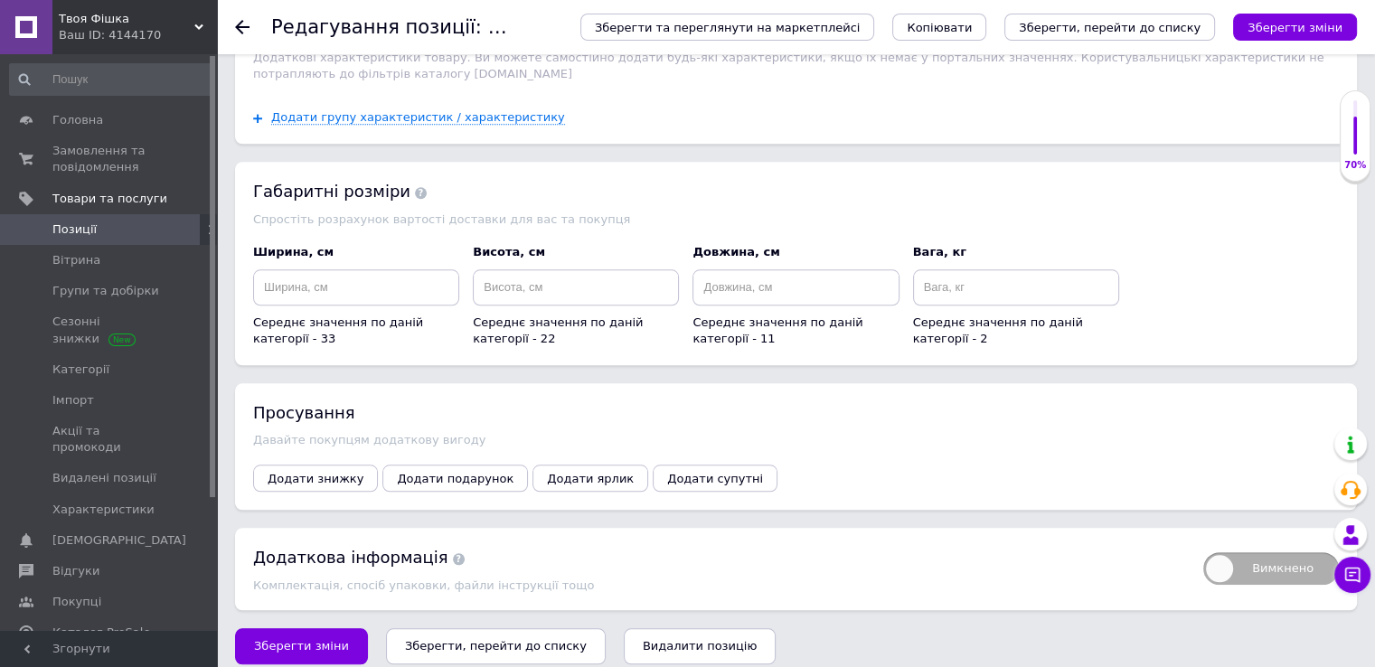
click at [495, 639] on icon "Зберегти, перейти до списку" at bounding box center [496, 646] width 182 height 14
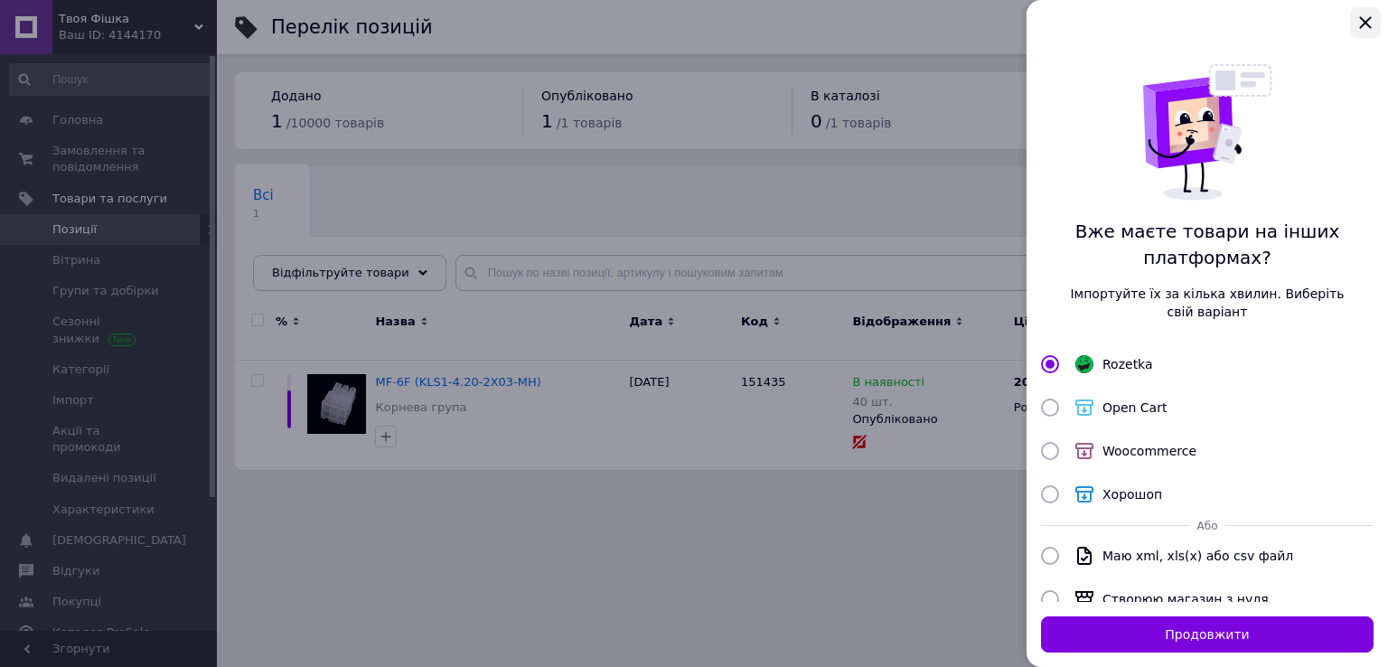
click at [1369, 21] on icon "Закрыть" at bounding box center [1366, 23] width 22 height 22
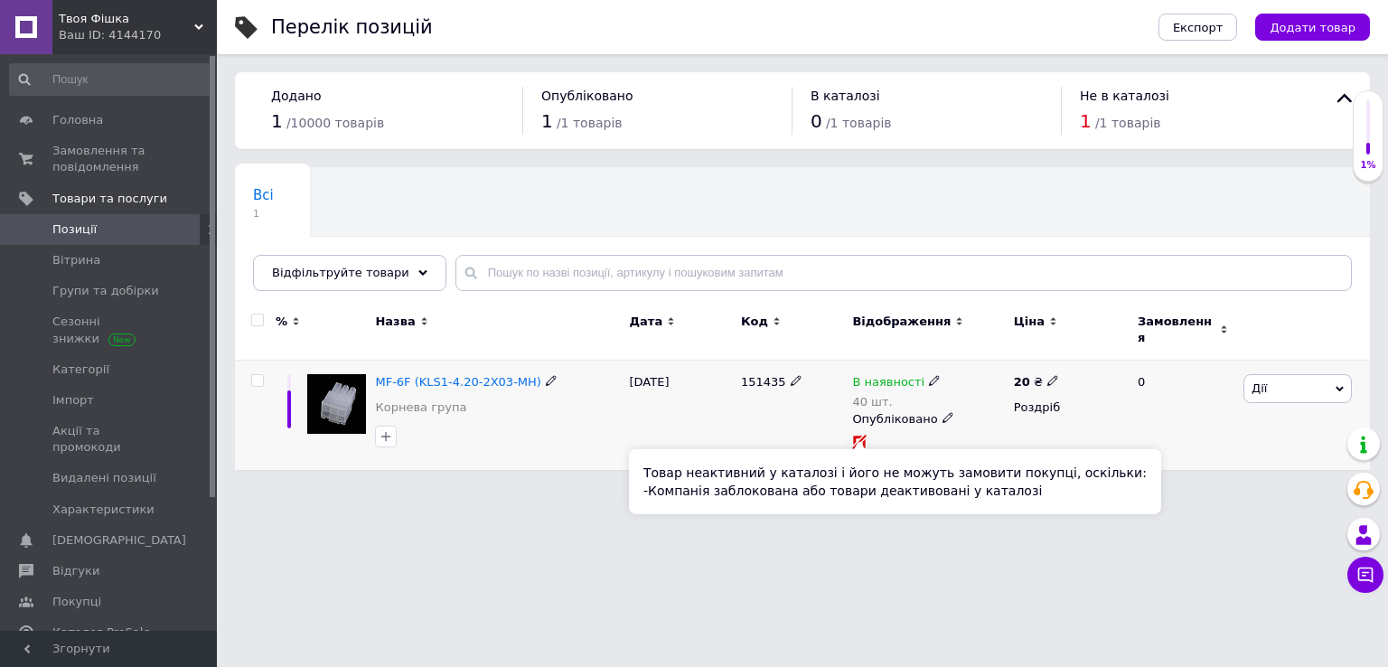
click at [865, 436] on icon at bounding box center [860, 442] width 12 height 12
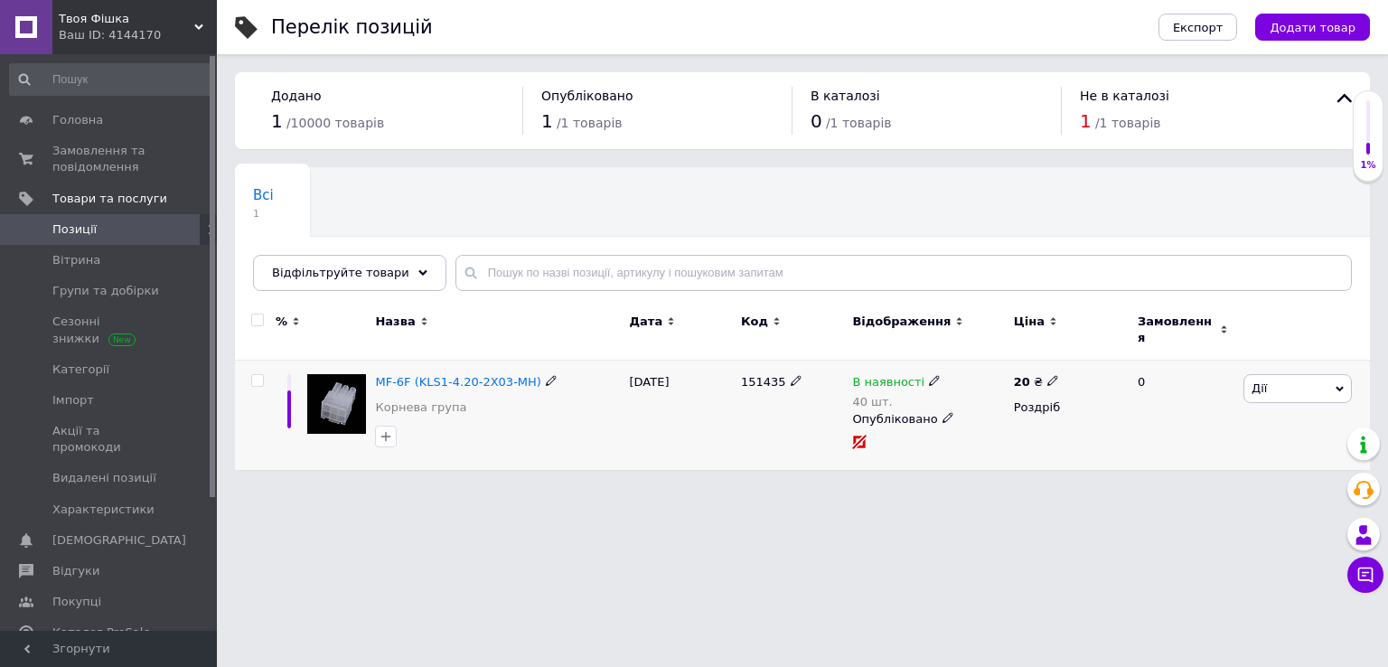
click at [943, 412] on icon at bounding box center [948, 417] width 11 height 11
click at [944, 409] on span "Опубліковано" at bounding box center [924, 419] width 160 height 29
click at [419, 375] on span "MF-6F (KLS1-4.20-2X03-MH)" at bounding box center [457, 382] width 165 height 14
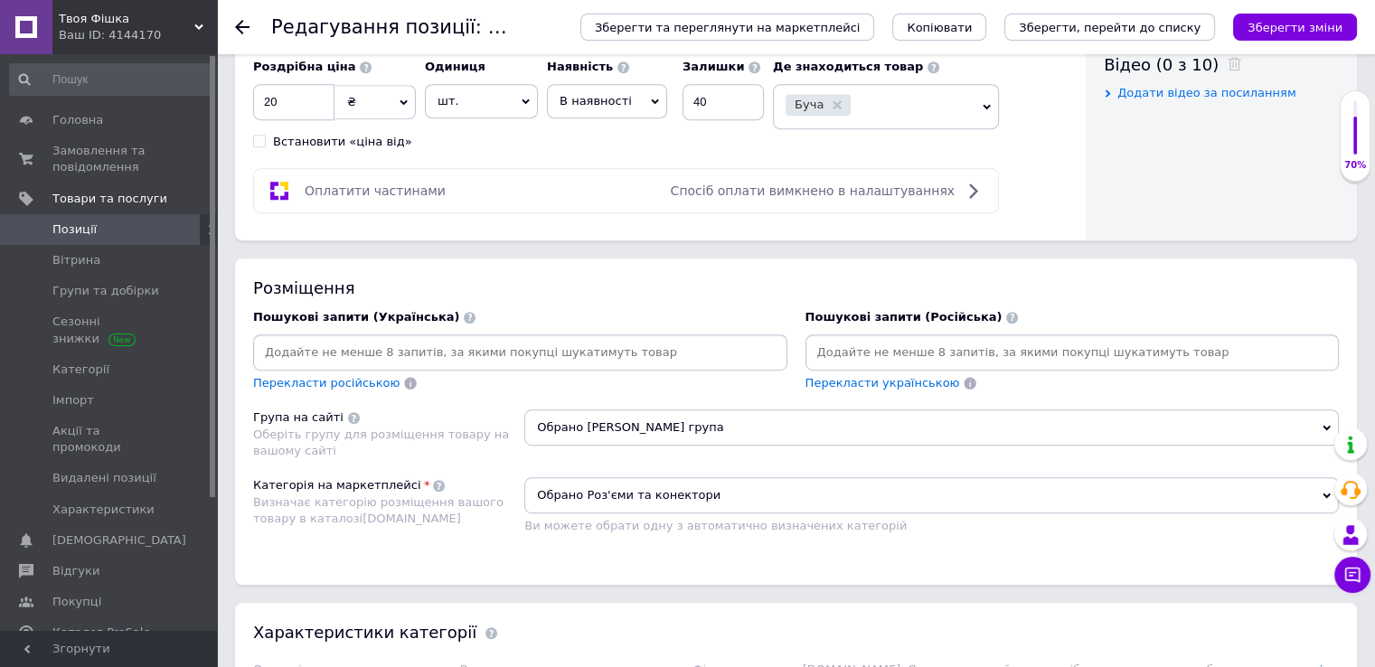
scroll to position [904, 0]
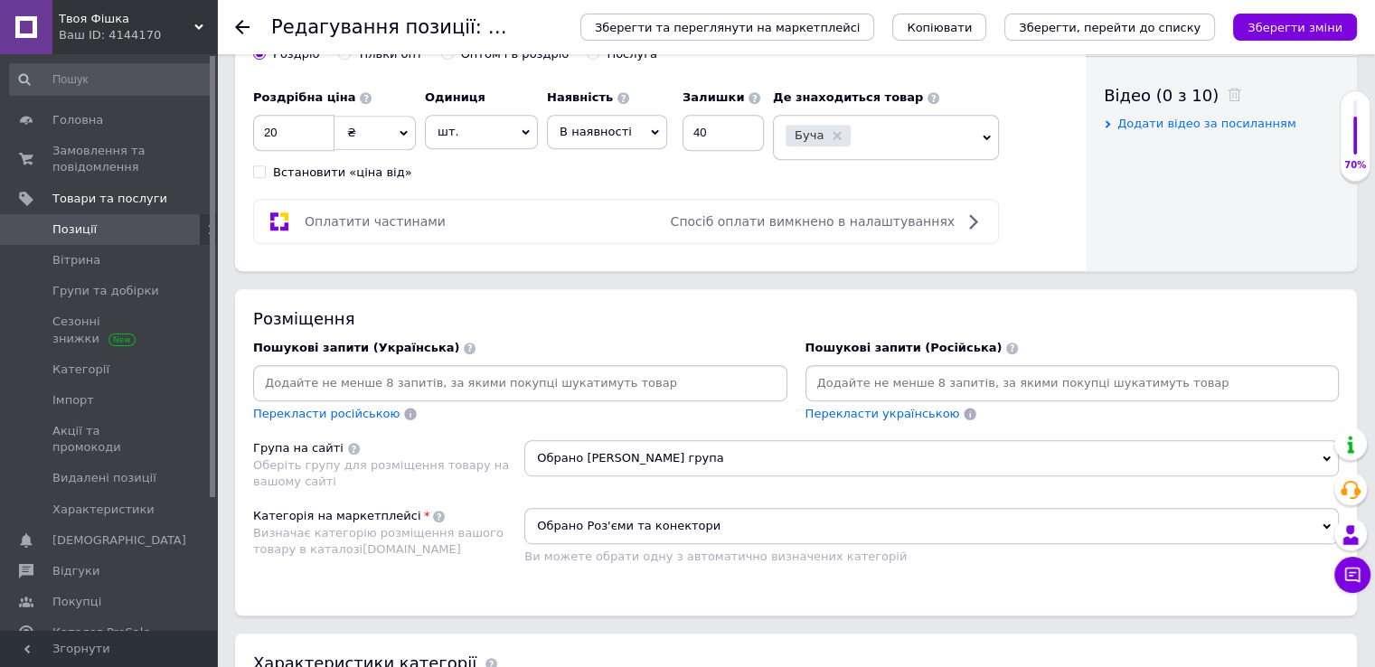
click at [419, 377] on input at bounding box center [520, 383] width 527 height 27
paste input "MF-6F (KLS1-4.20-2X03-MH)"
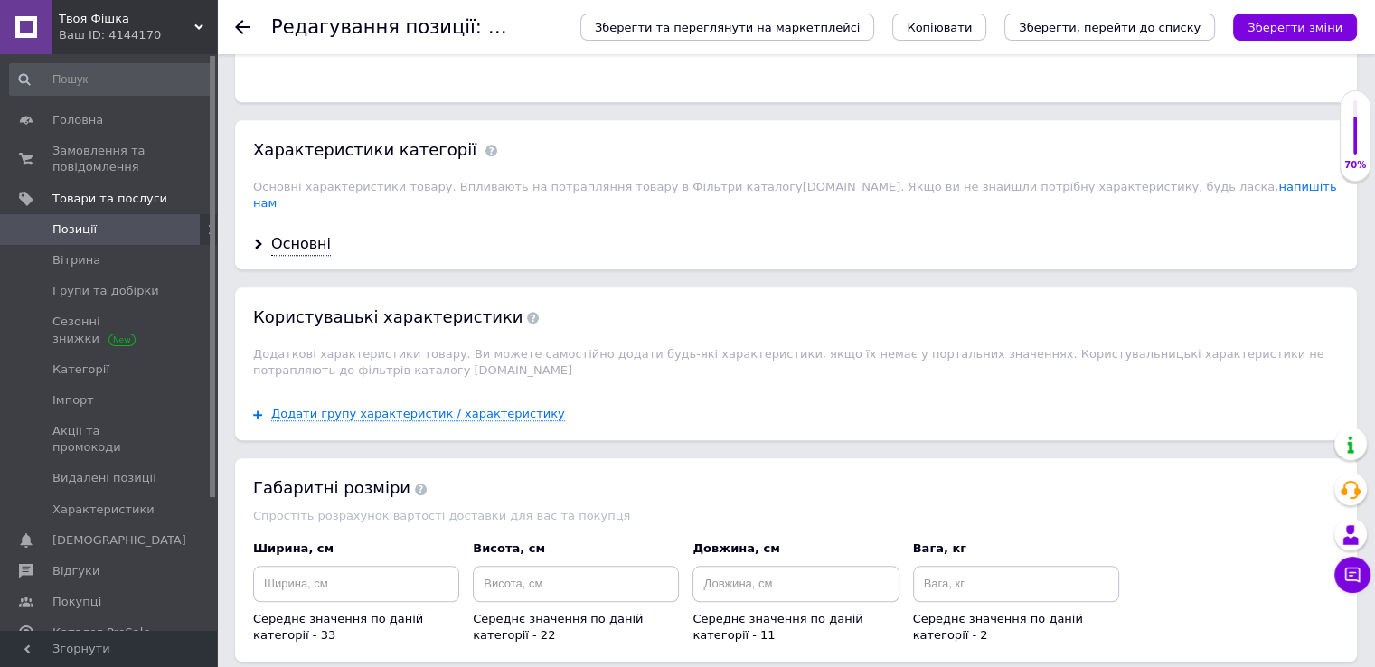
scroll to position [1446, 0]
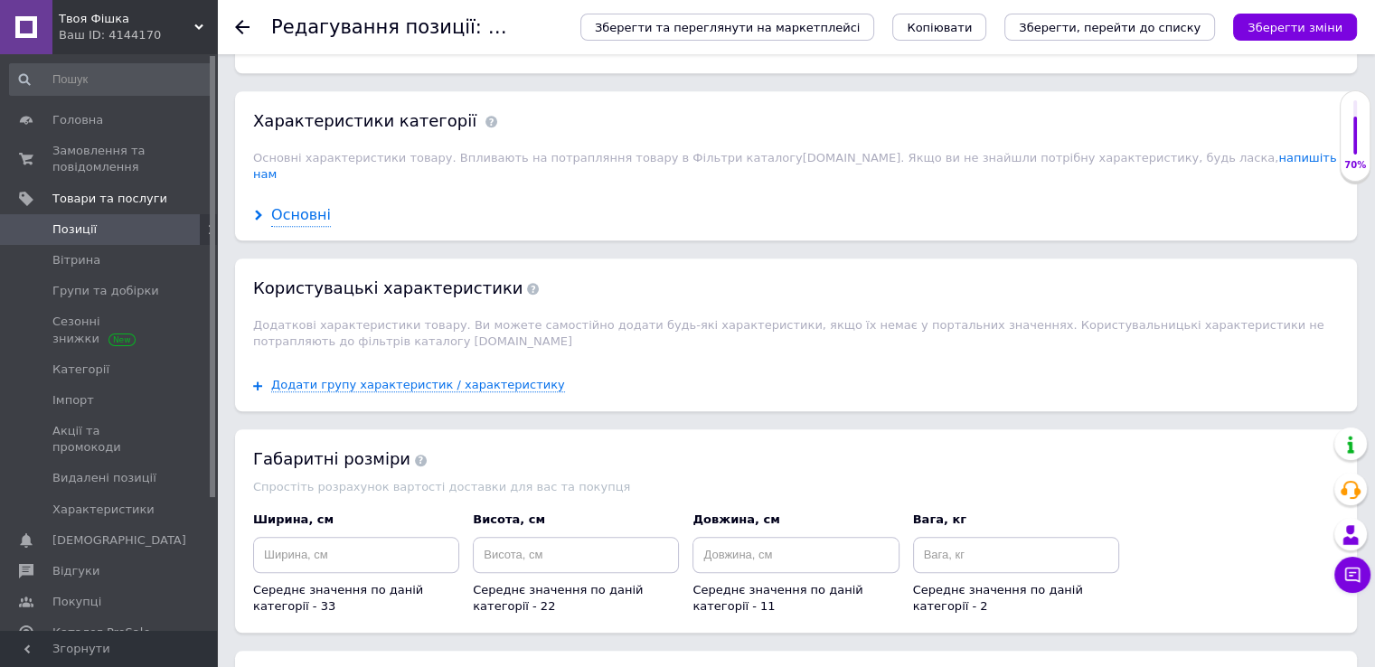
type input "MF-6F (KLS1-4.20-2X03-MH)"
click at [288, 205] on div "Основні" at bounding box center [301, 215] width 60 height 21
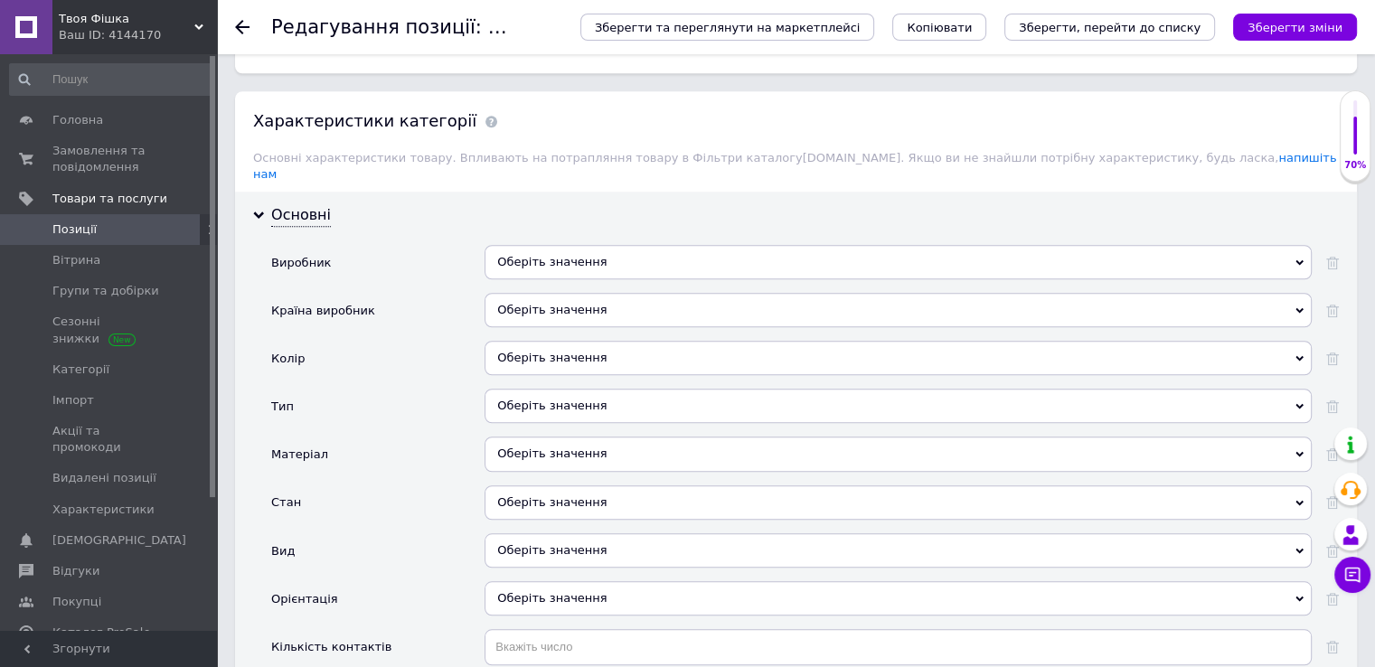
click at [579, 245] on div "Оберіть значення" at bounding box center [897, 262] width 827 height 34
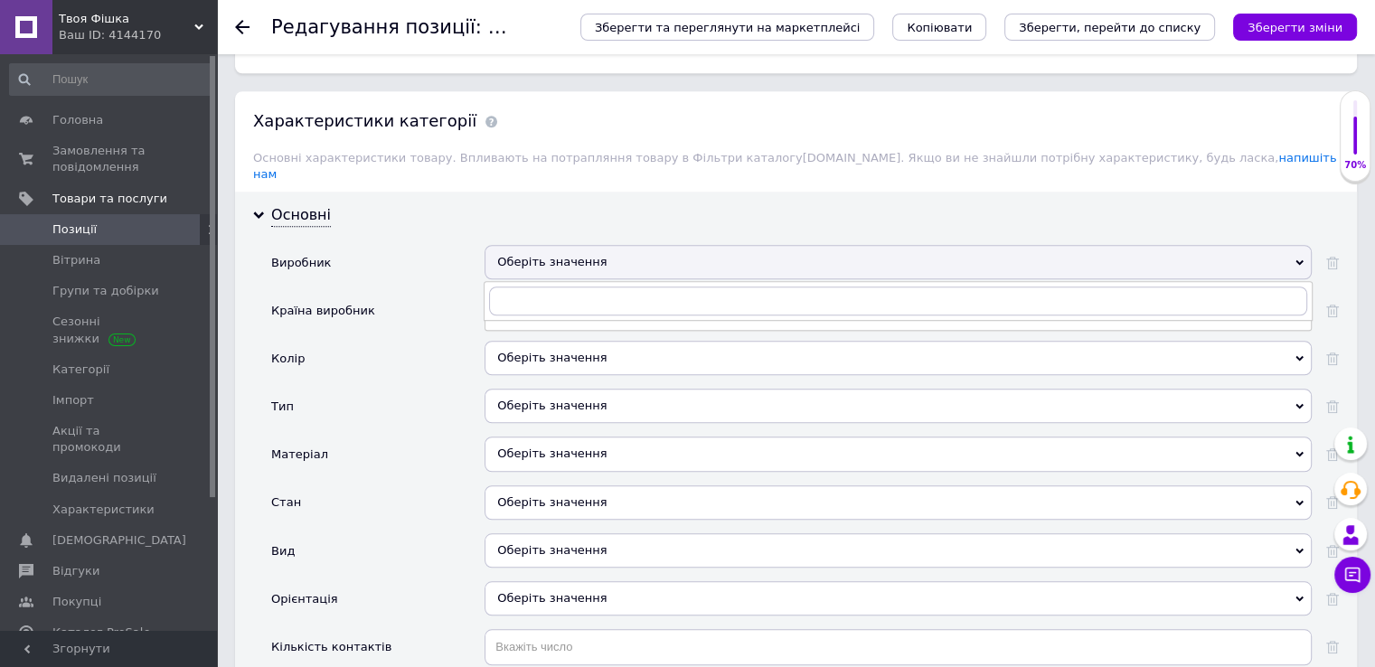
click at [588, 245] on div "Оберіть значення" at bounding box center [897, 262] width 827 height 34
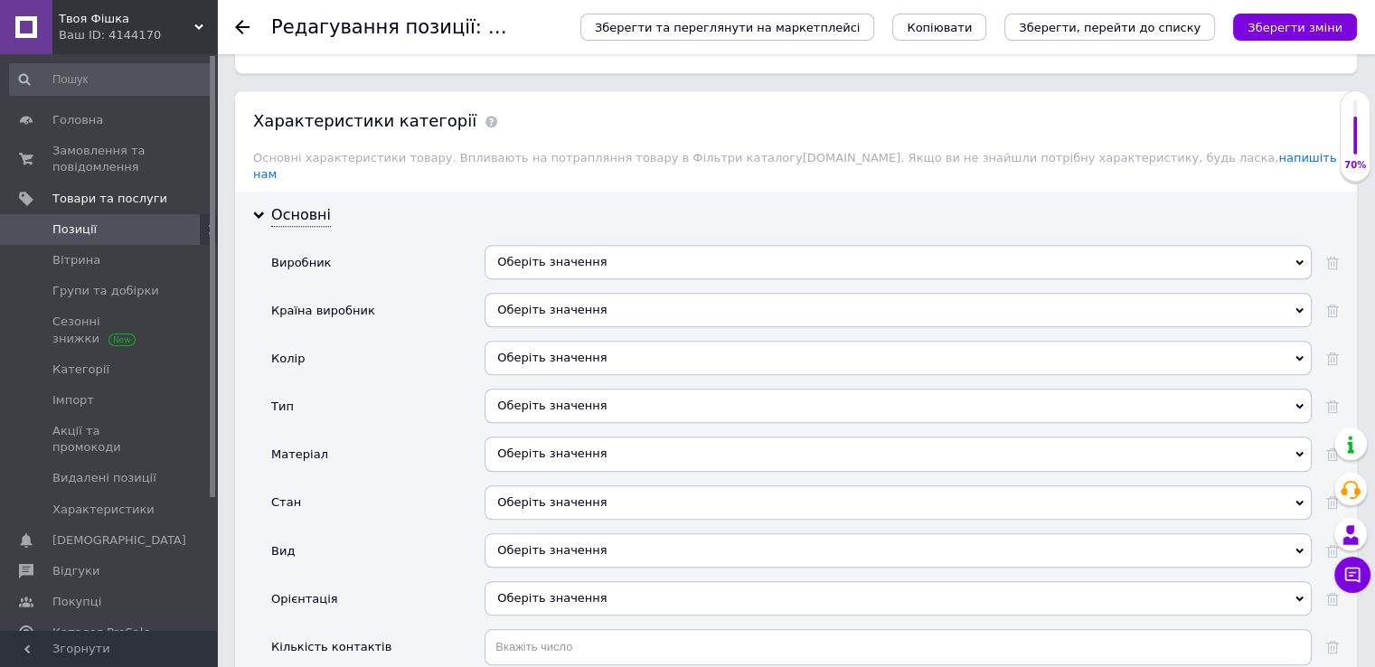
click at [668, 113] on div "Характеристики категорії Основні характеристики товару. Впливають на потраплянн…" at bounding box center [796, 141] width 1122 height 101
click at [296, 205] on div "Основні" at bounding box center [301, 215] width 60 height 21
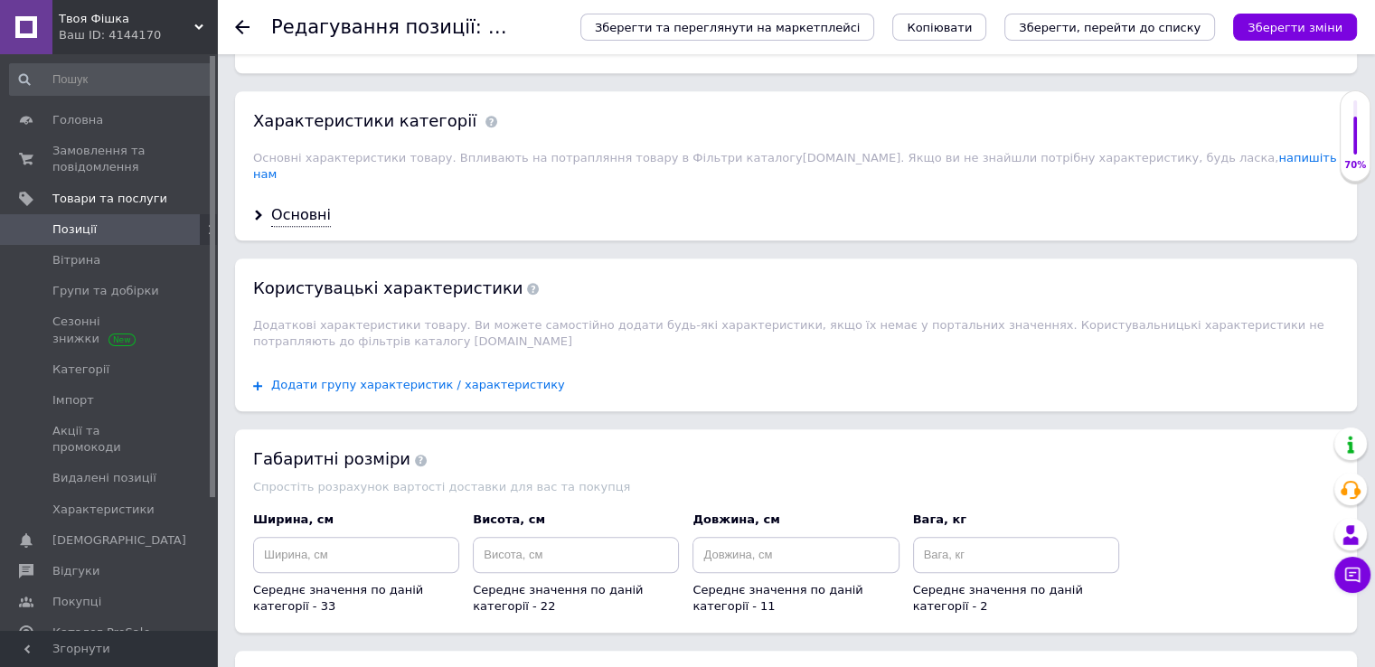
click at [387, 378] on span "Додати групу характеристик / характеристику" at bounding box center [418, 385] width 294 height 14
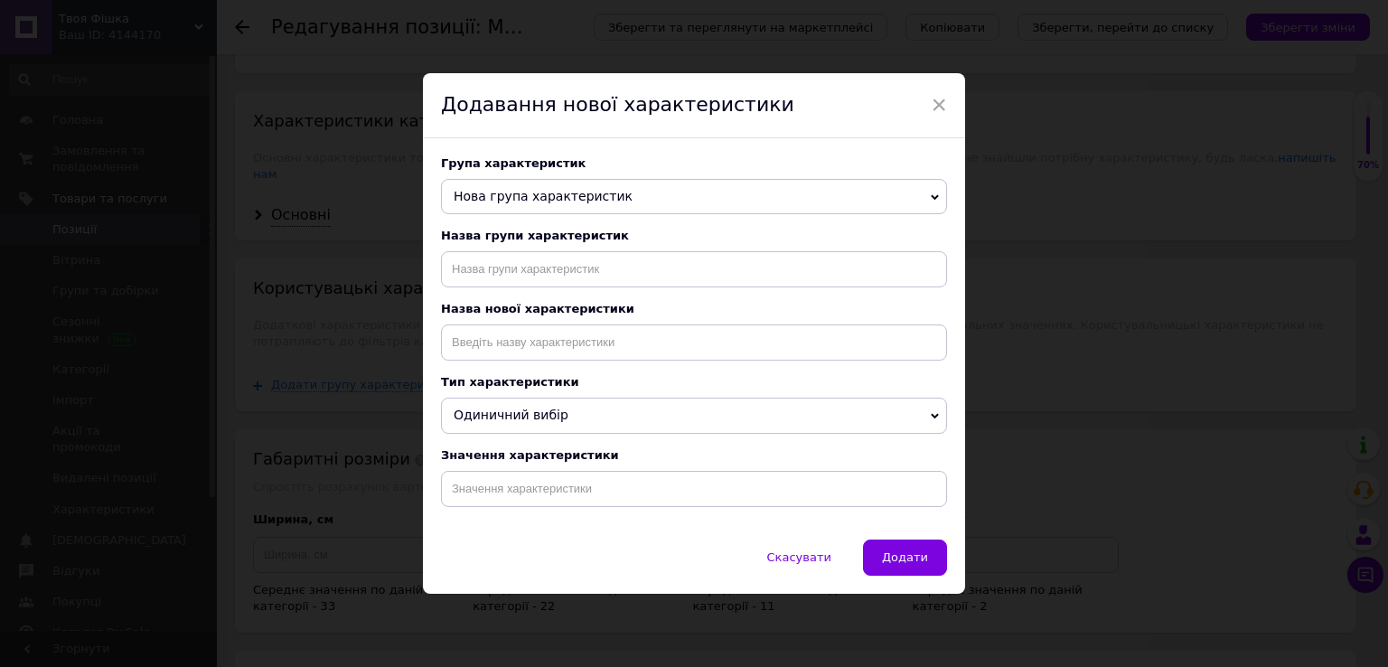
click at [618, 185] on span "Нова група характеристик" at bounding box center [694, 197] width 506 height 36
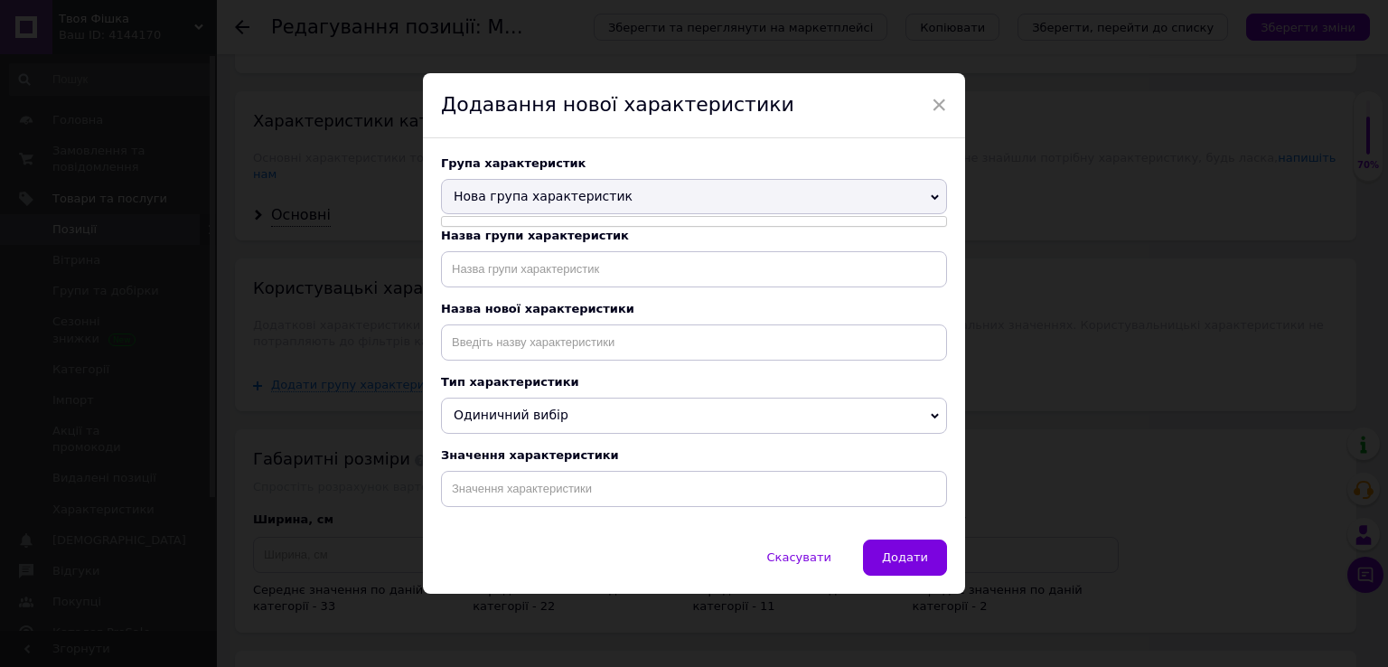
click at [716, 189] on span "Нова група характеристик" at bounding box center [694, 197] width 506 height 36
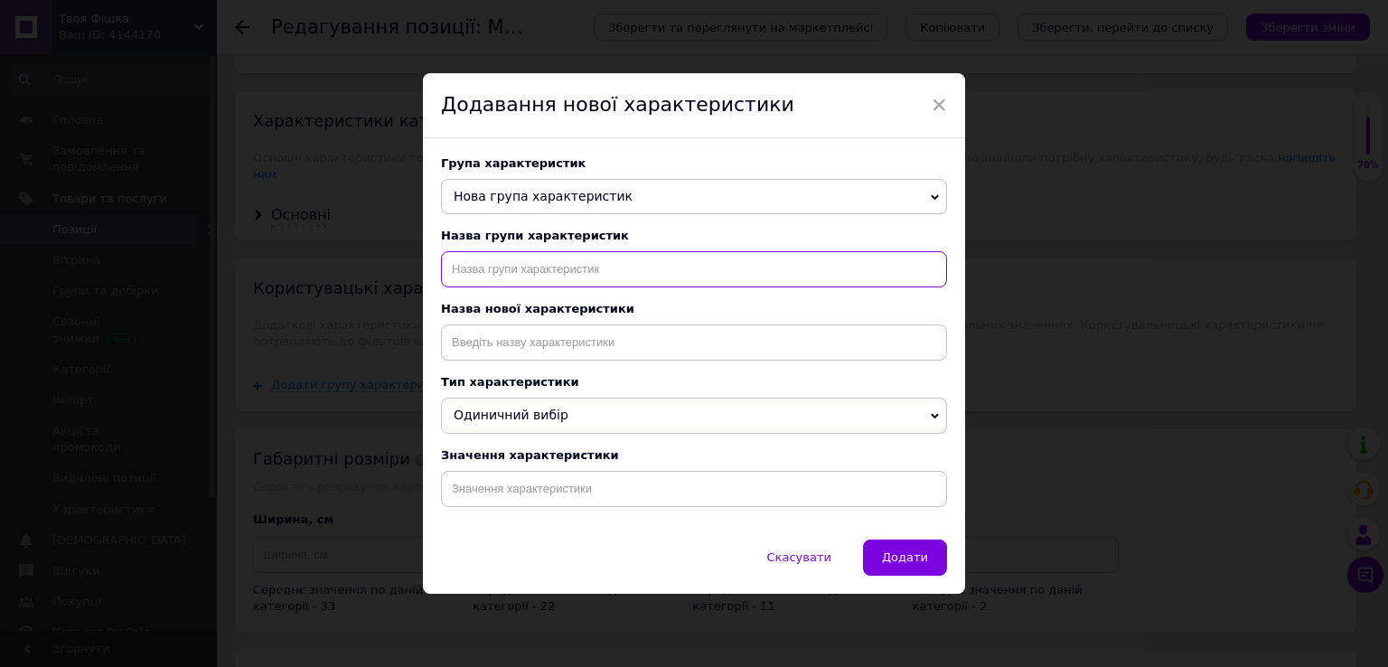
click at [655, 266] on input "text" at bounding box center [694, 269] width 506 height 36
click at [703, 267] on input "text" at bounding box center [694, 269] width 506 height 36
click at [835, 409] on span "Одиничний вибір" at bounding box center [694, 416] width 506 height 36
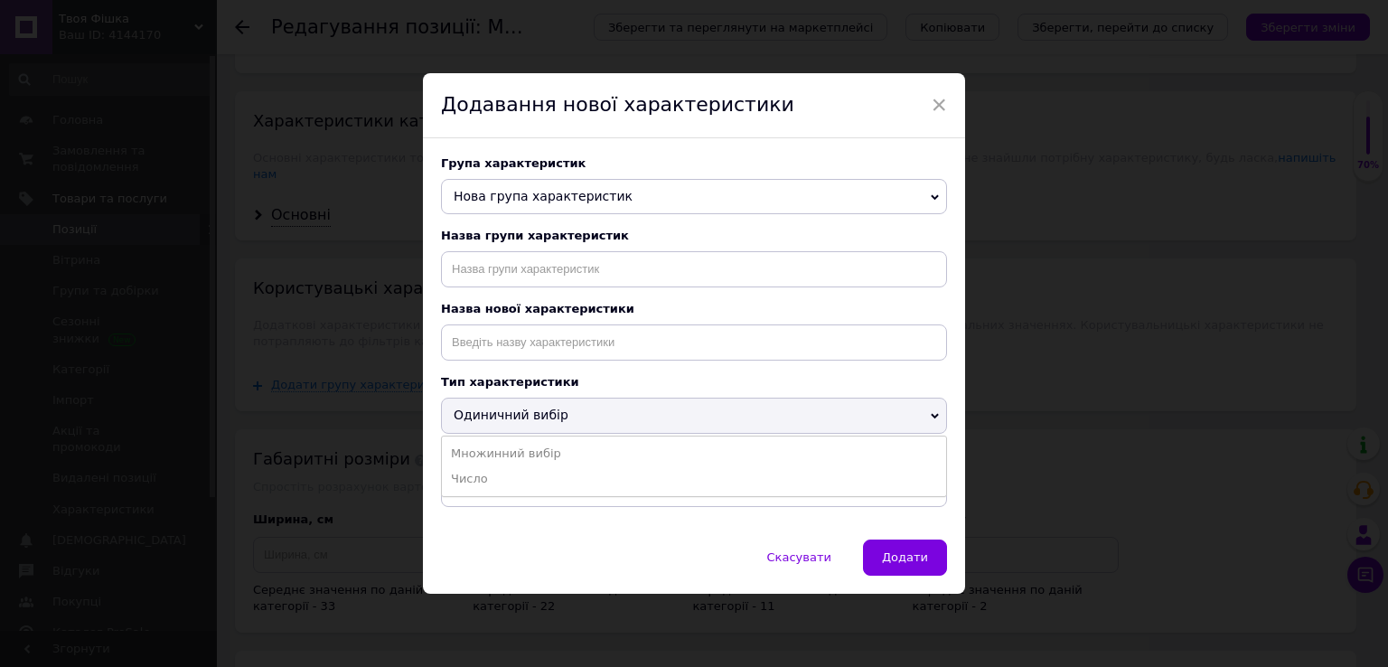
click at [835, 412] on span "Одиничний вибір" at bounding box center [694, 416] width 506 height 36
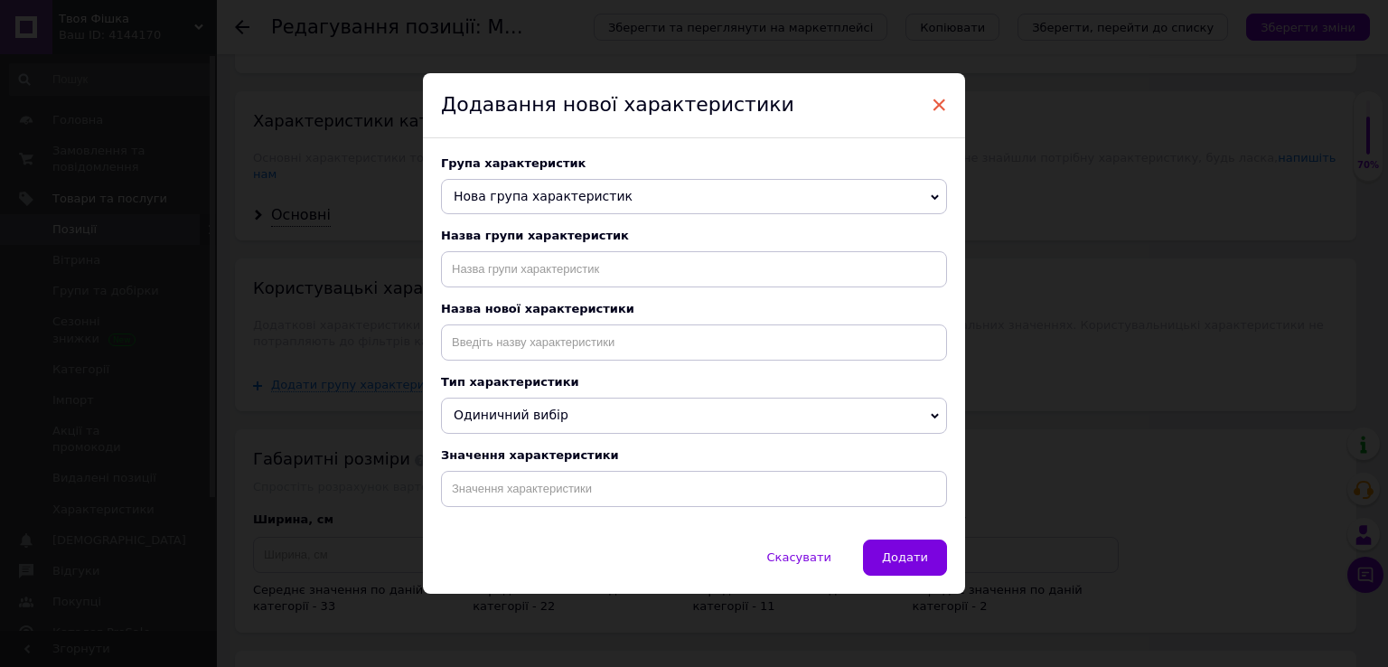
click at [937, 91] on span "×" at bounding box center [939, 104] width 16 height 31
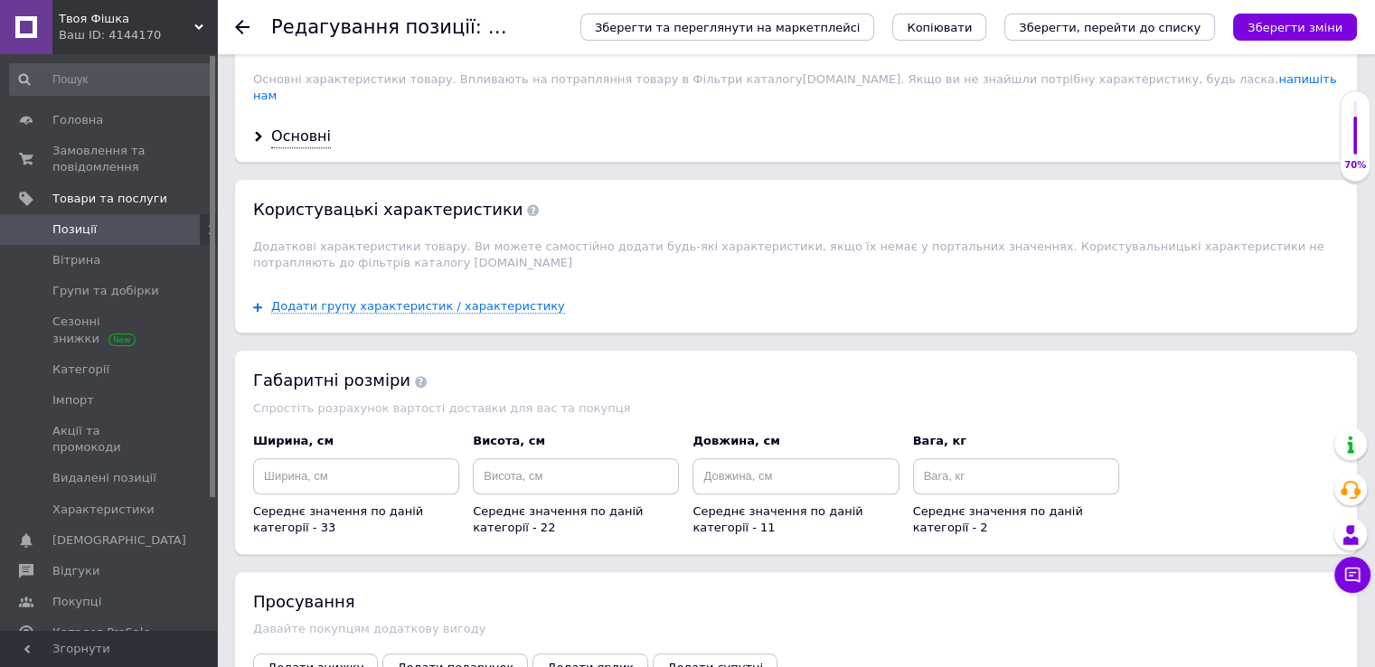
scroll to position [1714, 0]
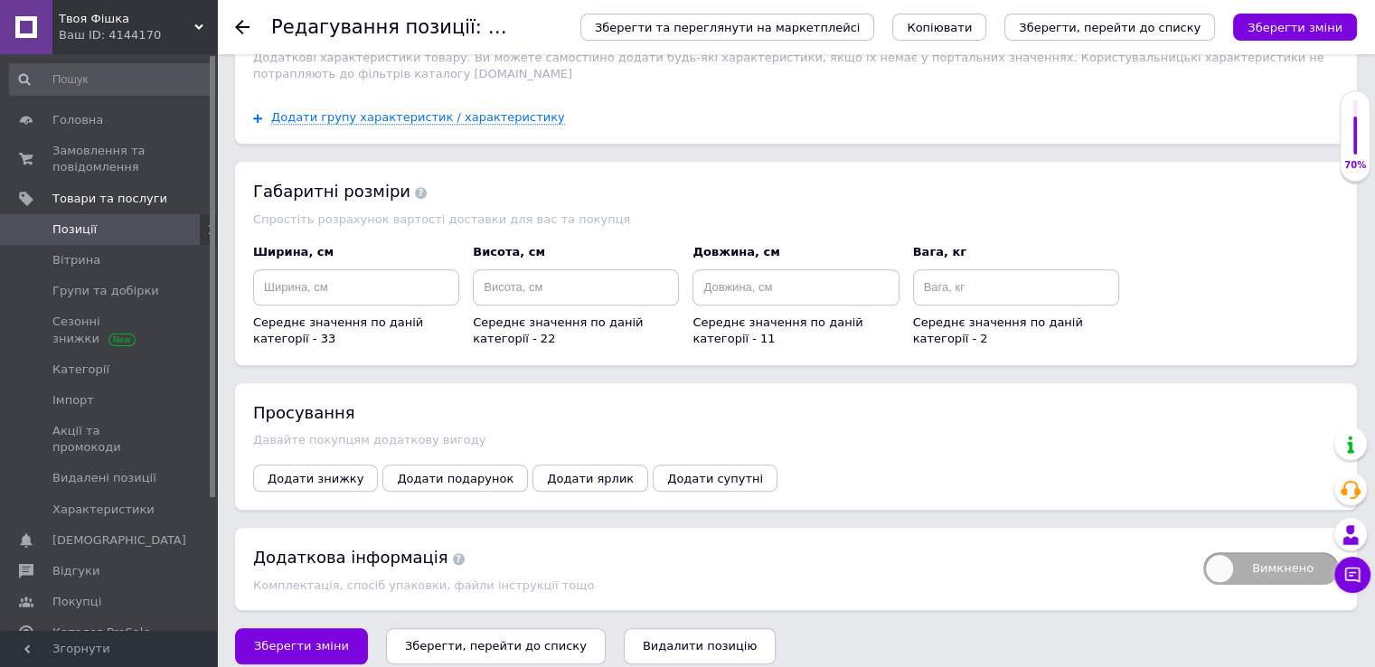
click at [505, 639] on icon "Зберегти, перейти до списку" at bounding box center [496, 646] width 182 height 14
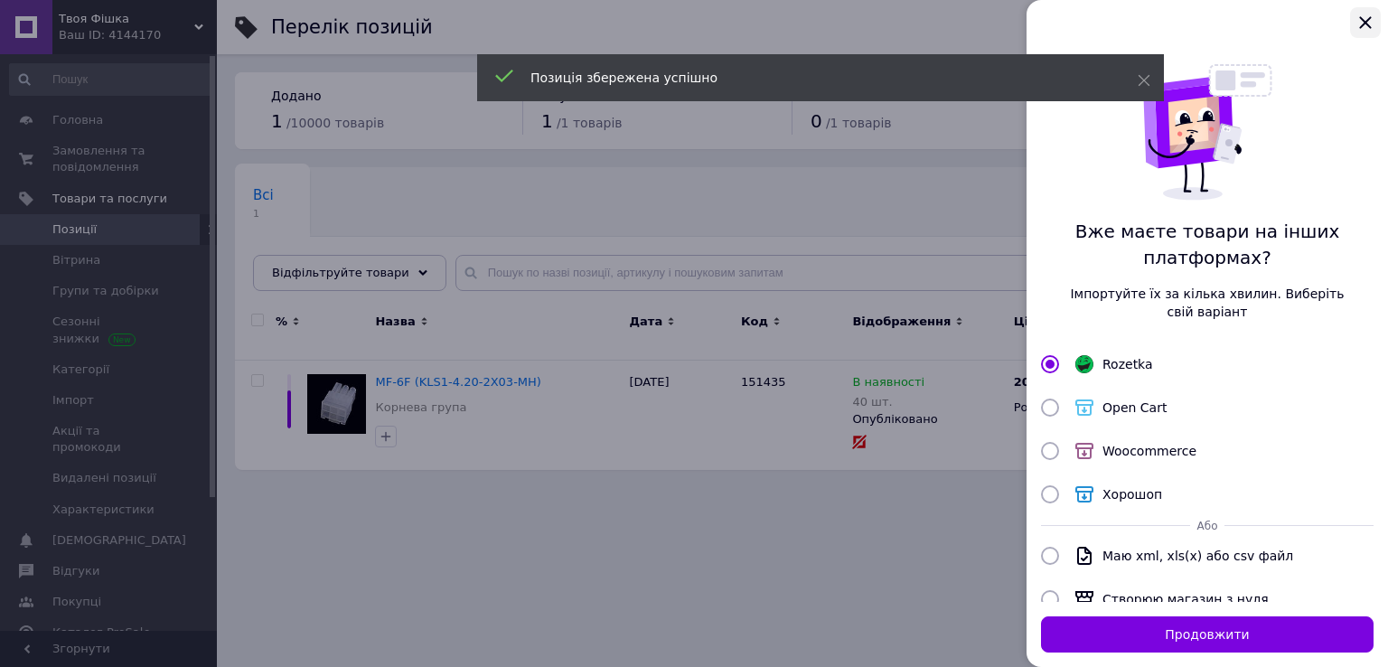
click at [1369, 16] on icon "Закрыть" at bounding box center [1366, 23] width 22 height 22
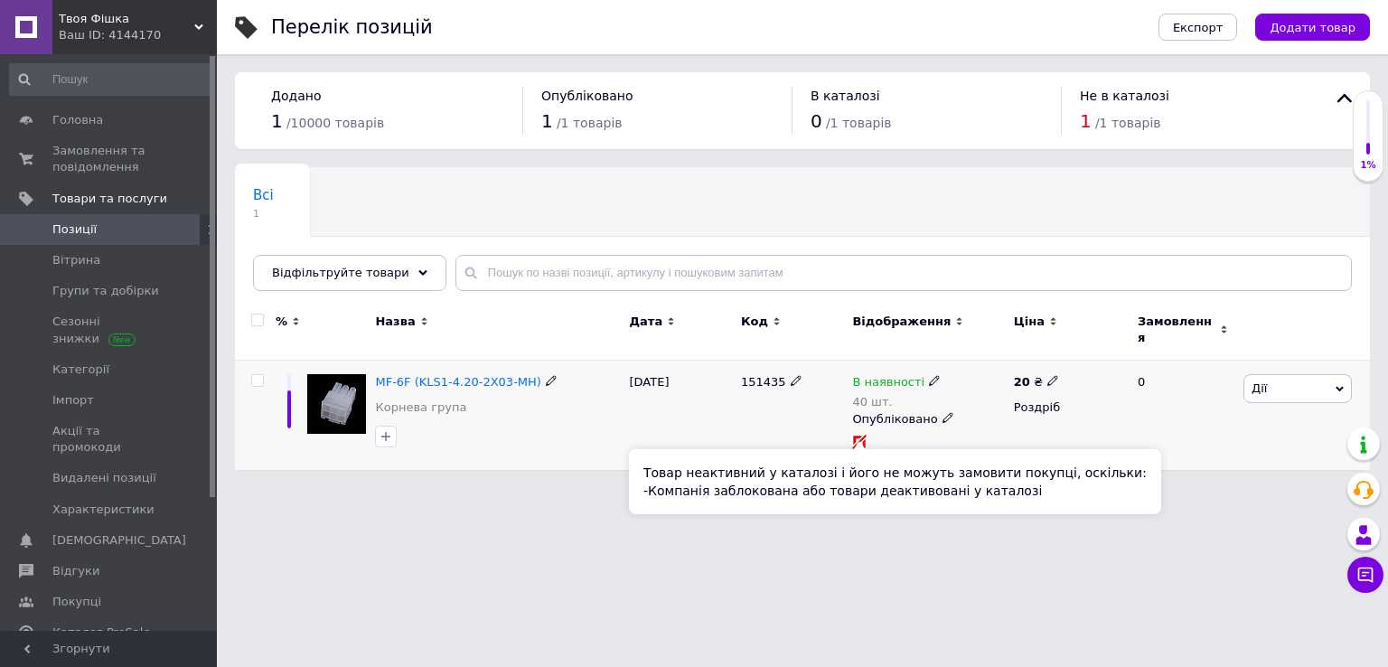
click at [858, 436] on icon at bounding box center [860, 442] width 12 height 12
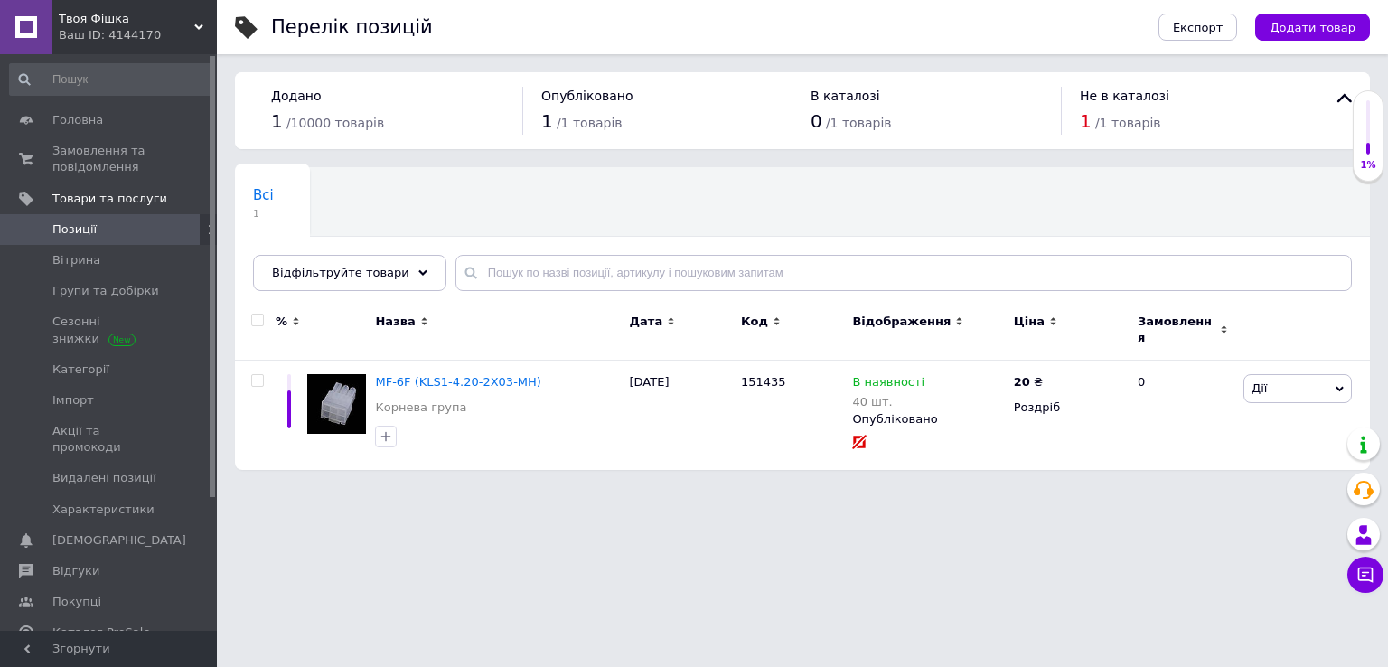
click at [1087, 113] on div "1 / 1 товарів" at bounding box center [1196, 121] width 232 height 26
click at [1085, 113] on span "1" at bounding box center [1086, 121] width 12 height 22
click at [69, 256] on span "Вітрина" at bounding box center [76, 260] width 48 height 16
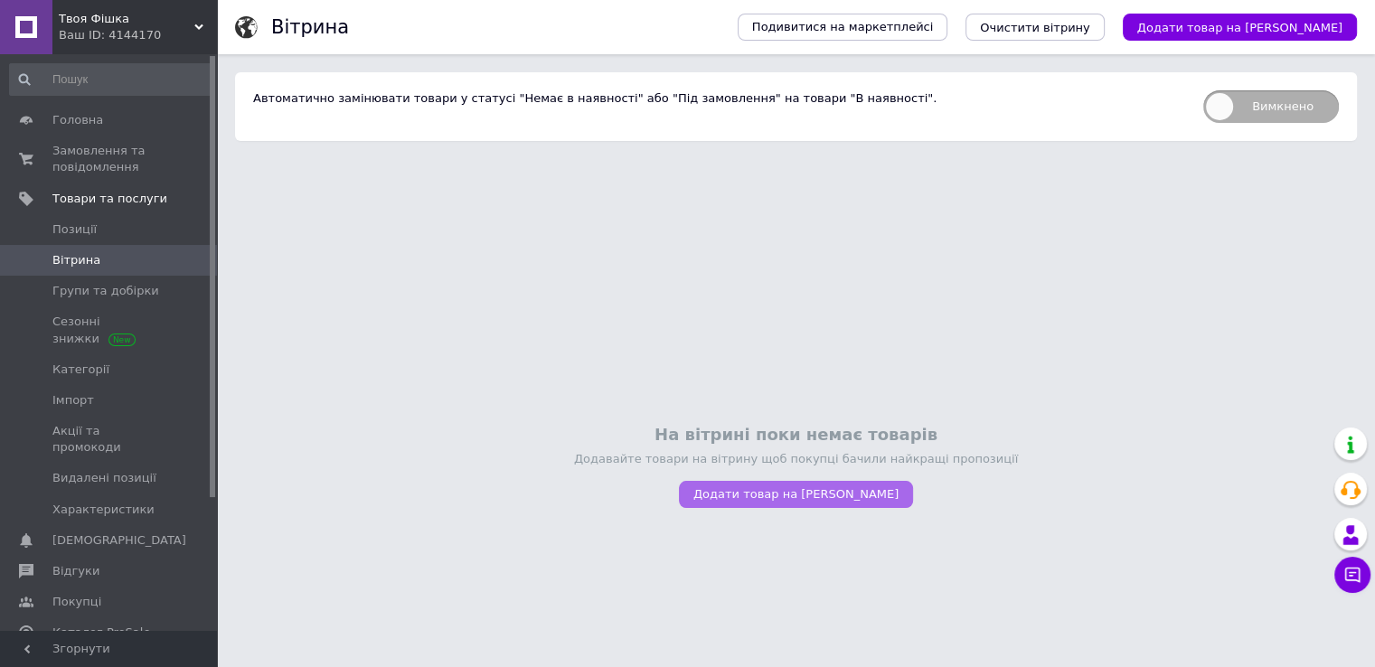
click at [788, 498] on span "Додати товар на вітрину" at bounding box center [795, 494] width 205 height 14
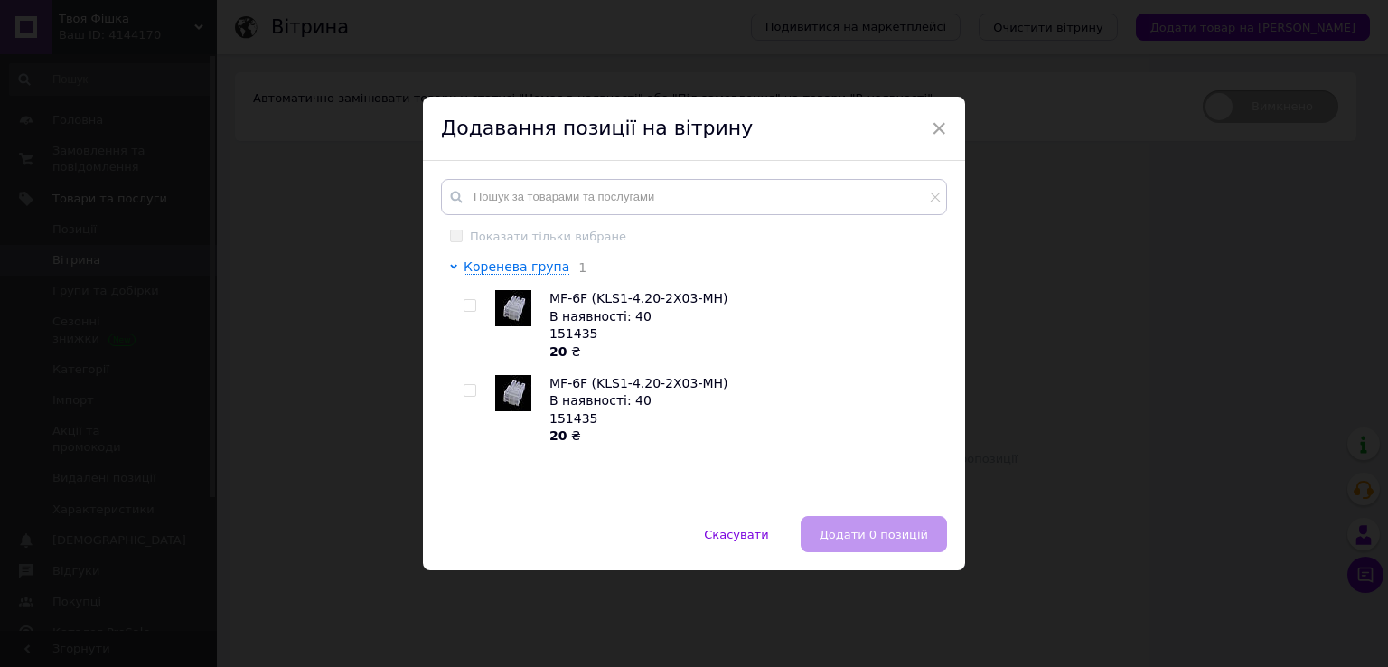
click at [470, 309] on input "checkbox" at bounding box center [470, 306] width 12 height 12
checkbox input "true"
click at [857, 540] on span "Додати 1 позицію" at bounding box center [872, 535] width 111 height 14
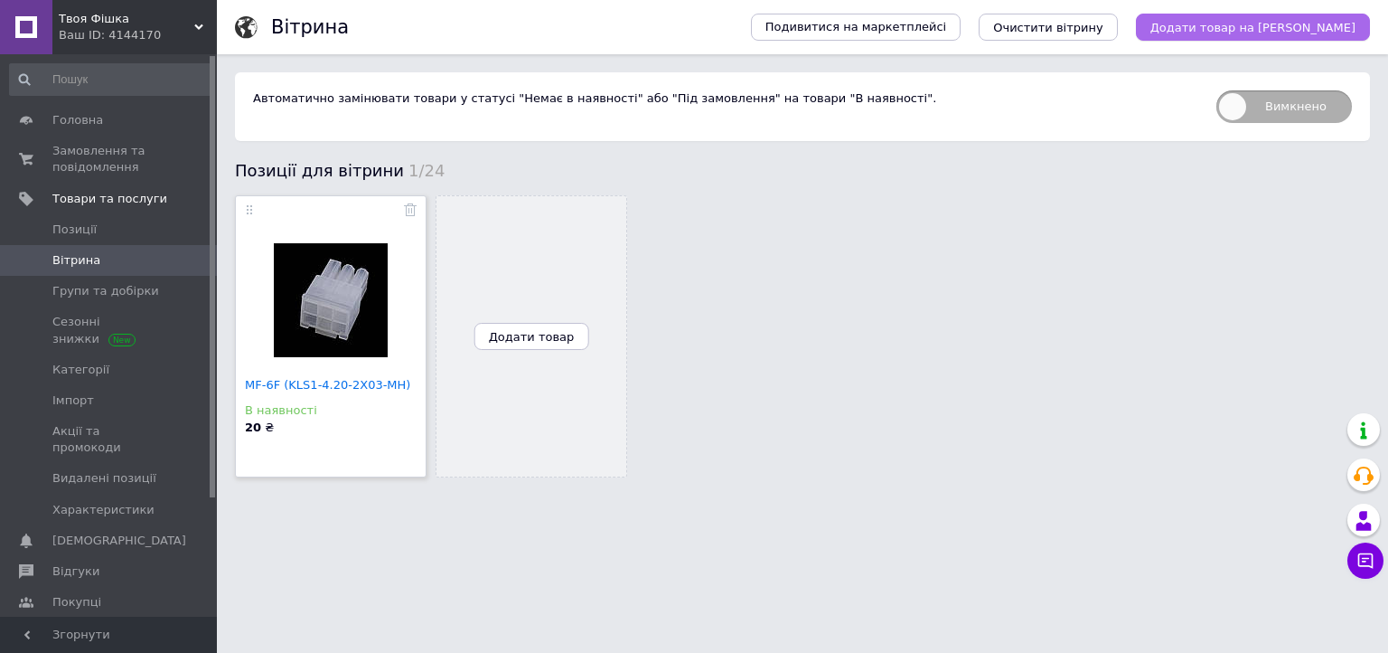
click at [1287, 30] on span "Додати товар на вітрину" at bounding box center [1253, 28] width 205 height 14
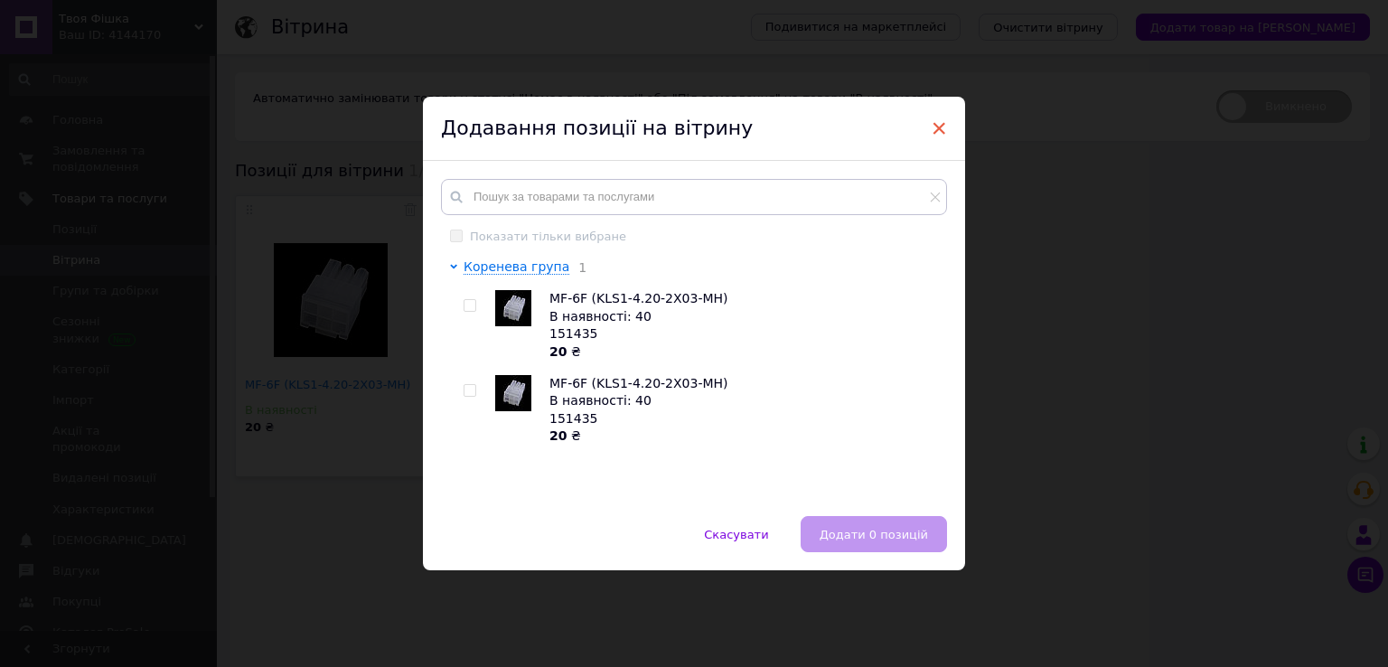
click at [933, 124] on span "×" at bounding box center [939, 128] width 16 height 31
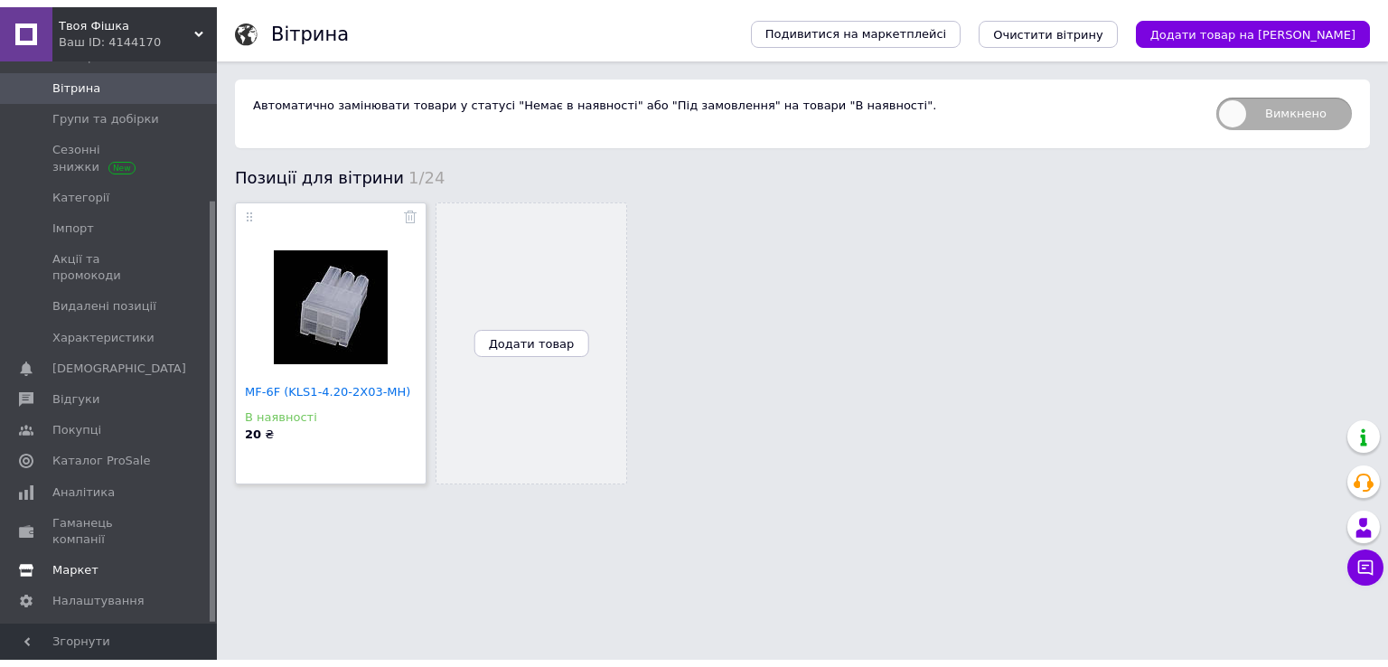
scroll to position [185, 0]
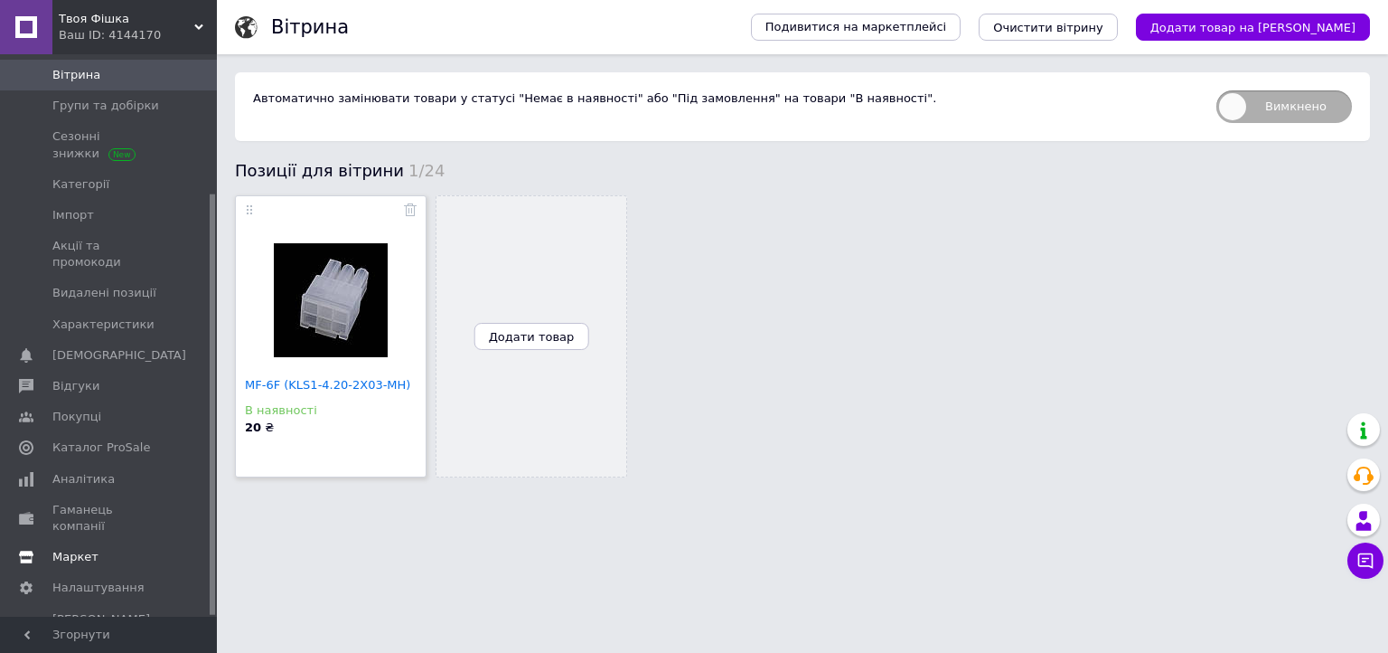
click at [68, 549] on span "Маркет" at bounding box center [75, 557] width 46 height 16
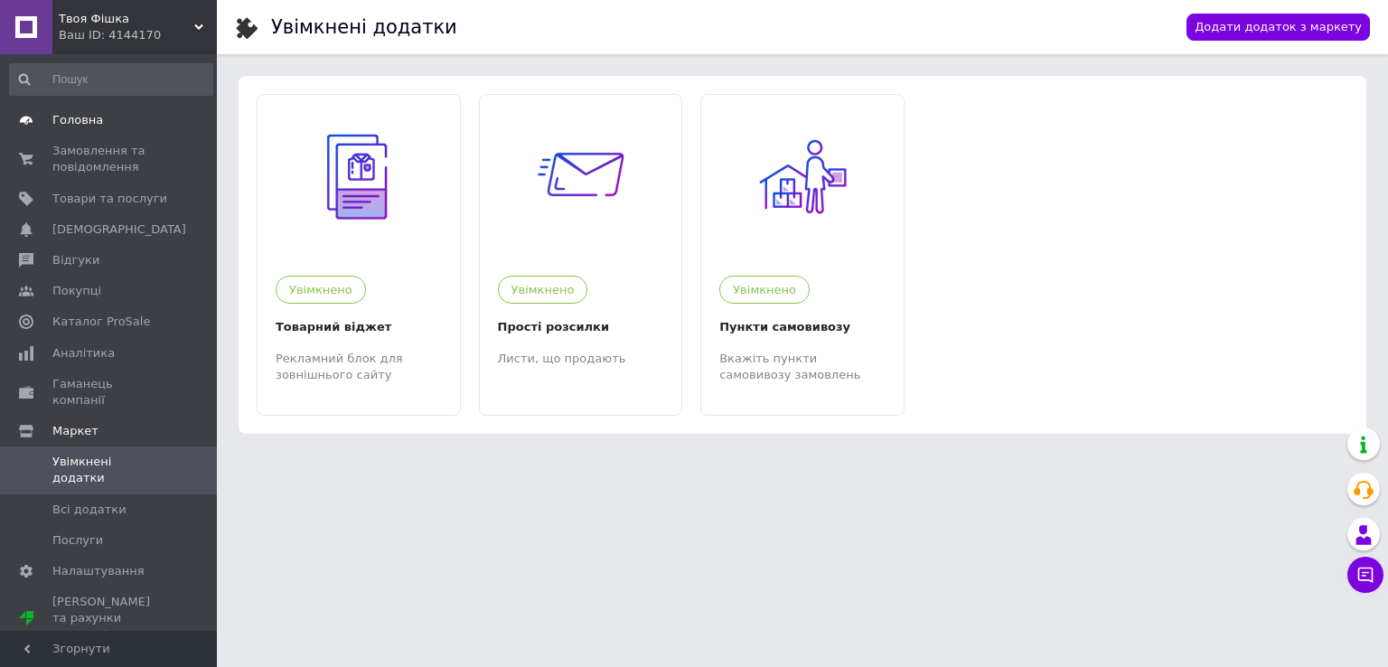
click at [71, 115] on span "Головна" at bounding box center [77, 120] width 51 height 16
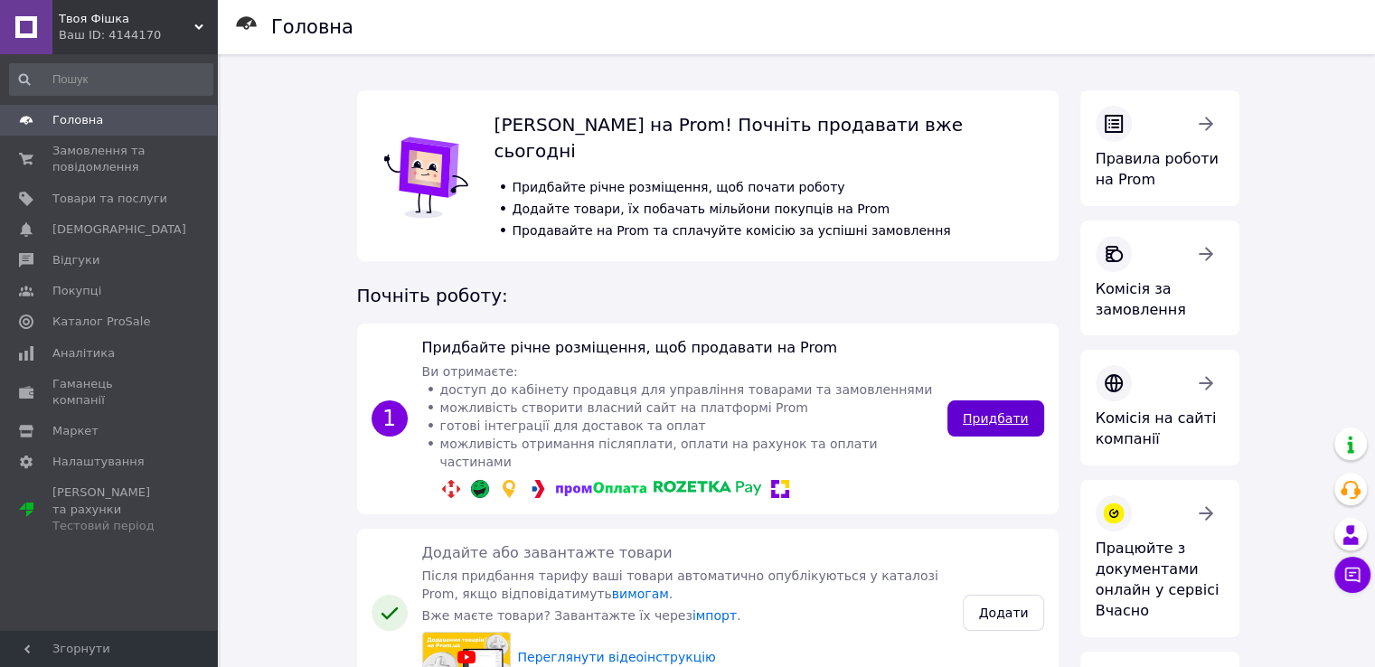
click at [1024, 400] on link "Придбати" at bounding box center [995, 418] width 97 height 36
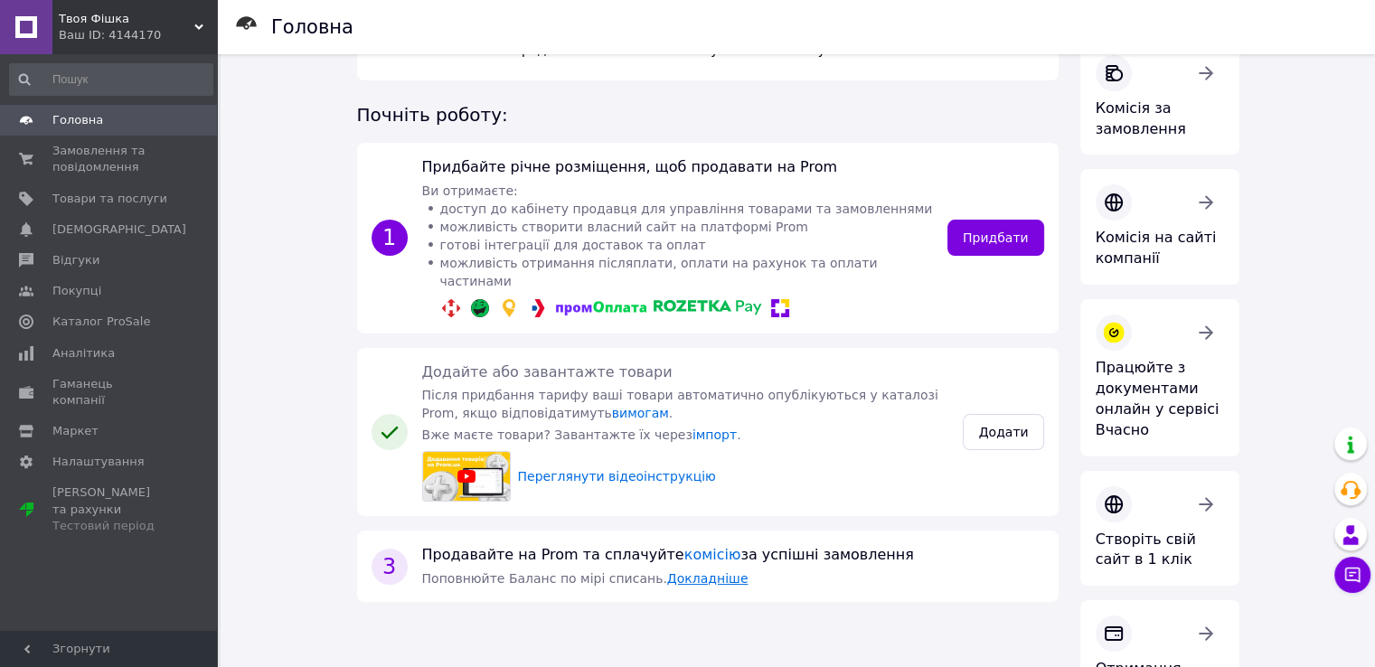
scroll to position [90, 0]
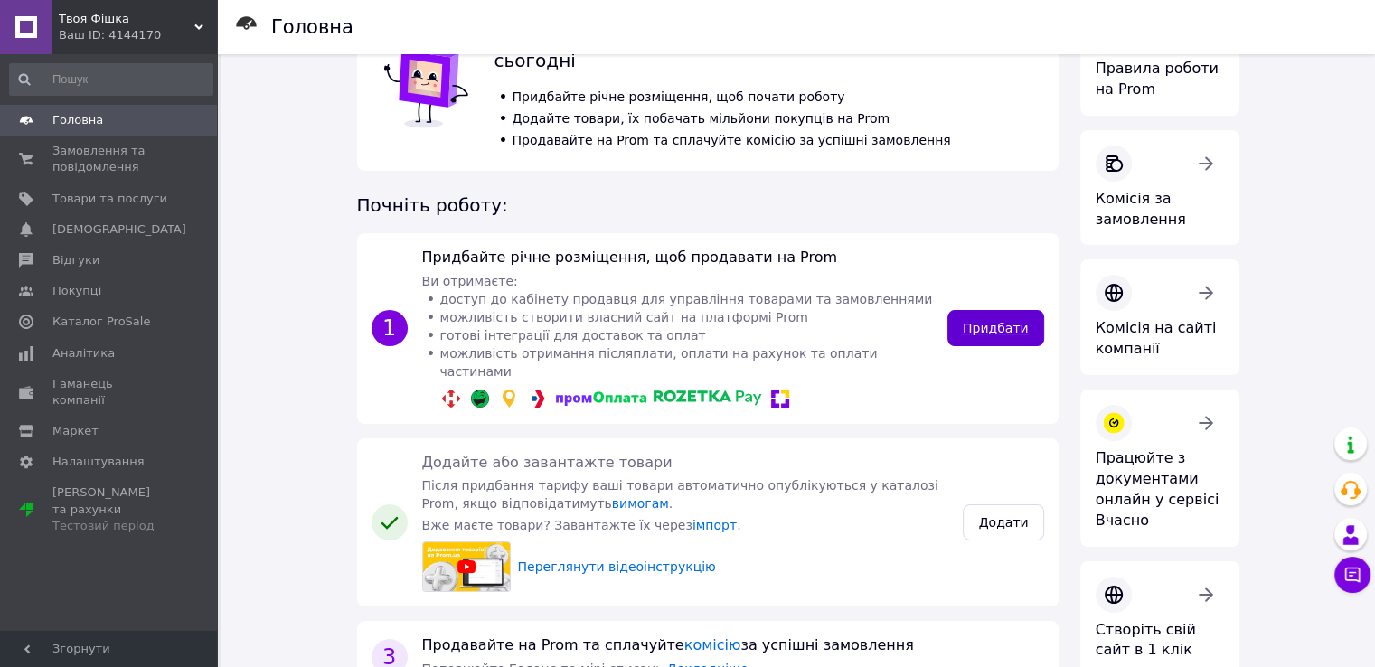
click at [994, 310] on link "Придбати" at bounding box center [995, 328] width 97 height 36
click at [84, 518] on div "Тестовий період" at bounding box center [109, 526] width 115 height 16
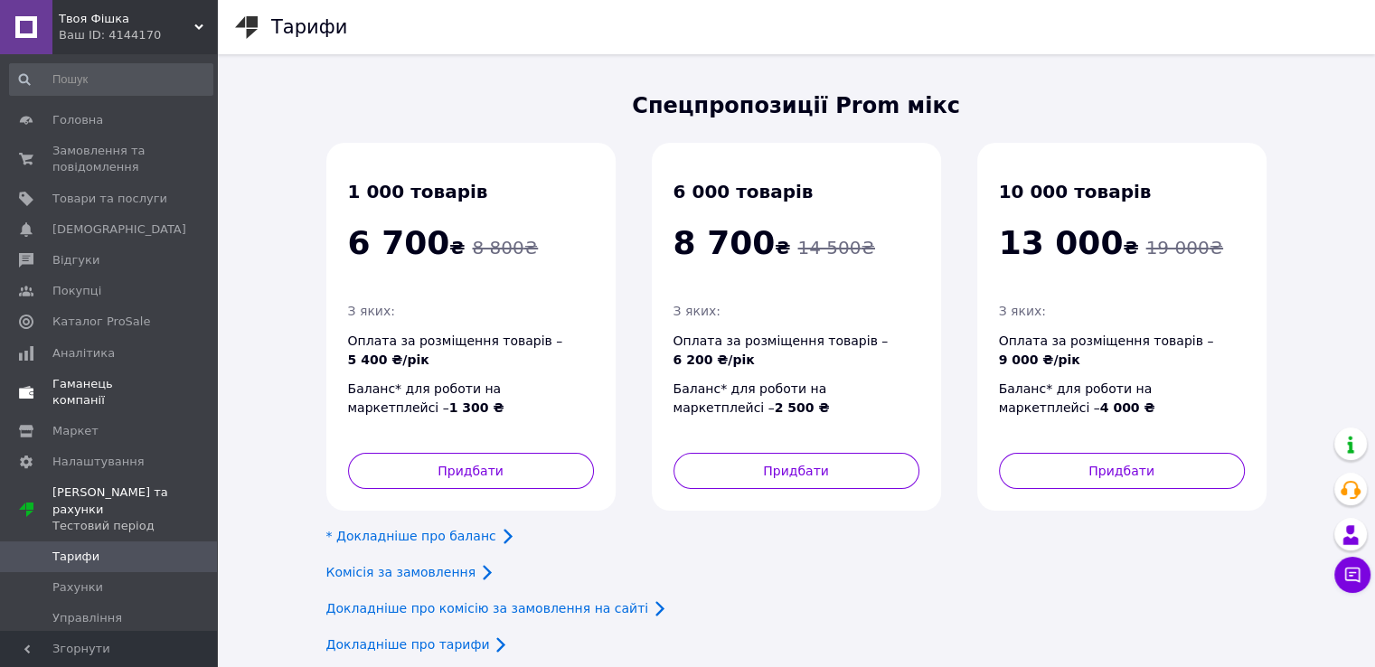
click at [98, 383] on span "Гаманець компанії" at bounding box center [109, 392] width 115 height 33
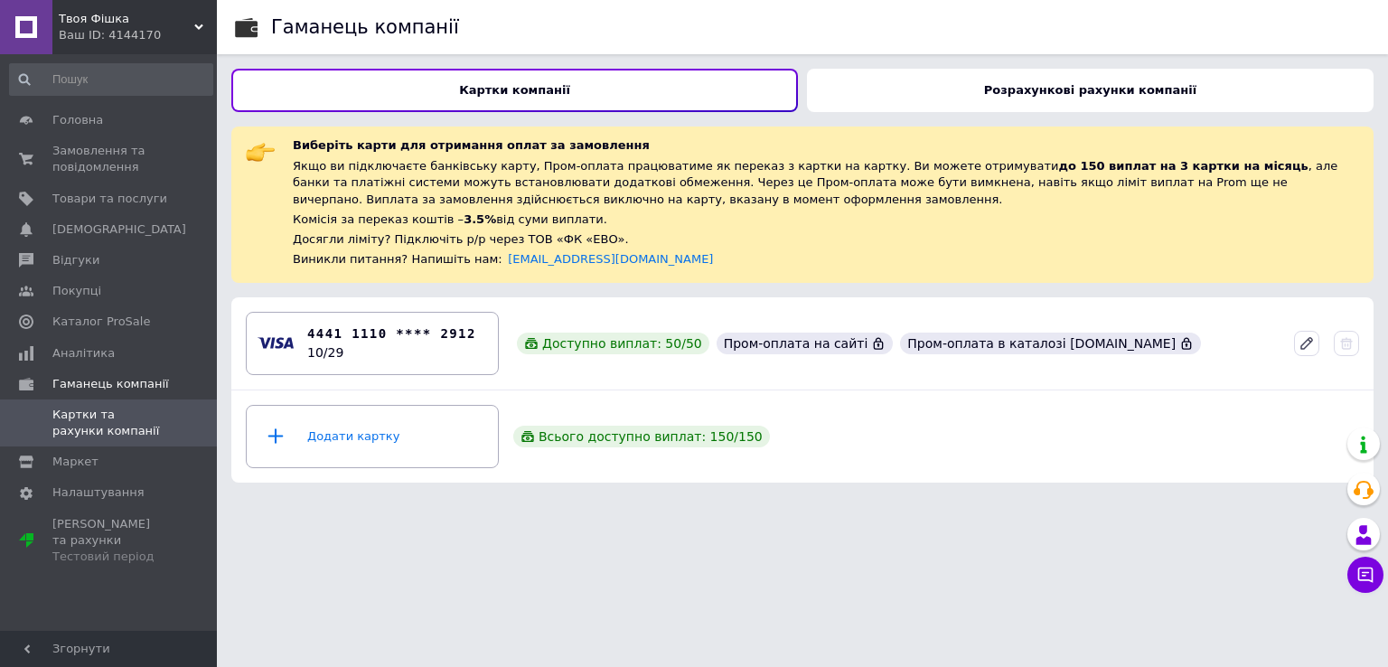
click at [1010, 452] on div "Додати картку Всього доступно виплат: 150 / 150" at bounding box center [803, 437] width 1128 height 78
click at [53, 71] on input at bounding box center [111, 79] width 204 height 33
click at [59, 109] on link "Головна" at bounding box center [111, 120] width 222 height 31
